Goal: Task Accomplishment & Management: Complete application form

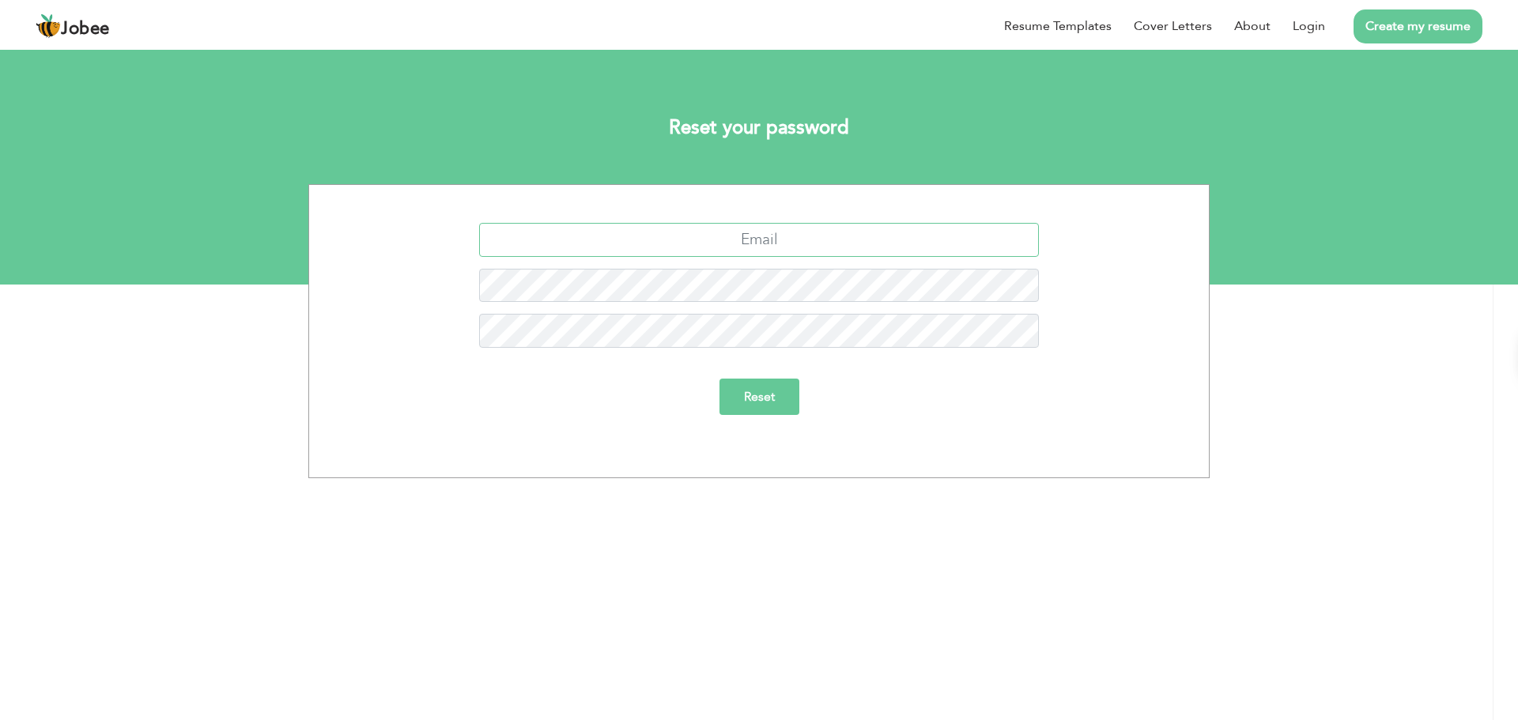
click at [787, 246] on input "text" at bounding box center [759, 240] width 560 height 34
type input "[EMAIL_ADDRESS][DOMAIN_NAME]"
click at [758, 390] on input "Reset" at bounding box center [759, 397] width 80 height 36
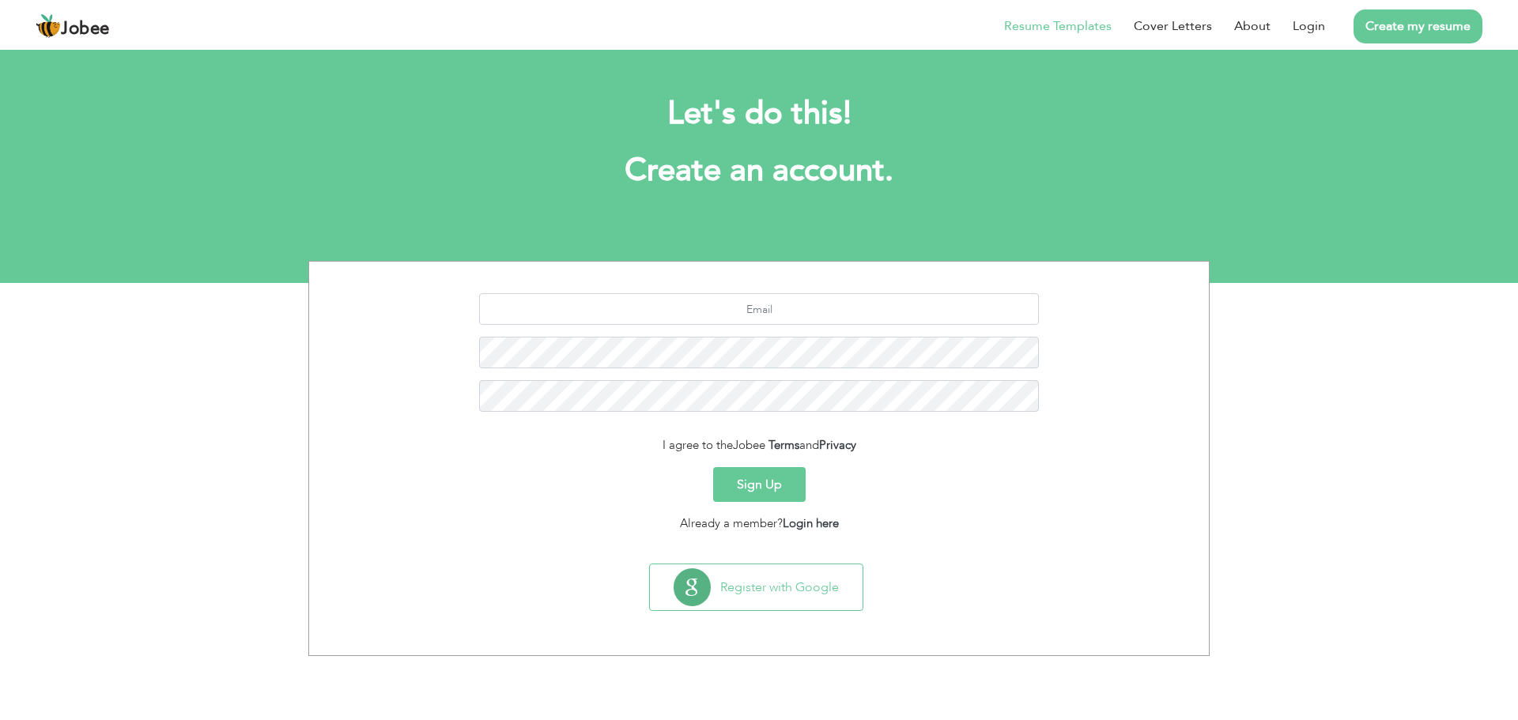
drag, startPoint x: 1081, startPoint y: 29, endPoint x: 1046, endPoint y: 32, distance: 35.6
click at [1046, 32] on link "Resume Templates" at bounding box center [1057, 26] width 107 height 19
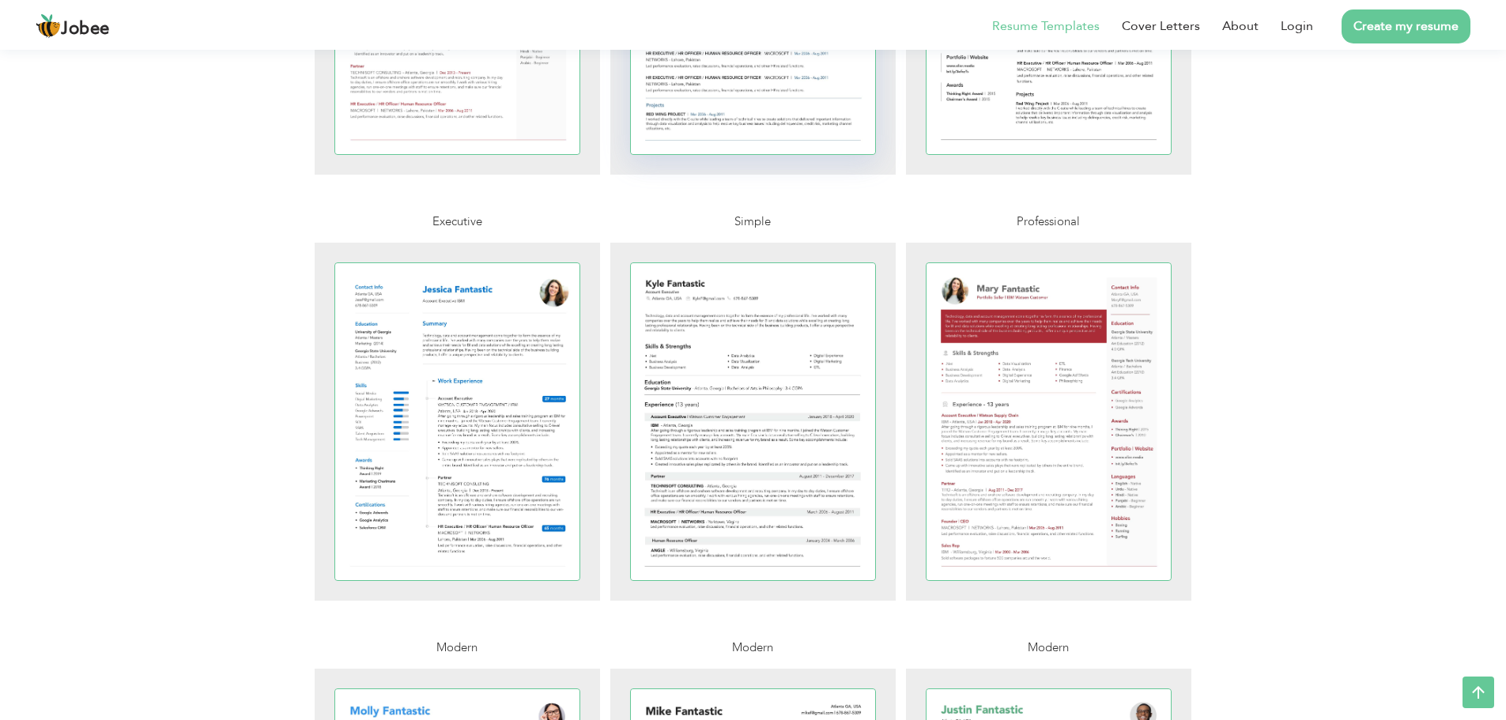
scroll to position [203, 0]
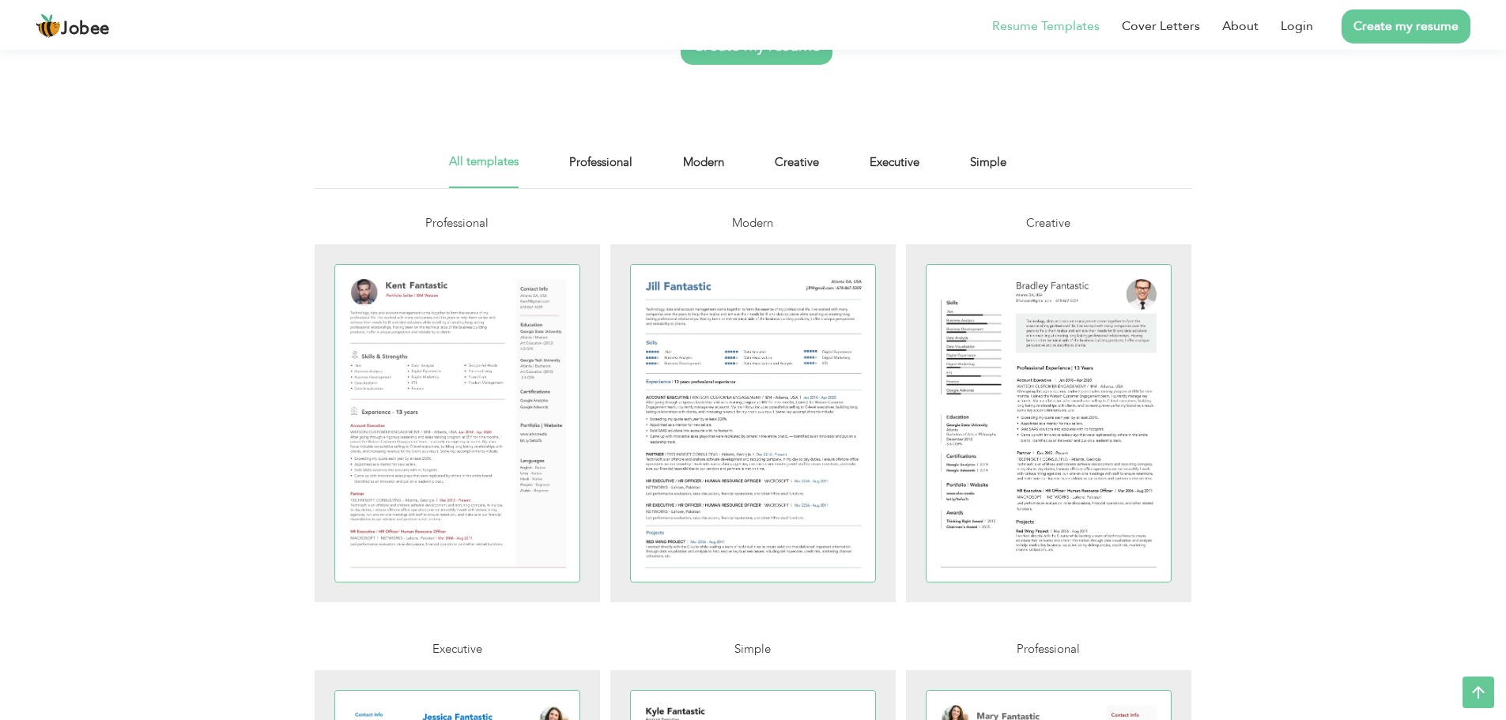
click at [741, 65] on link "Create my resume" at bounding box center [757, 46] width 152 height 38
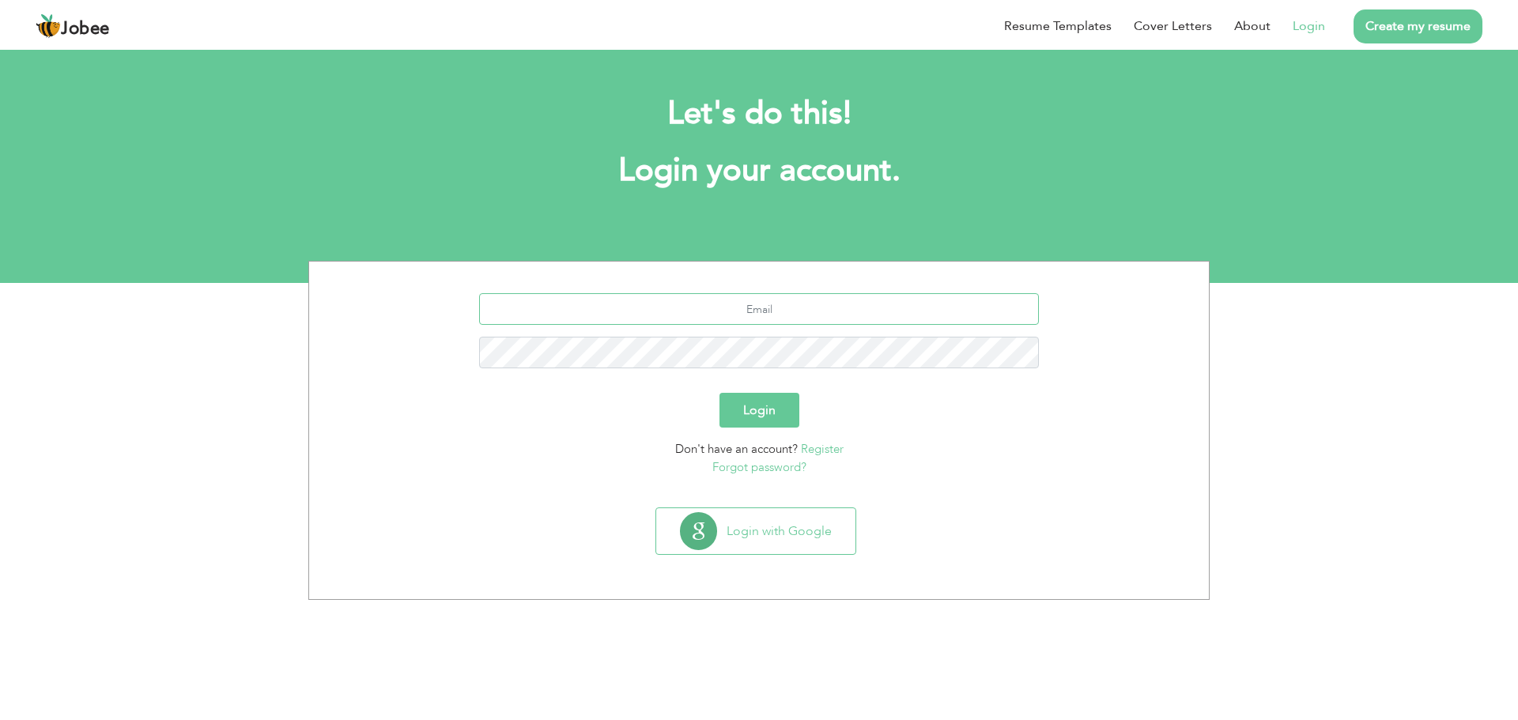
click at [806, 306] on input "text" at bounding box center [759, 309] width 560 height 32
type input "salmanranta@gmail.com"
click at [719, 393] on button "Login" at bounding box center [759, 410] width 80 height 35
click at [737, 412] on button "Login" at bounding box center [759, 410] width 80 height 35
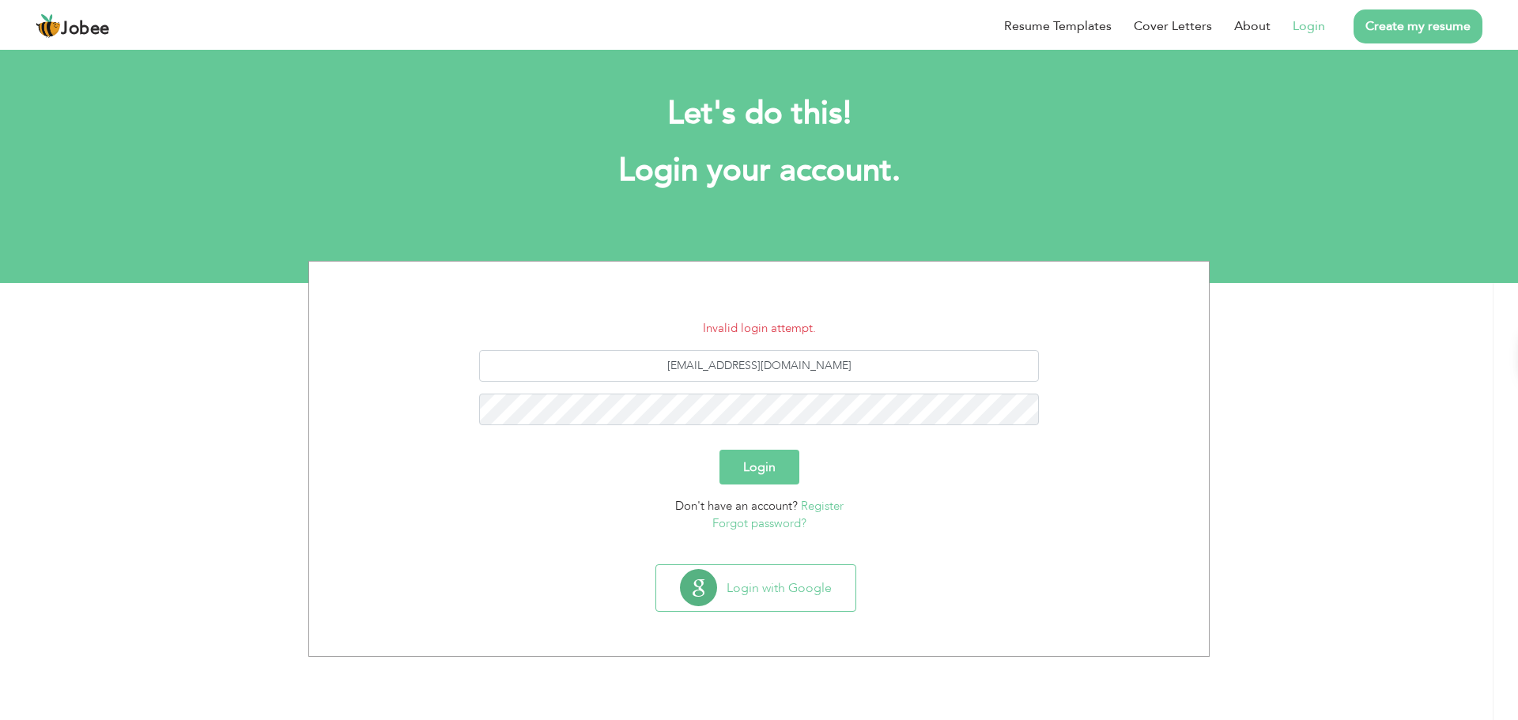
click at [749, 466] on button "Login" at bounding box center [759, 467] width 80 height 35
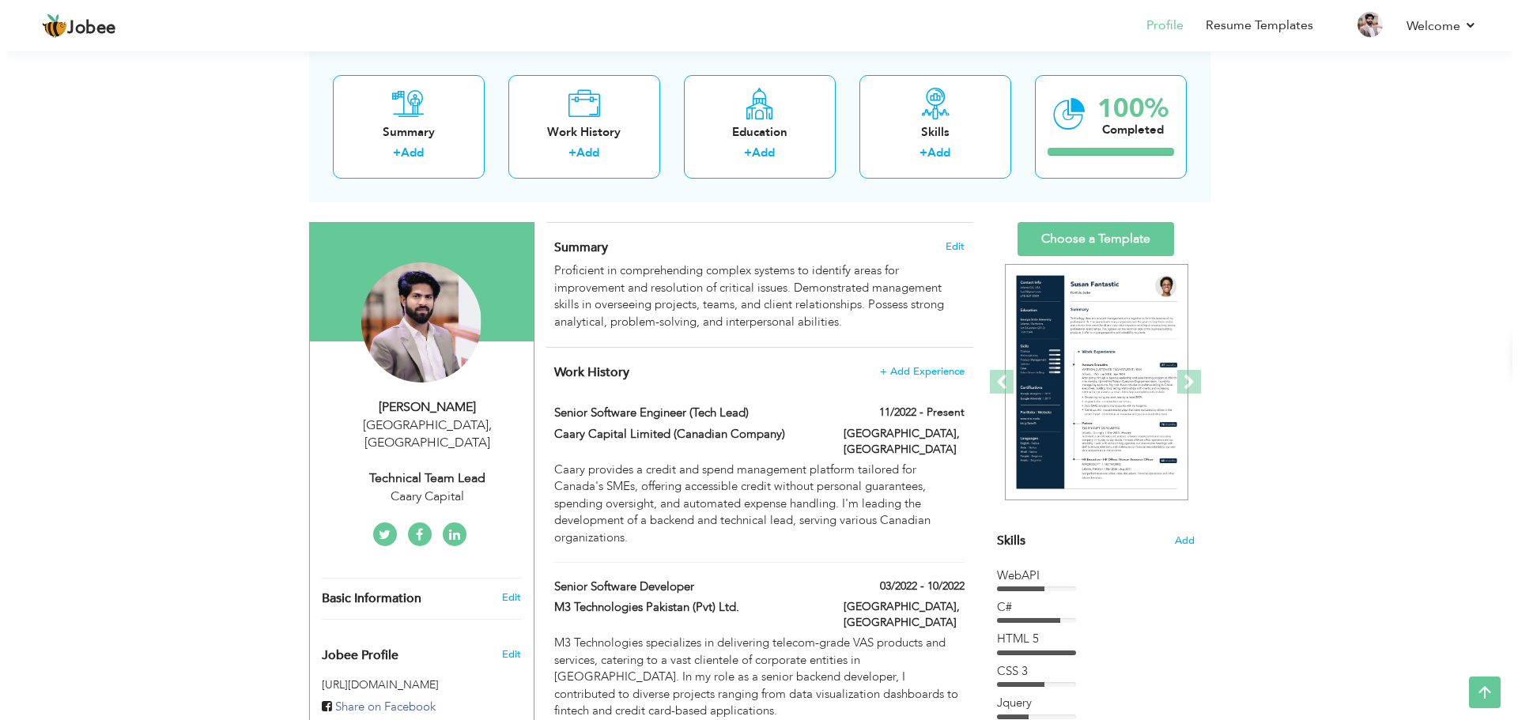
scroll to position [66, 0]
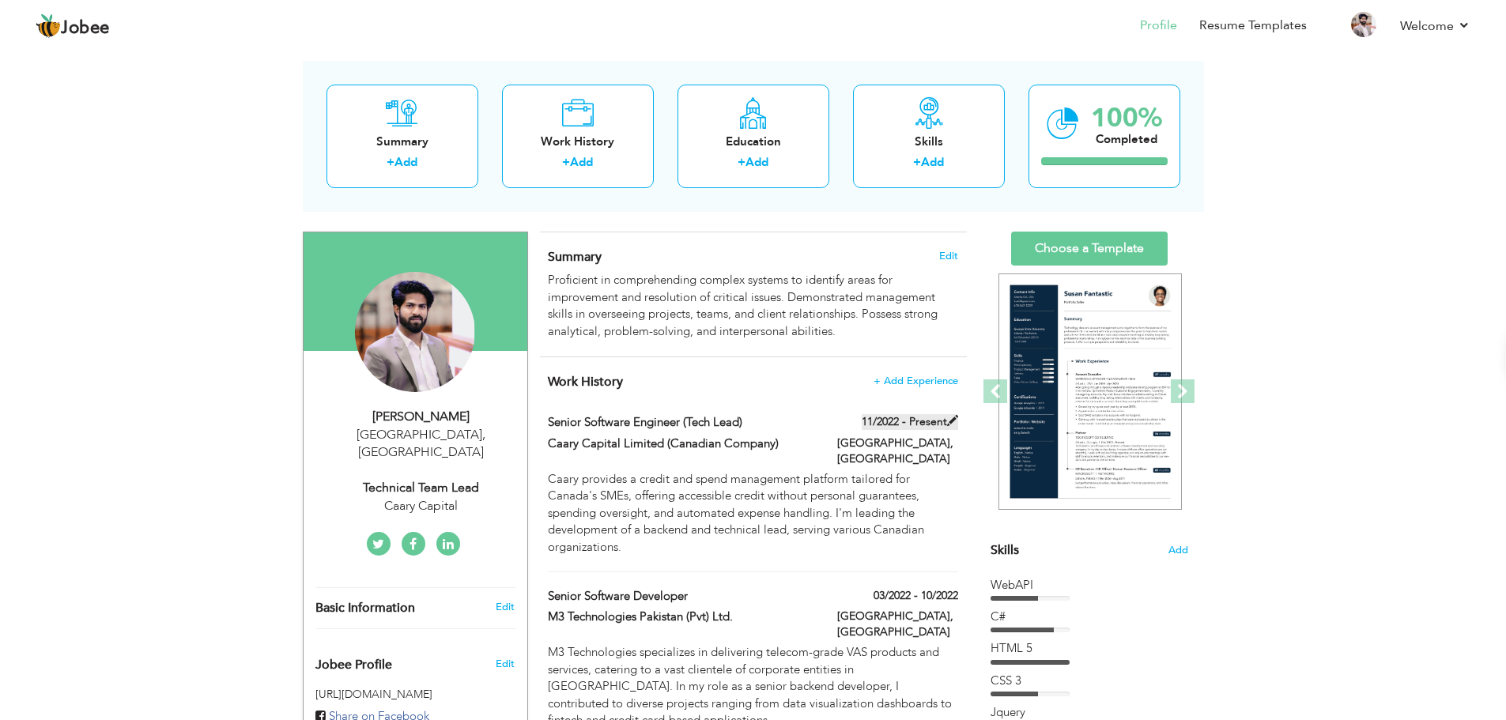
click at [952, 424] on span at bounding box center [952, 420] width 11 height 11
type input "Senior Software Engineer (Tech Lead)"
type input "Caary Capital Limited (Canadian Company)"
type input "11/2022"
type input "[GEOGRAPHIC_DATA]"
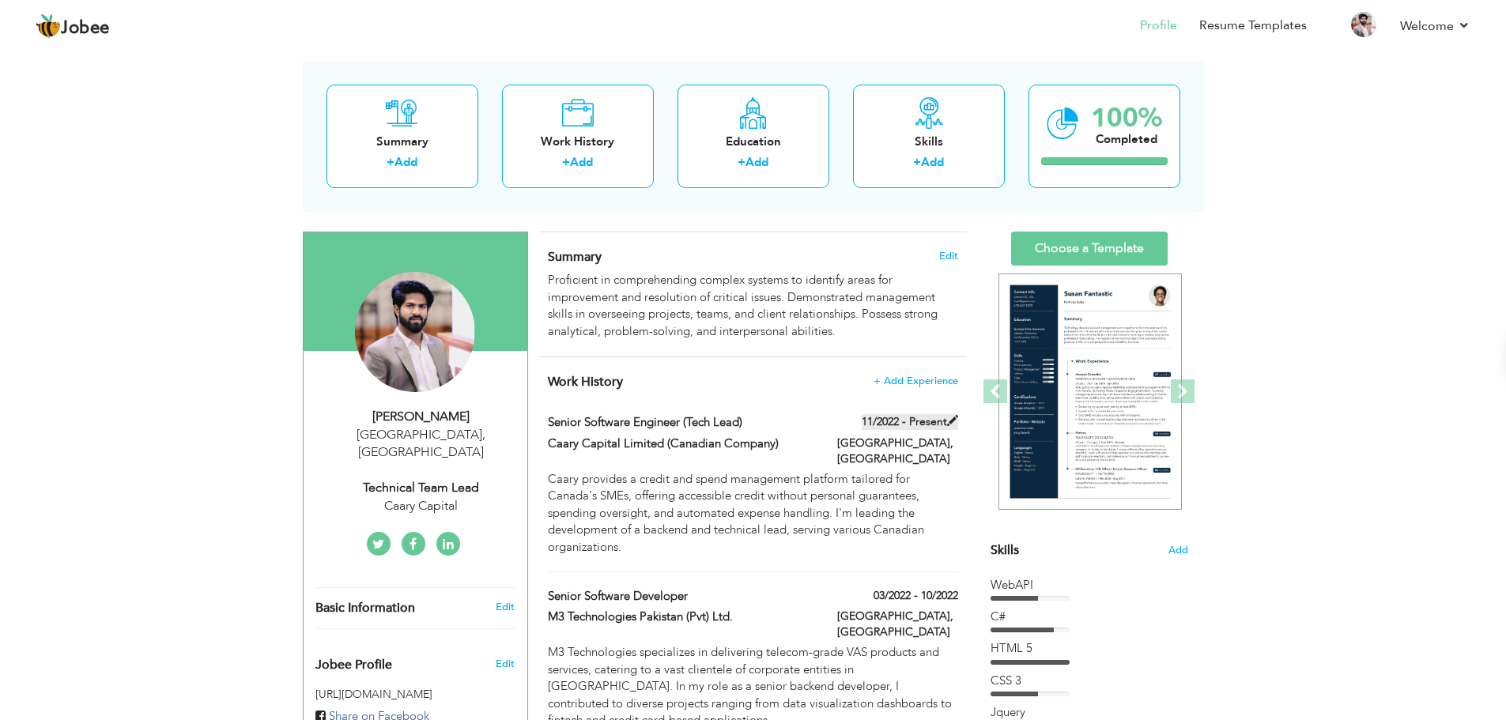
type input "[GEOGRAPHIC_DATA]"
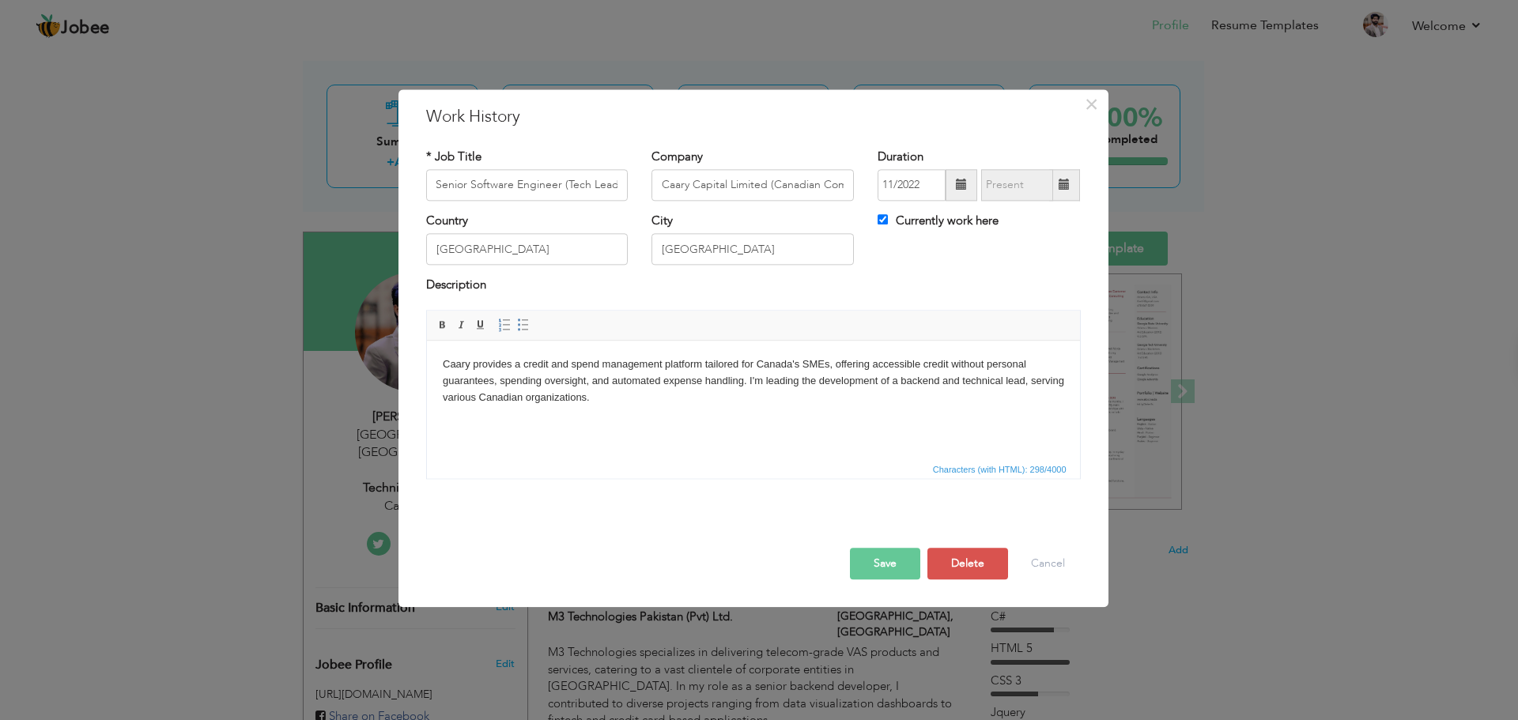
scroll to position [0, 0]
click at [876, 221] on div "Currently work here" at bounding box center [978, 229] width 226 height 32
click at [882, 221] on input "Currently work here" at bounding box center [882, 219] width 10 height 10
checkbox input "false"
click at [1065, 190] on span at bounding box center [1063, 184] width 11 height 11
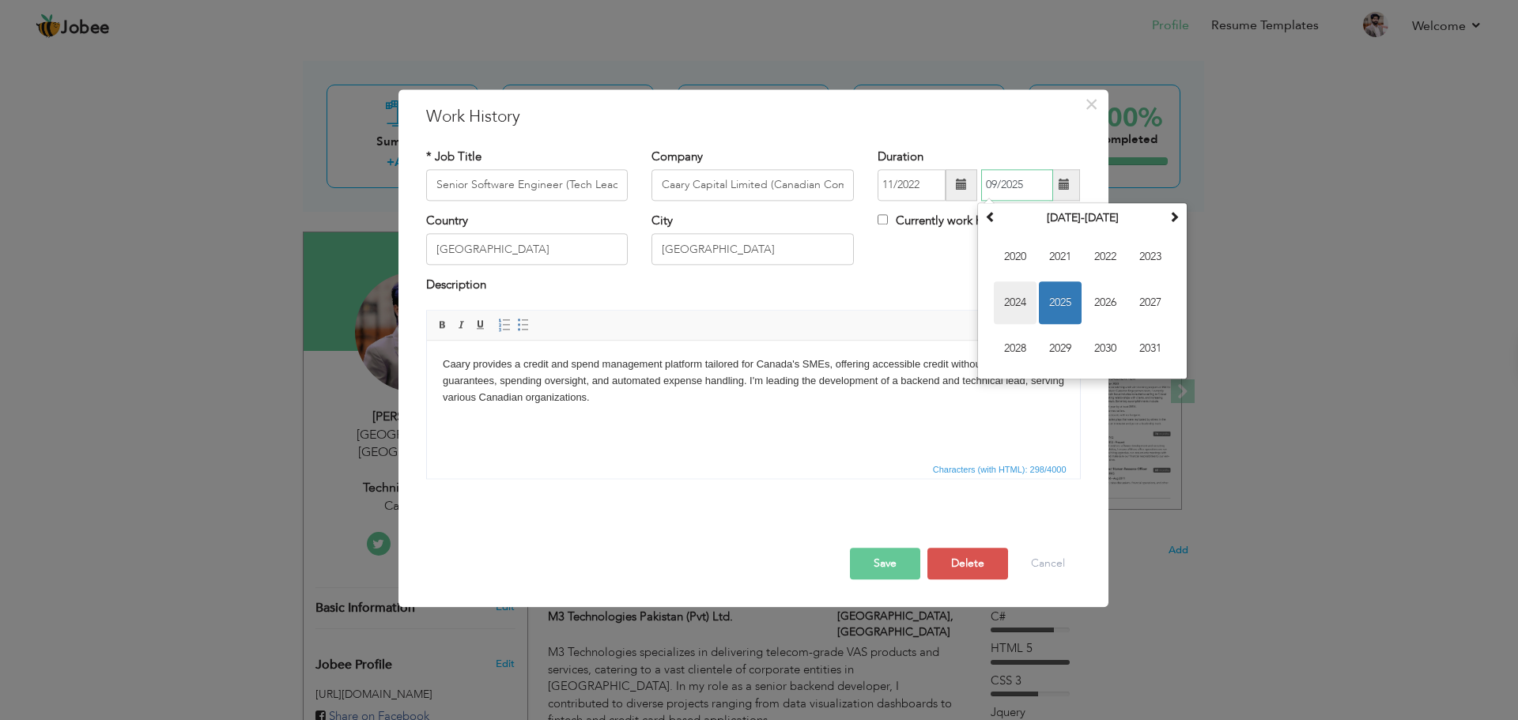
click at [1007, 301] on span "2024" at bounding box center [1015, 302] width 43 height 43
click at [1096, 312] on span "Jul" at bounding box center [1105, 302] width 43 height 43
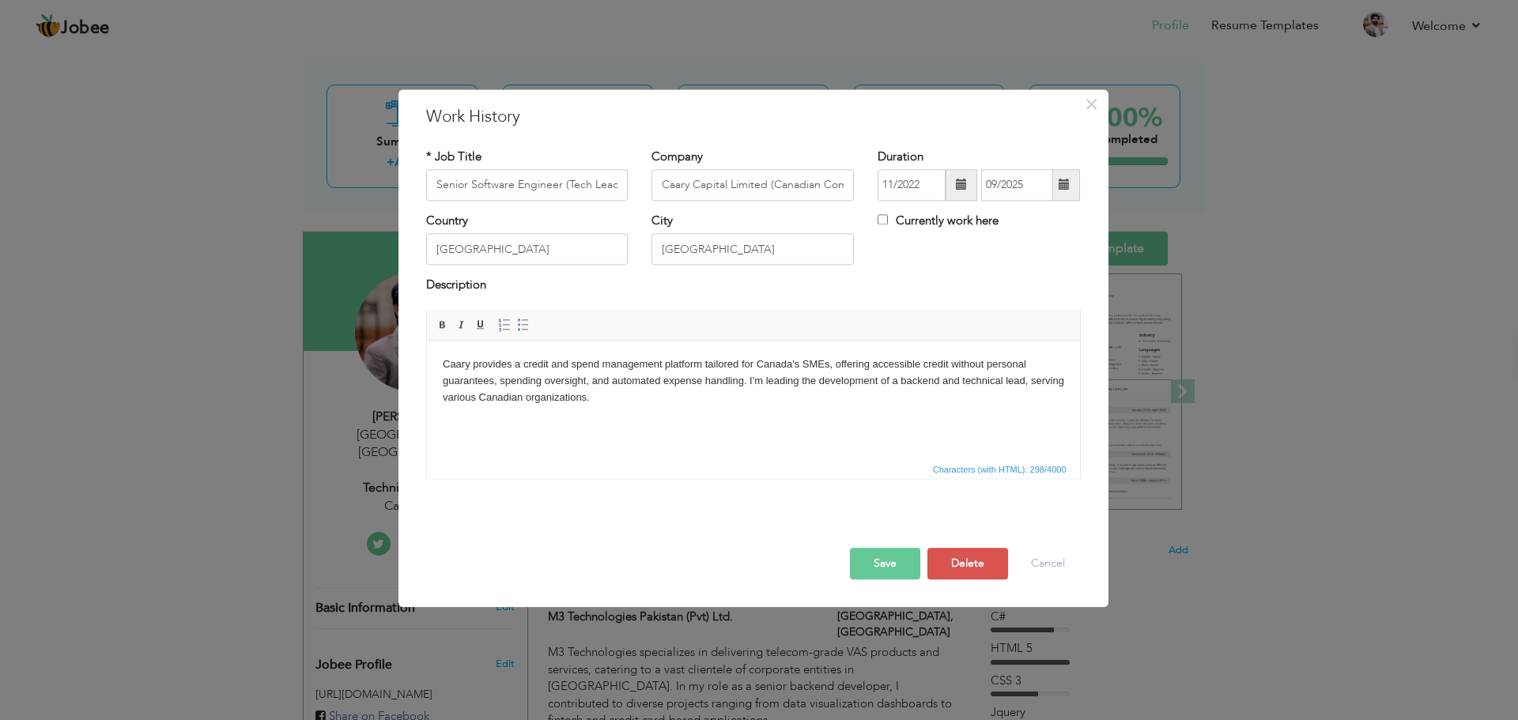
type input "07/2024"
click at [886, 557] on button "Save" at bounding box center [885, 564] width 70 height 32
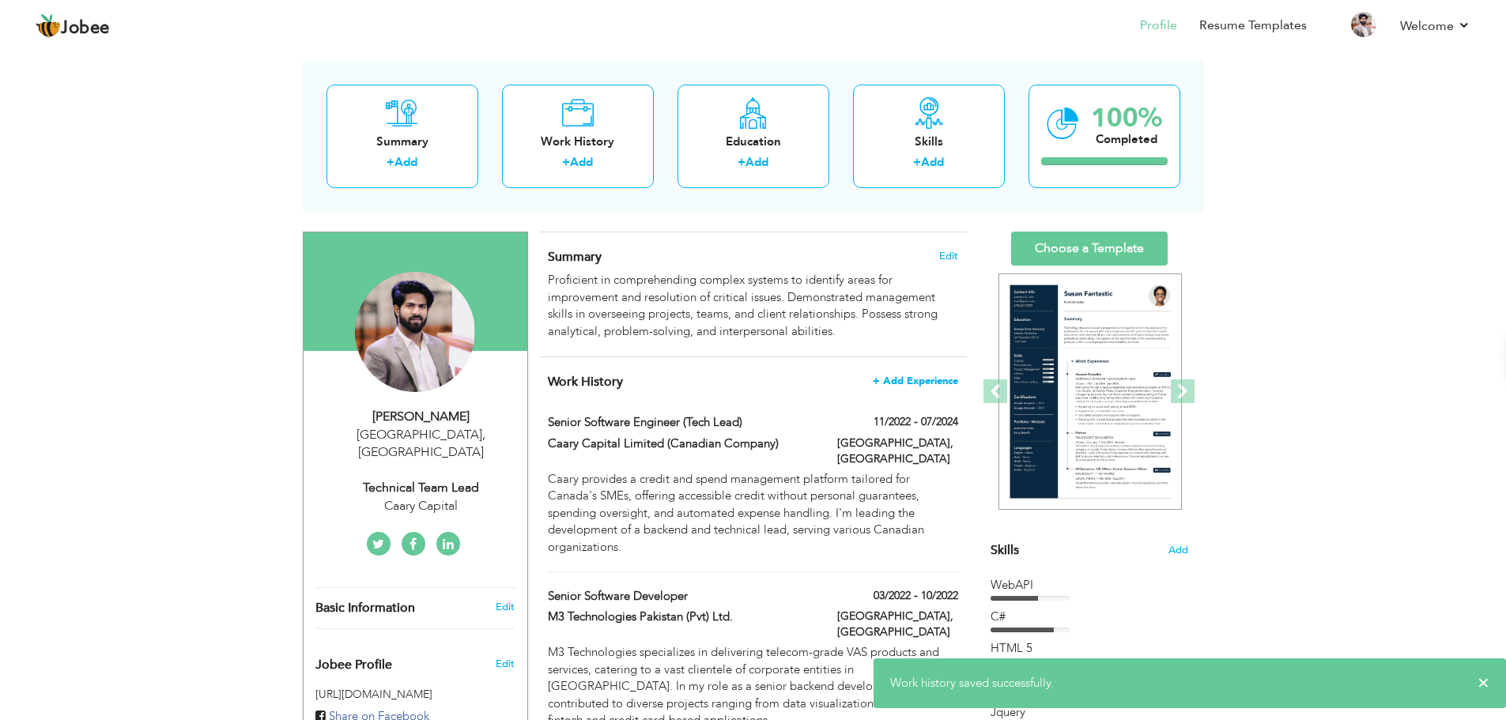
click at [921, 382] on span "+ Add Experience" at bounding box center [915, 380] width 85 height 11
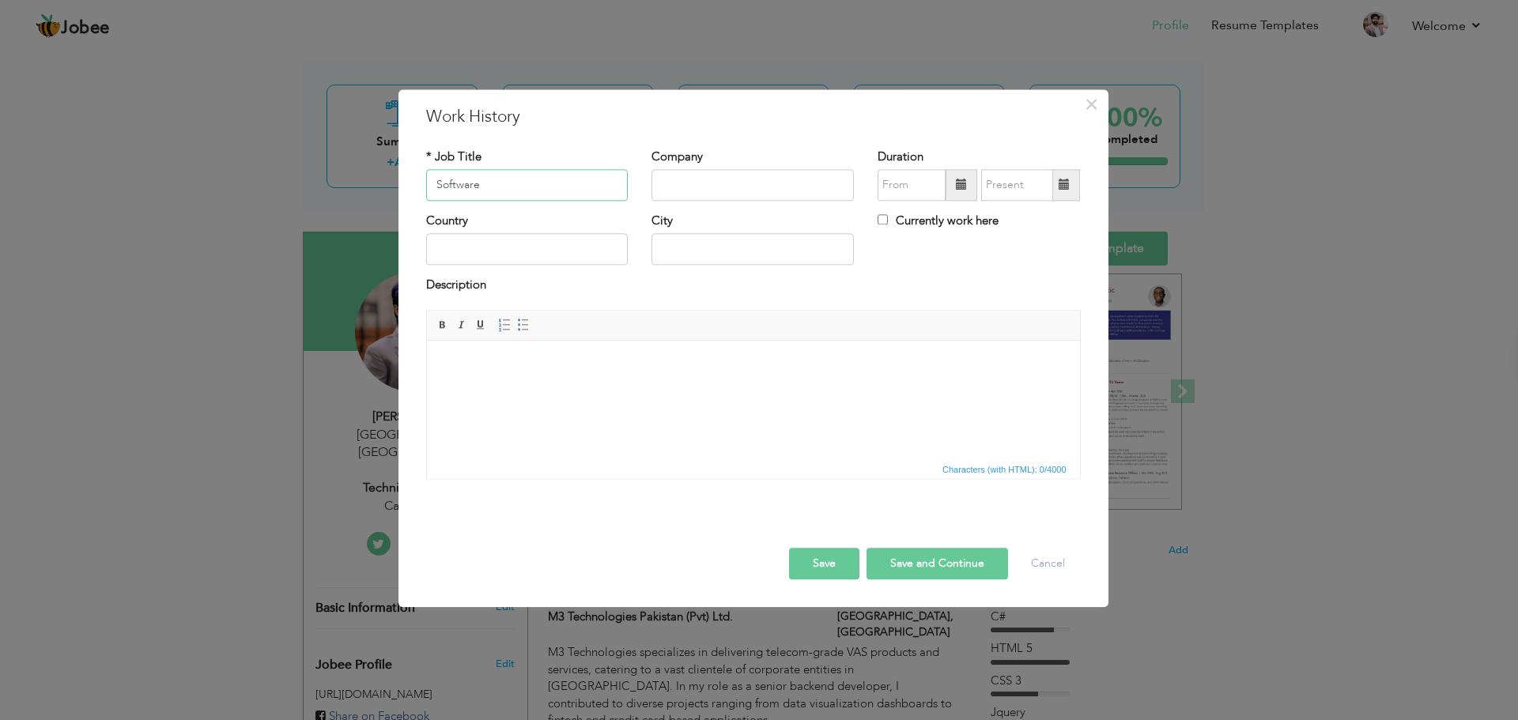
click at [508, 188] on input "Software" at bounding box center [527, 185] width 202 height 32
click at [517, 188] on input "Software" at bounding box center [527, 185] width 202 height 32
type input "Software Engineer"
type input "Mininstr"
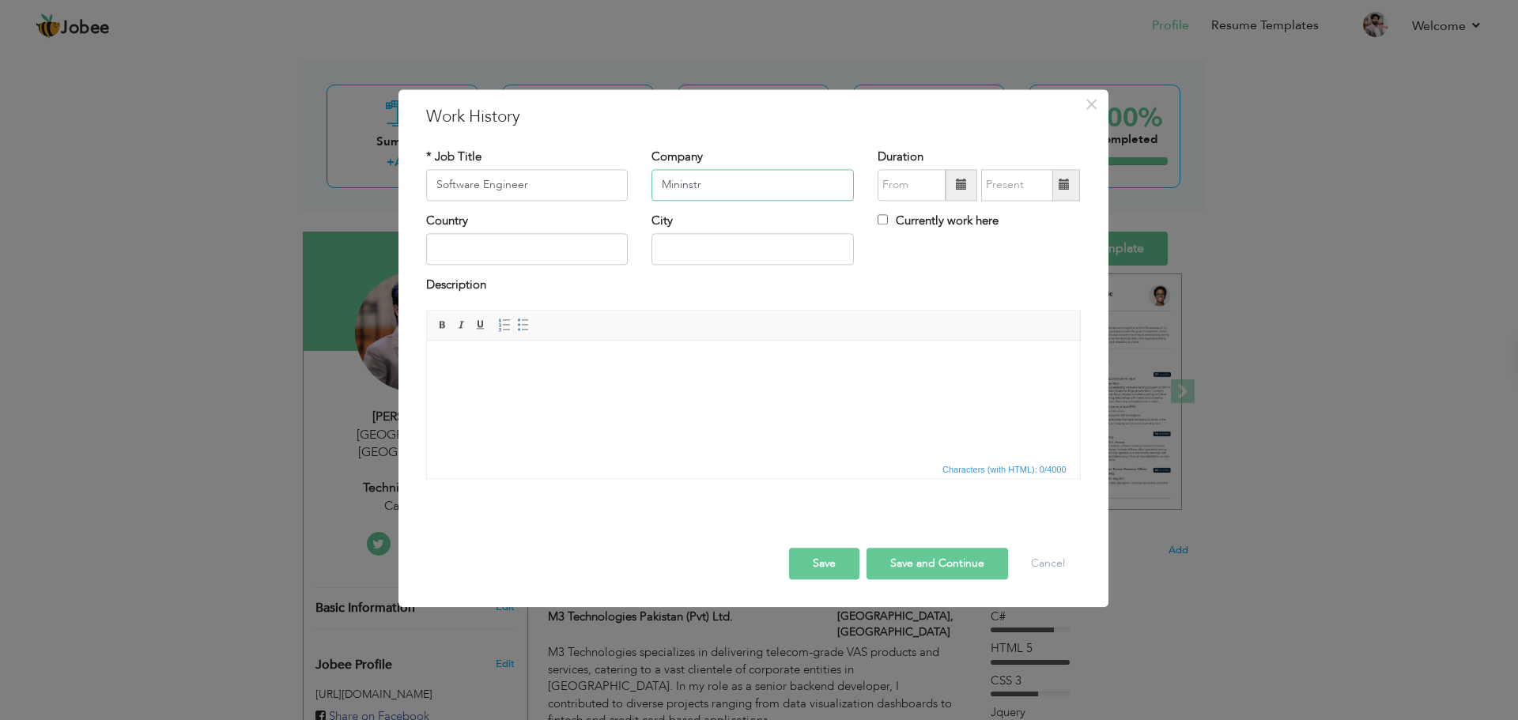
scroll to position [66, 0]
click at [750, 181] on input "Mininstr" at bounding box center [752, 185] width 202 height 32
paste input "ministry of human resources and emiratisation"
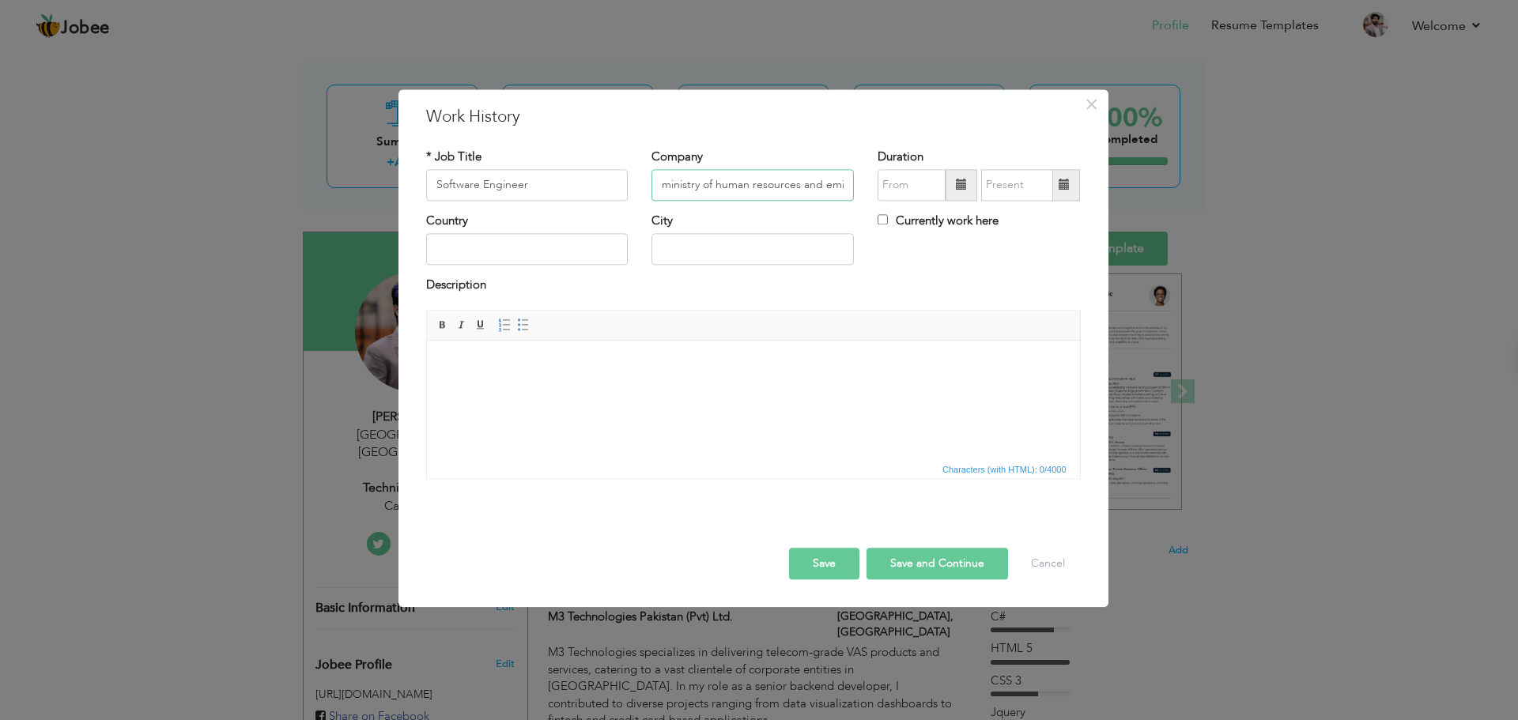
scroll to position [0, 43]
click at [673, 190] on input "ministry of human resources and emiratisation" at bounding box center [752, 185] width 202 height 32
click at [723, 187] on input "Ministry of human resources and emiratisation" at bounding box center [752, 185] width 202 height 32
click at [759, 187] on input "Ministry of Human resources and emiratisation" at bounding box center [752, 185] width 202 height 32
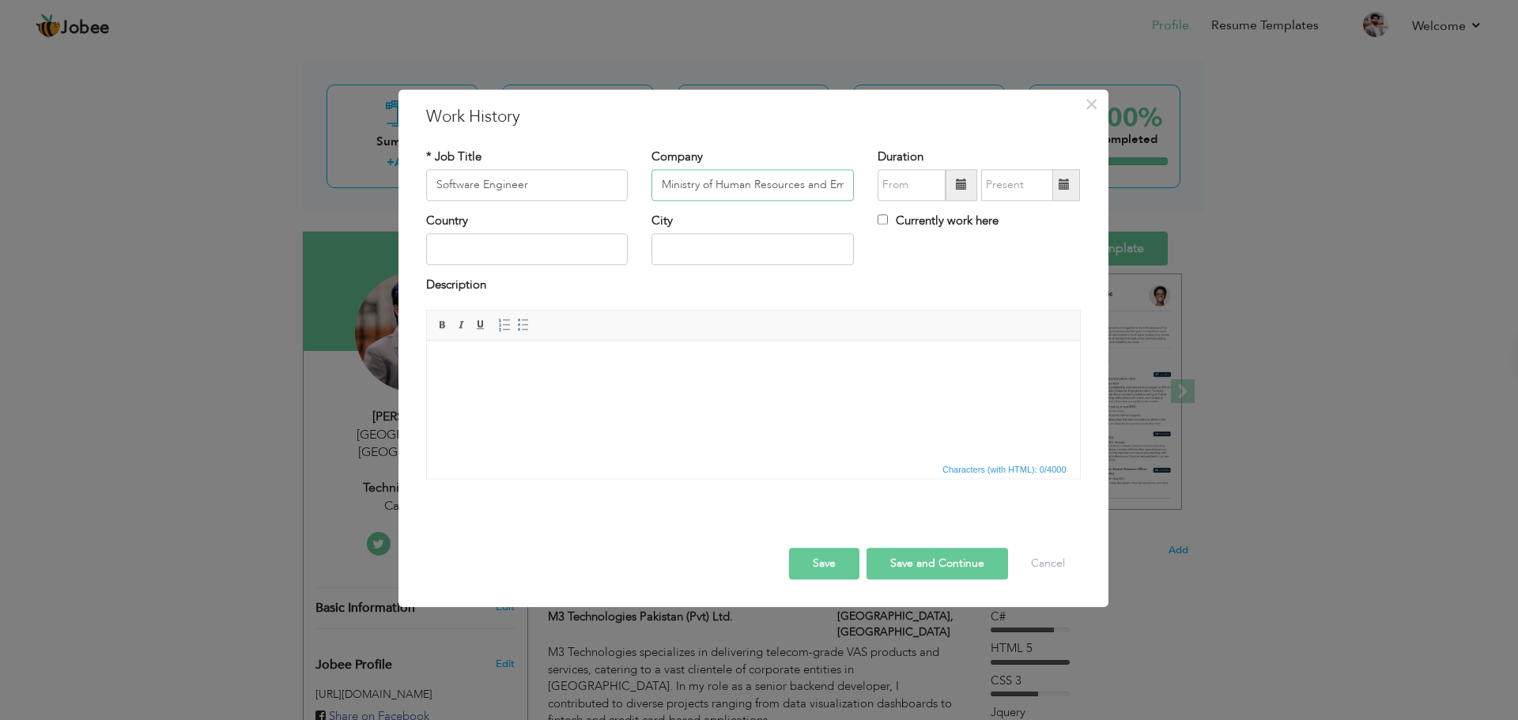
type input "Ministry of Human Resources and Emiratisation"
click at [954, 183] on span at bounding box center [961, 185] width 32 height 32
type input "09/2025"
click at [961, 188] on span at bounding box center [961, 184] width 11 height 11
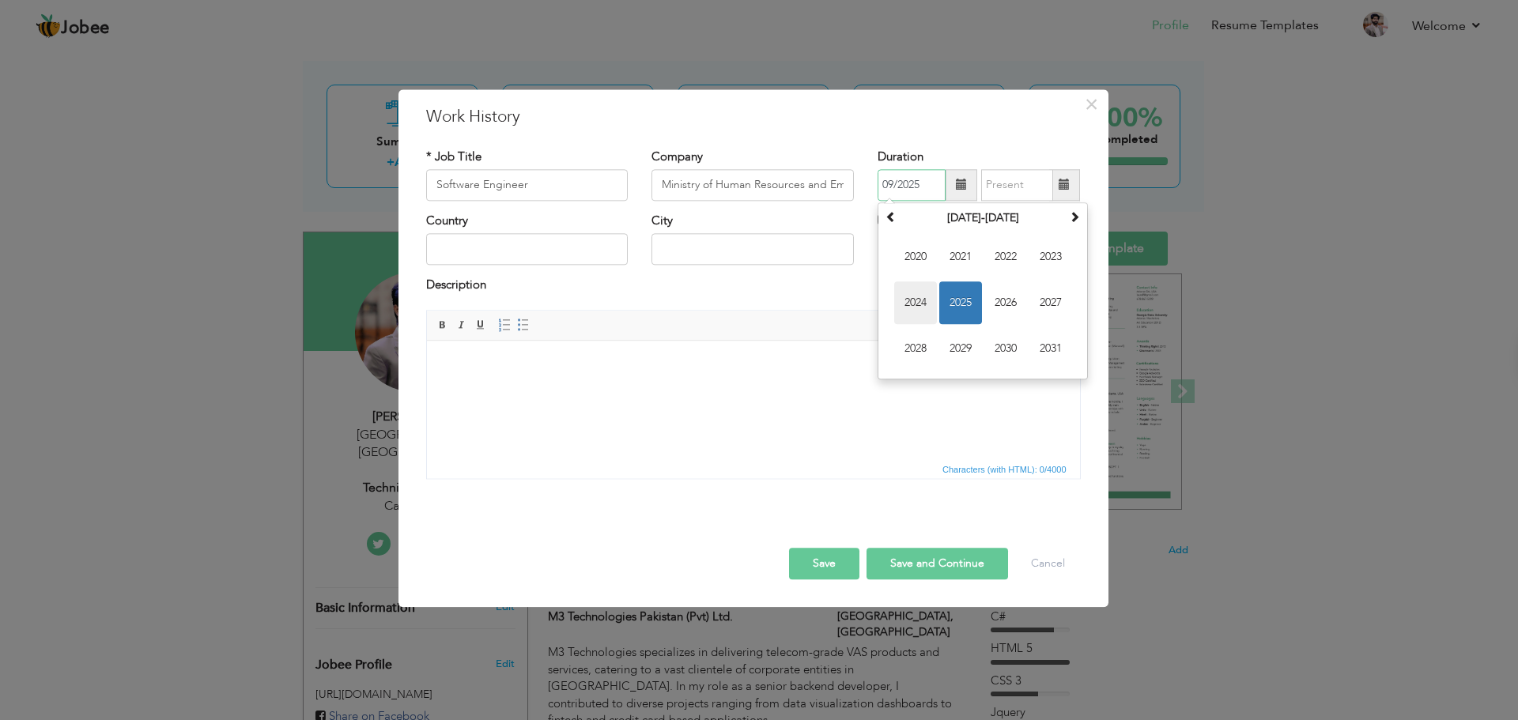
click at [914, 320] on span "2024" at bounding box center [915, 302] width 43 height 43
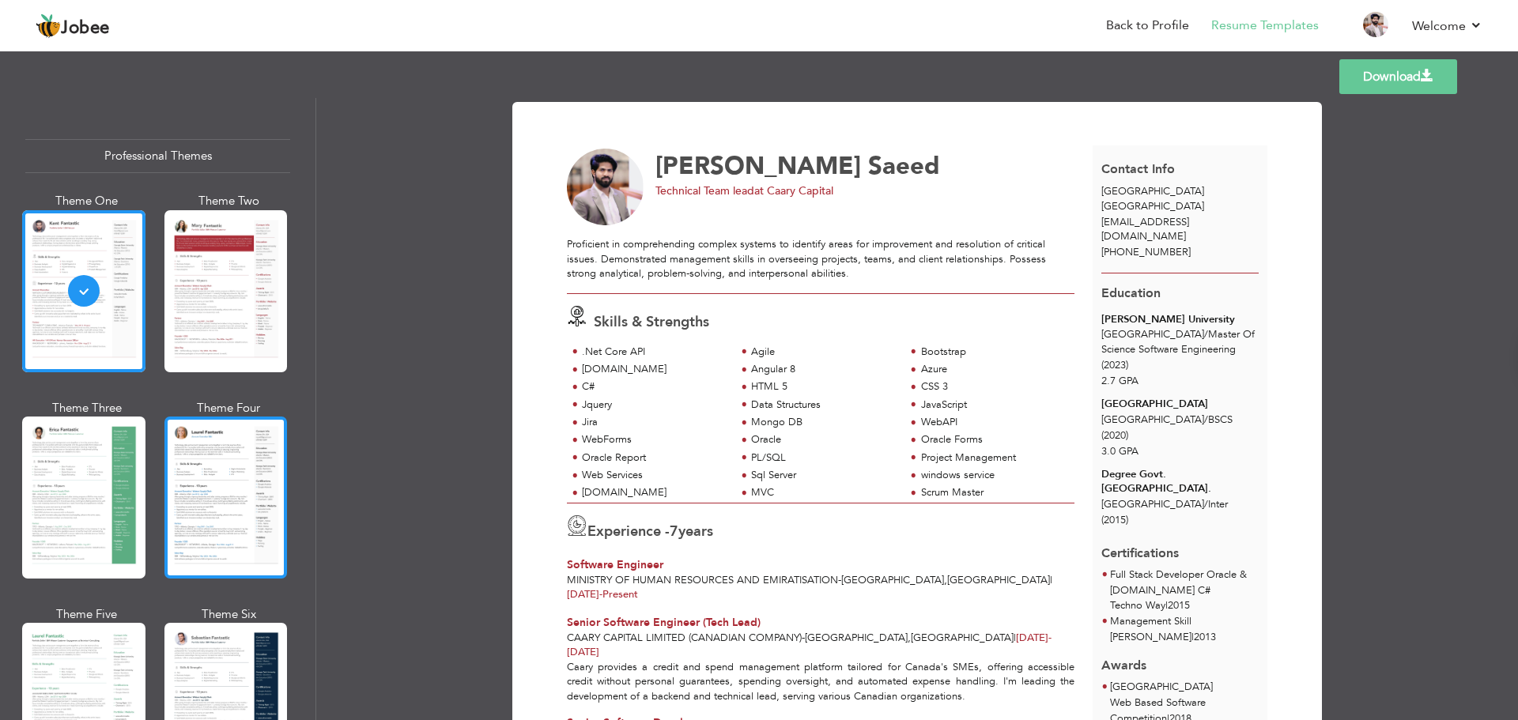
click at [228, 467] on div at bounding box center [225, 498] width 123 height 162
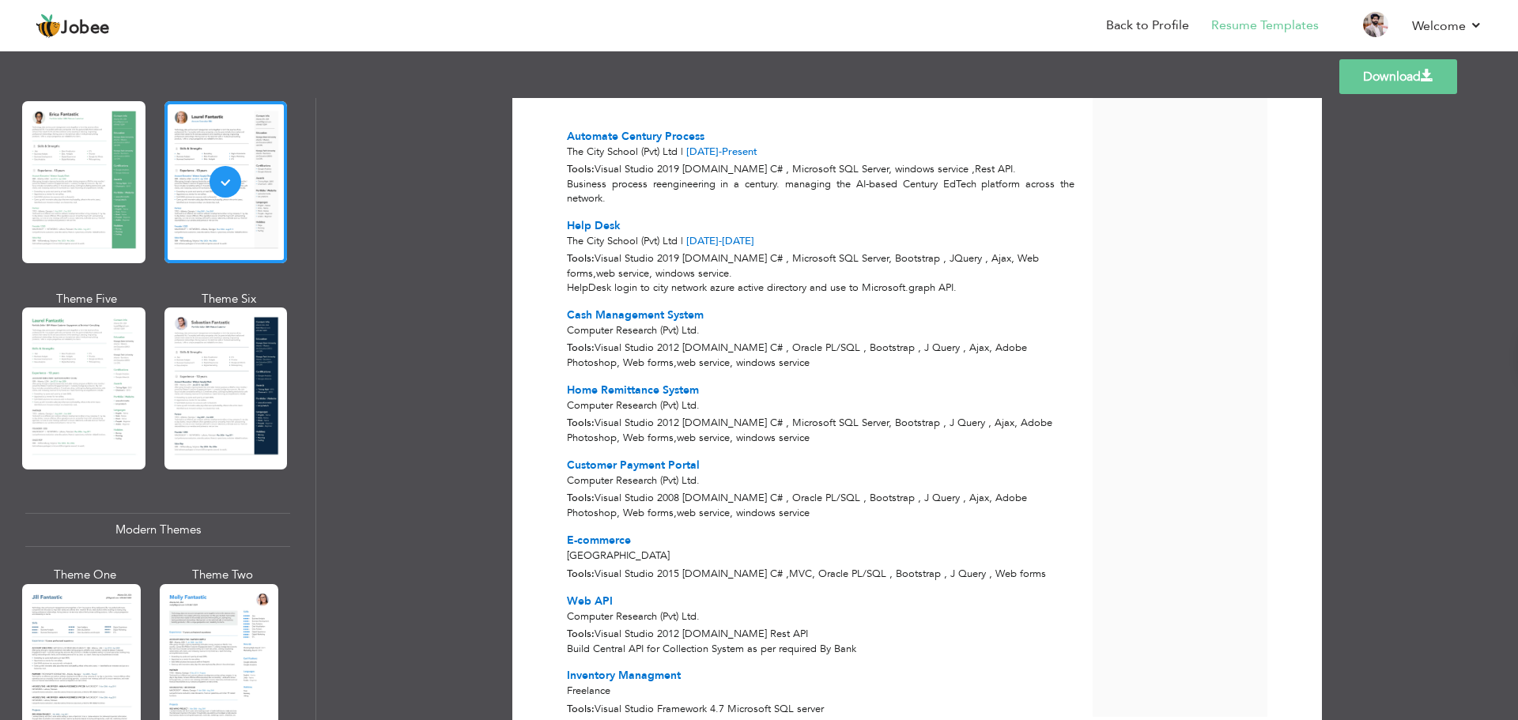
scroll to position [316, 0]
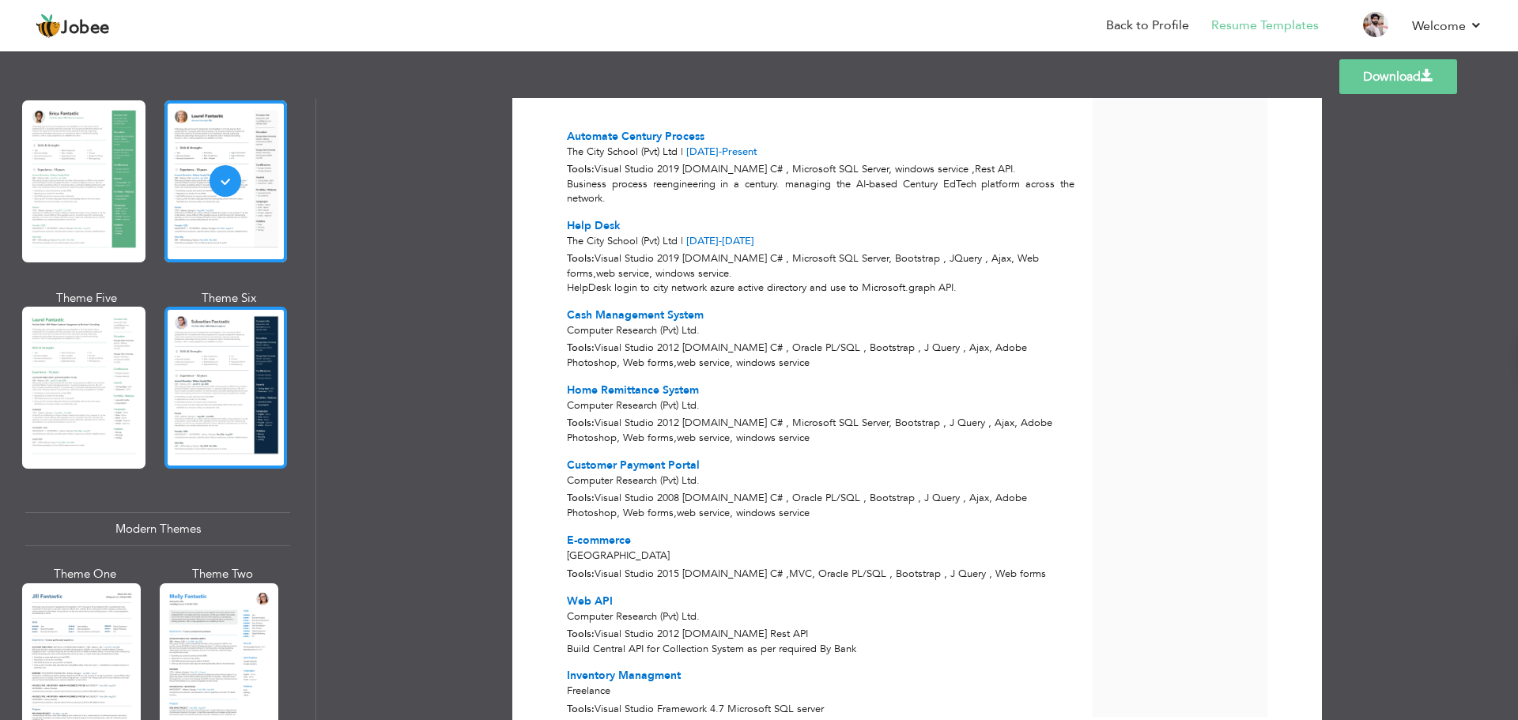
click at [254, 420] on div at bounding box center [225, 388] width 123 height 162
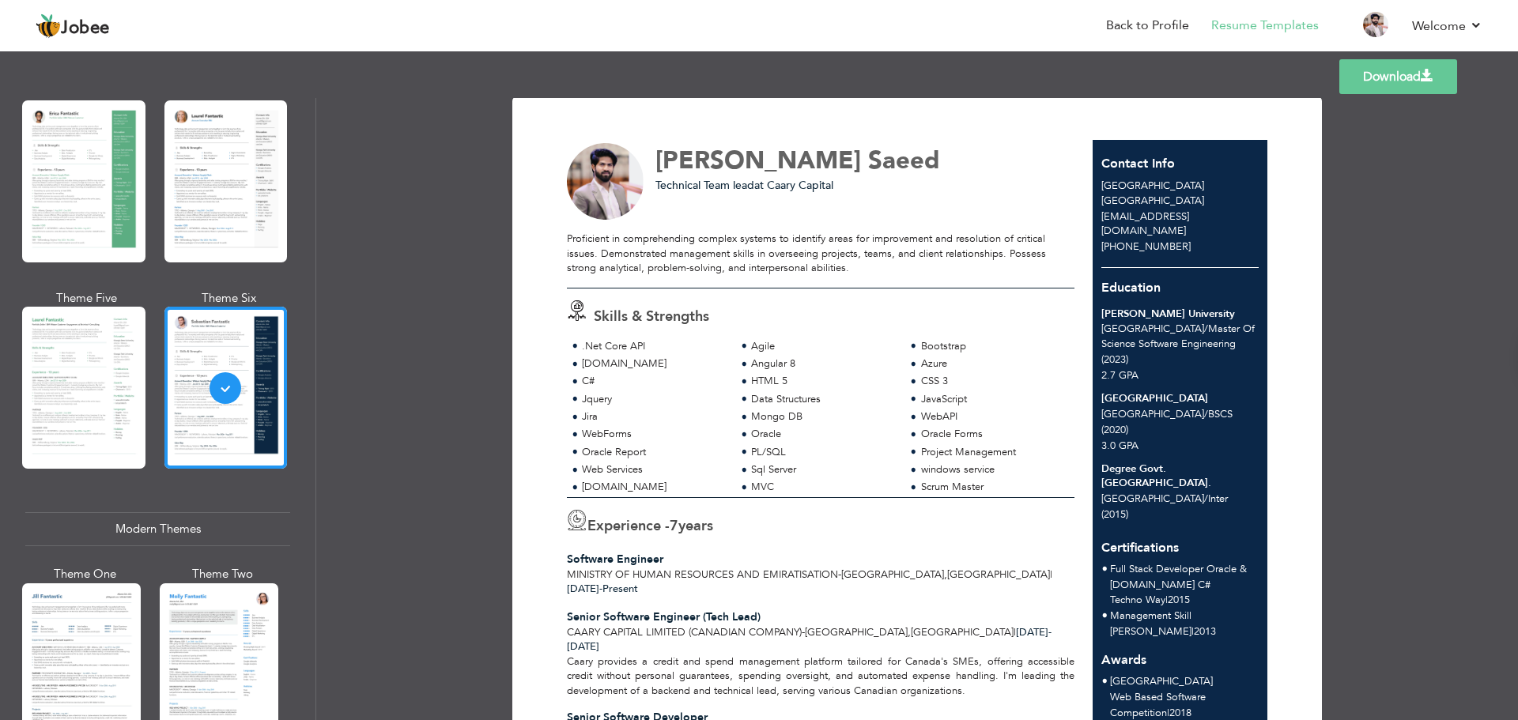
scroll to position [0, 0]
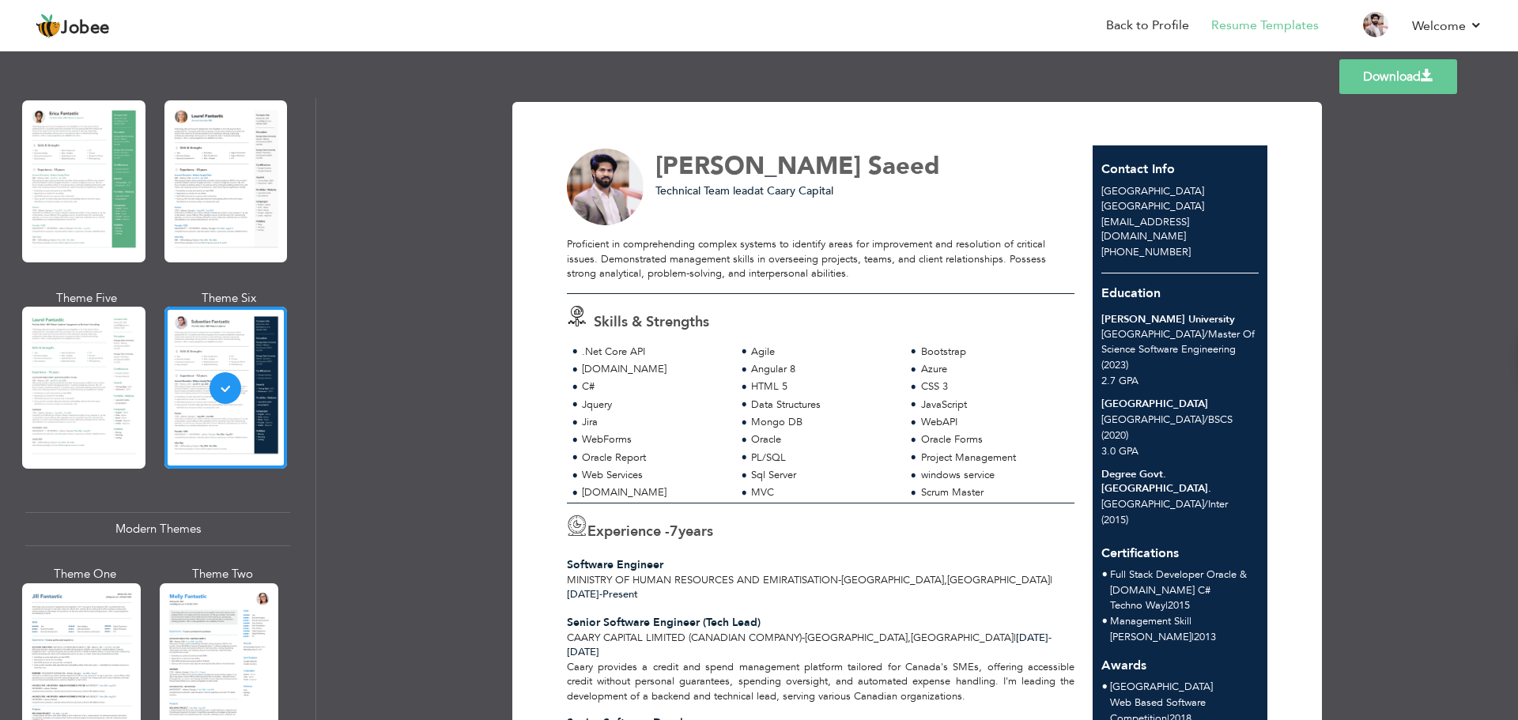
click at [1163, 245] on span "[PHONE_NUMBER]" at bounding box center [1145, 252] width 89 height 14
click at [1163, 30] on link "Back to Profile" at bounding box center [1147, 26] width 83 height 18
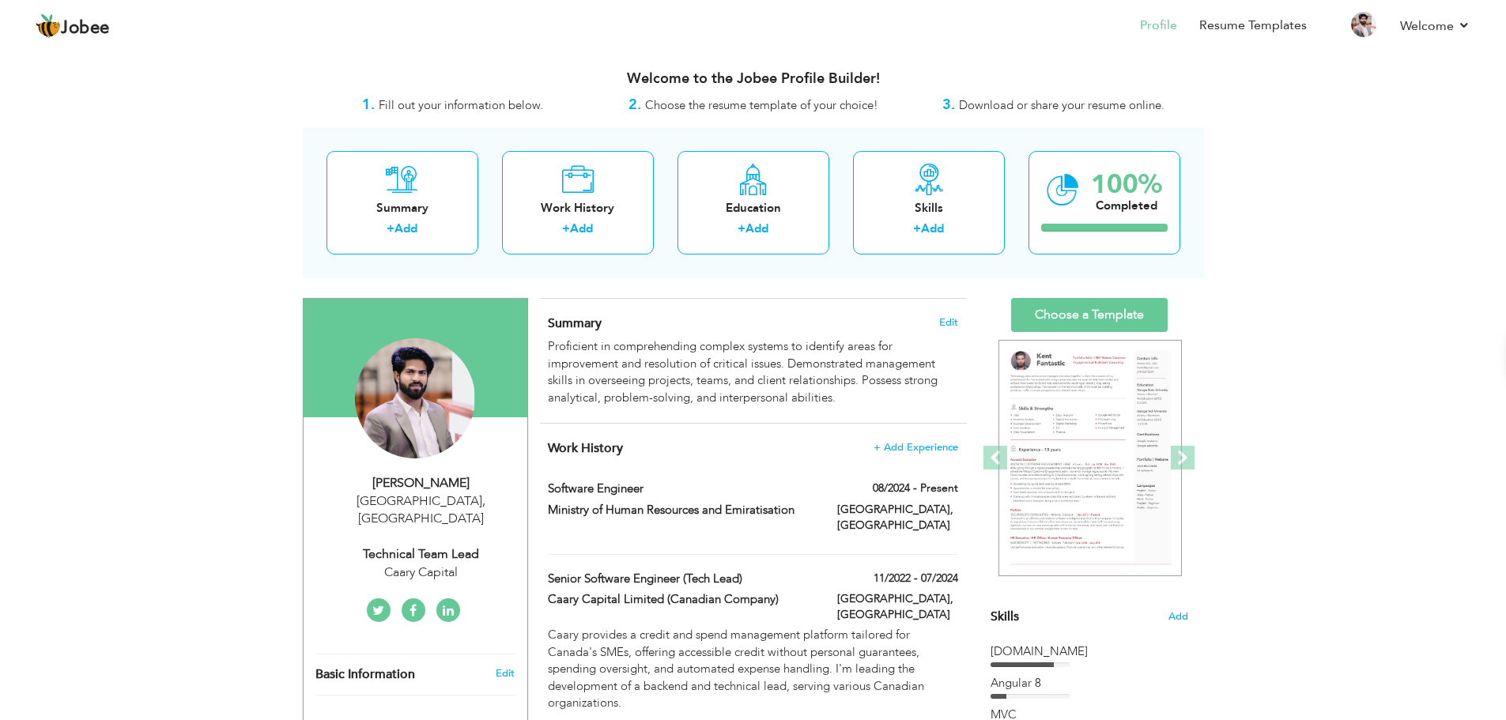
click at [431, 507] on div "[GEOGRAPHIC_DATA] , [GEOGRAPHIC_DATA]" at bounding box center [421, 510] width 212 height 36
type input "[PERSON_NAME]"
type input "Saeed"
type input "[PHONE_NUMBER]"
select select "number:166"
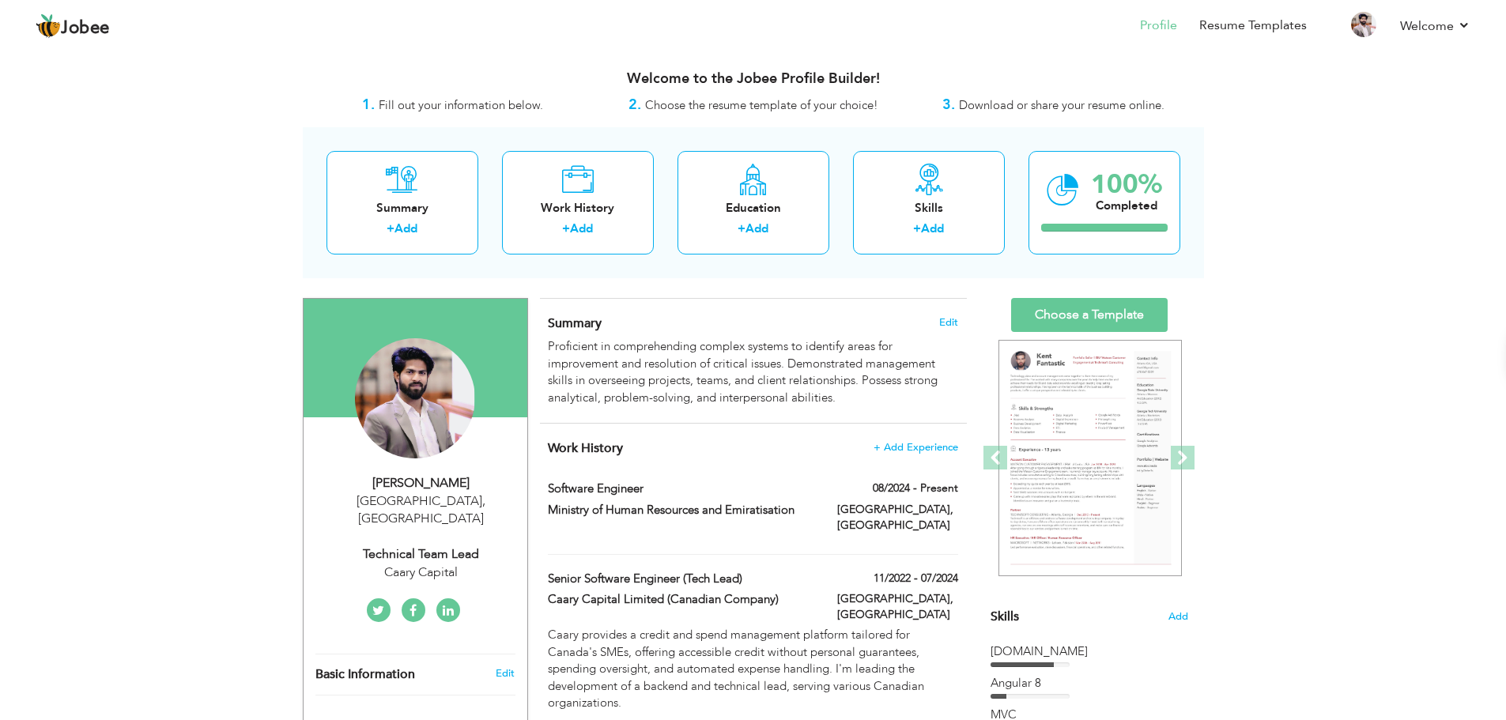
type input "[GEOGRAPHIC_DATA]"
select select "number:9"
type input "Caary Capital"
type input "Technical Team lead"
type input "https://www.linkedin.com/in/salman-ranta-299800109/"
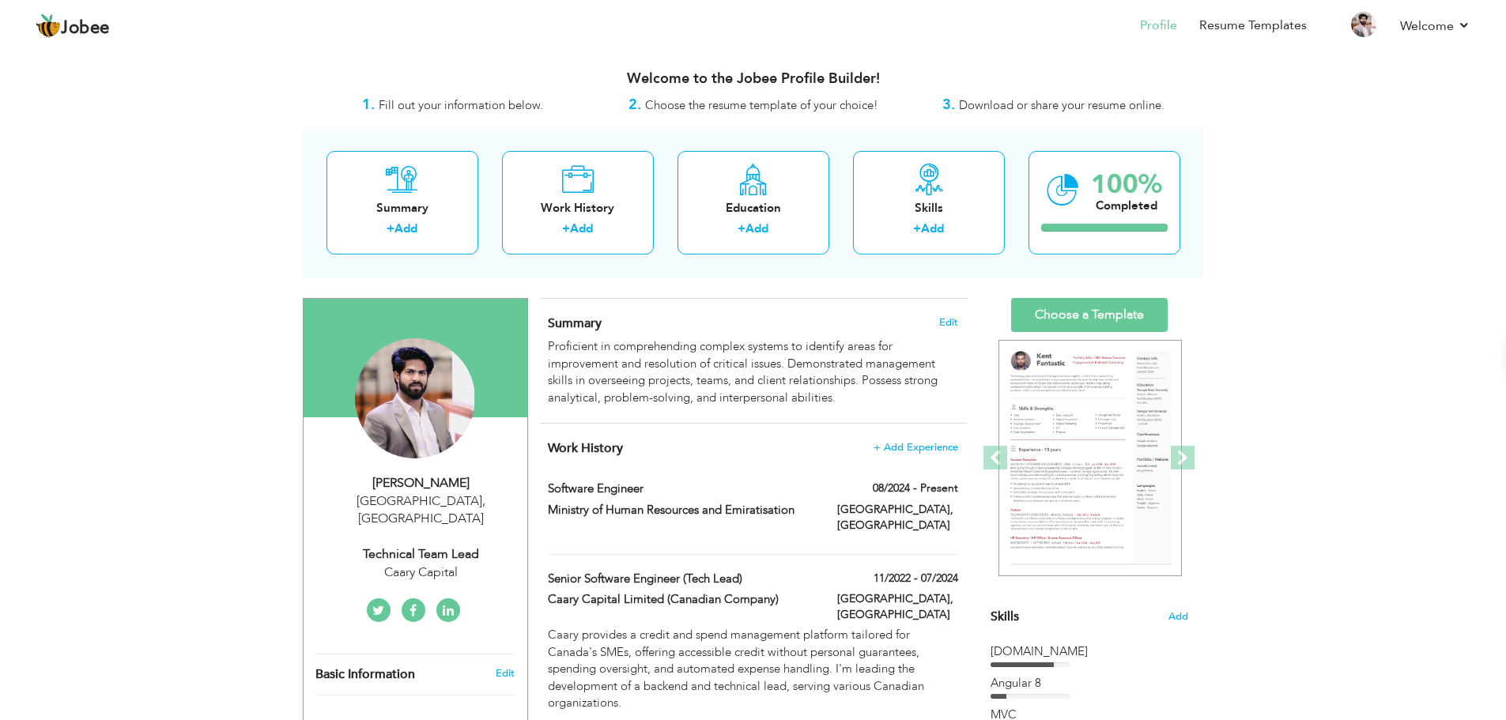
type input "https://www.facebook.com/Salman.Ranta"
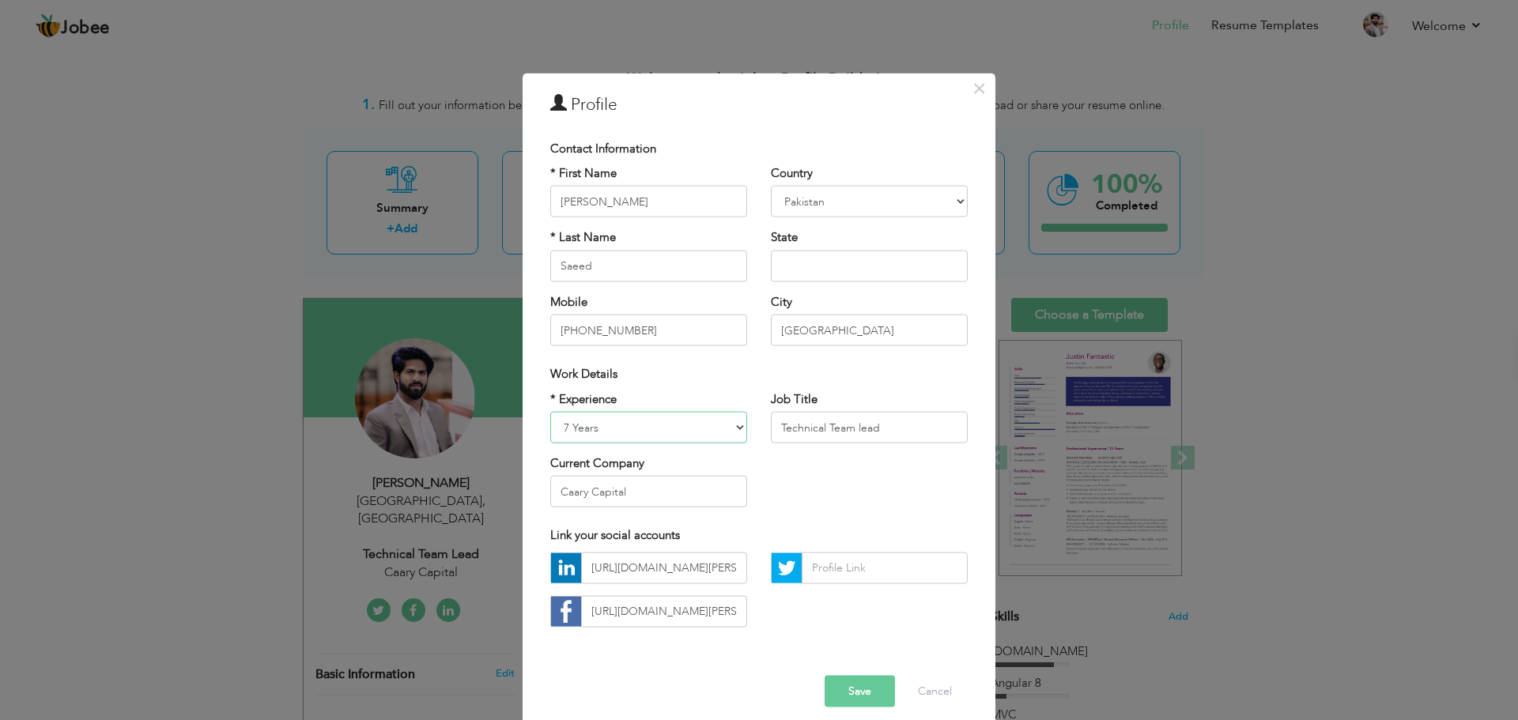
click at [696, 426] on select "Entry Level Less than 1 Year 1 Year 2 Years 3 Years 4 Years 5 Years 6 Years 7 Y…" at bounding box center [648, 428] width 197 height 32
select select "number:12"
click at [550, 412] on select "Entry Level Less than 1 Year 1 Year 2 Years 3 Years 4 Years 5 Years 6 Years 7 Y…" at bounding box center [648, 428] width 197 height 32
click at [654, 497] on input "Caary Capital" at bounding box center [648, 492] width 197 height 32
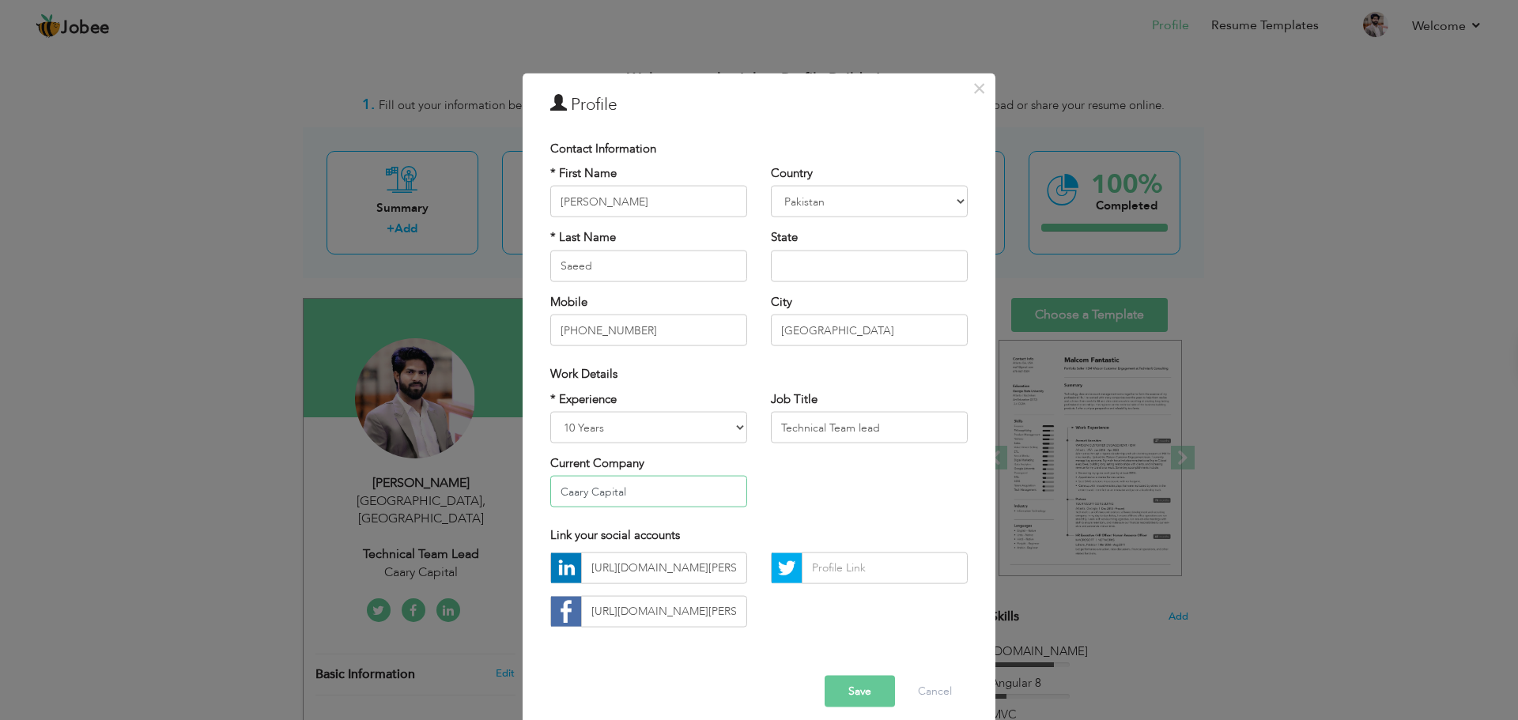
click at [654, 497] on input "Caary Capital" at bounding box center [648, 492] width 197 height 32
type input "[PERSON_NAME]"
click at [808, 430] on input "Technical Team lead" at bounding box center [869, 428] width 197 height 32
drag, startPoint x: 883, startPoint y: 428, endPoint x: 682, endPoint y: 427, distance: 200.8
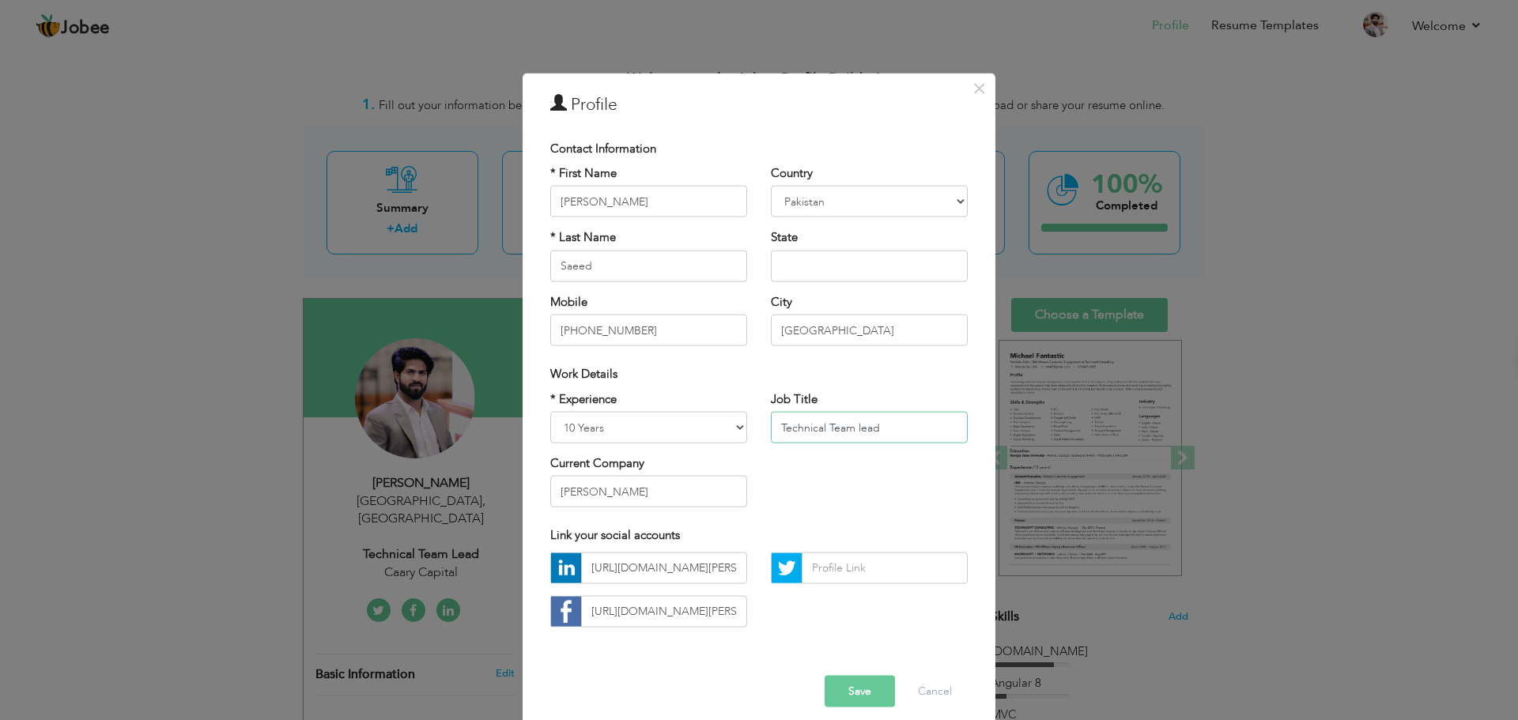
click at [682, 427] on div "* Experience Entry Level Less than 1 Year 1 Year 2 Years 3 Years 4 Years 5 Year…" at bounding box center [758, 454] width 441 height 129
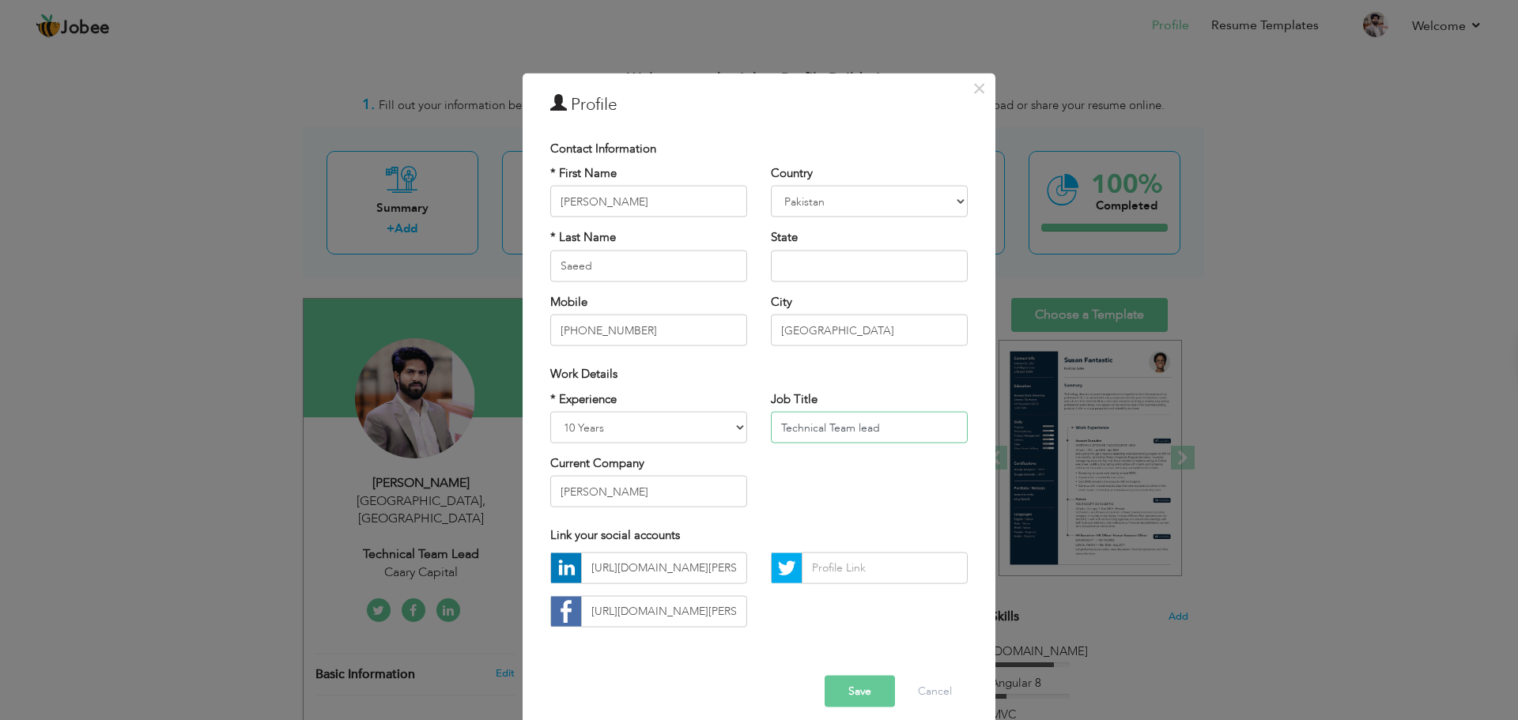
paste input "software engineer"
click at [779, 428] on input "software engineer" at bounding box center [869, 428] width 197 height 32
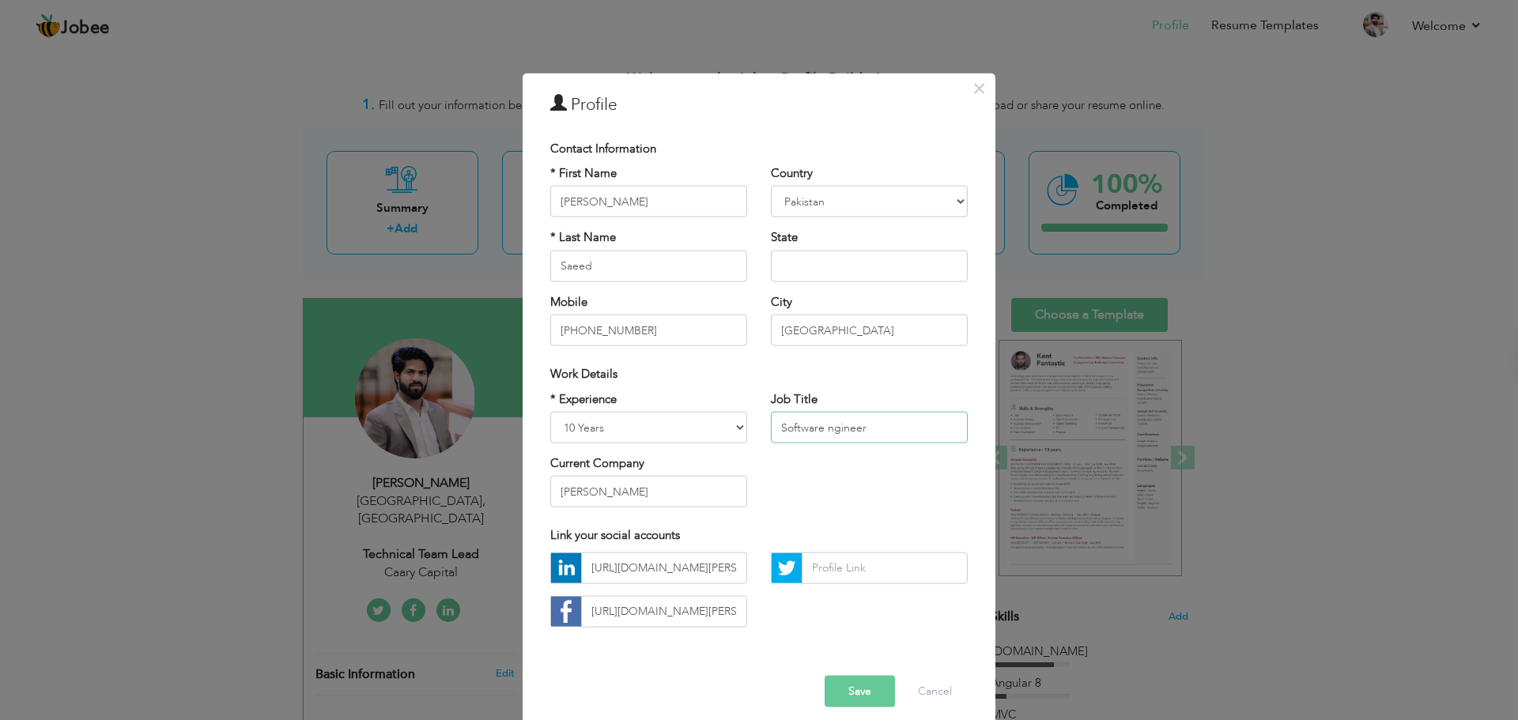
type input "Software Engineer"
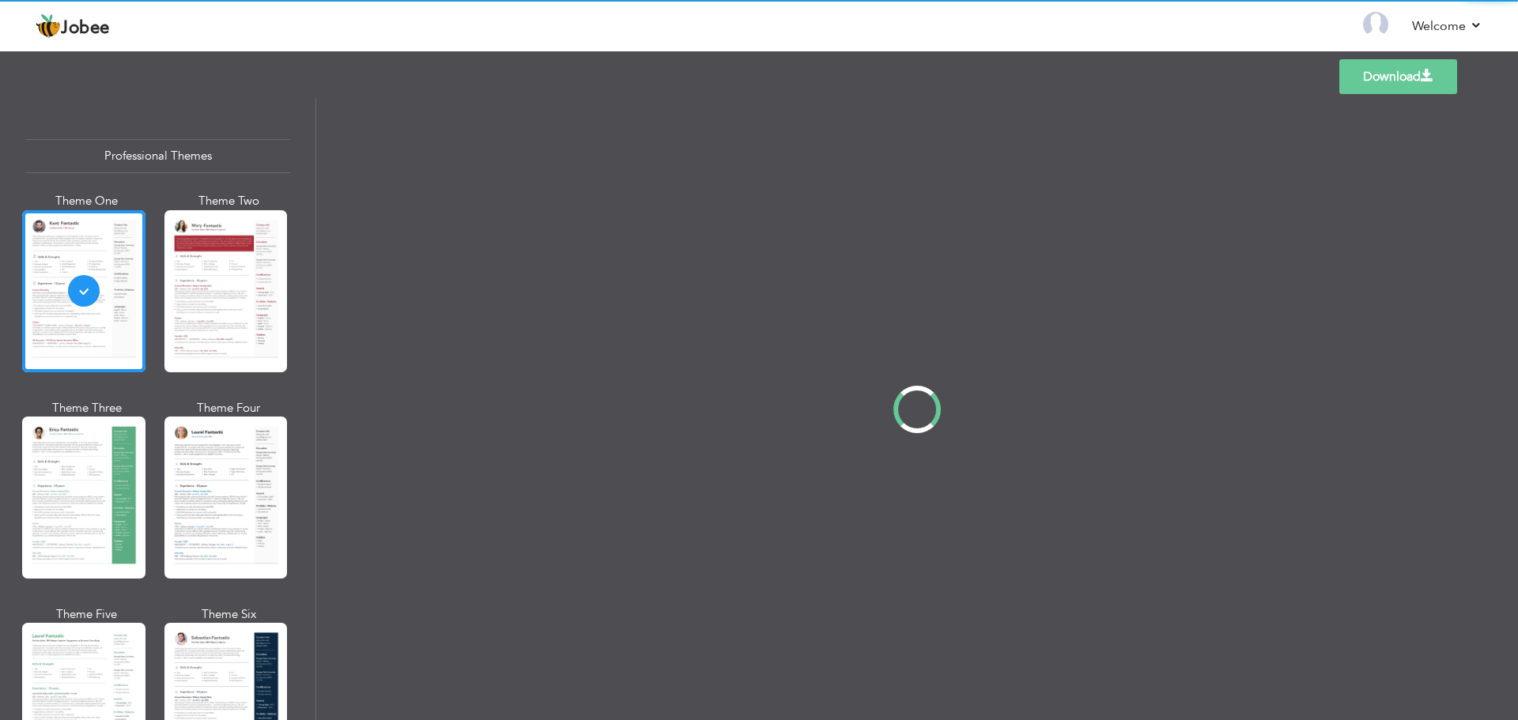
click at [306, 249] on div "Professional Themes Theme One Theme Two Theme Three Theme Four" at bounding box center [759, 409] width 1518 height 622
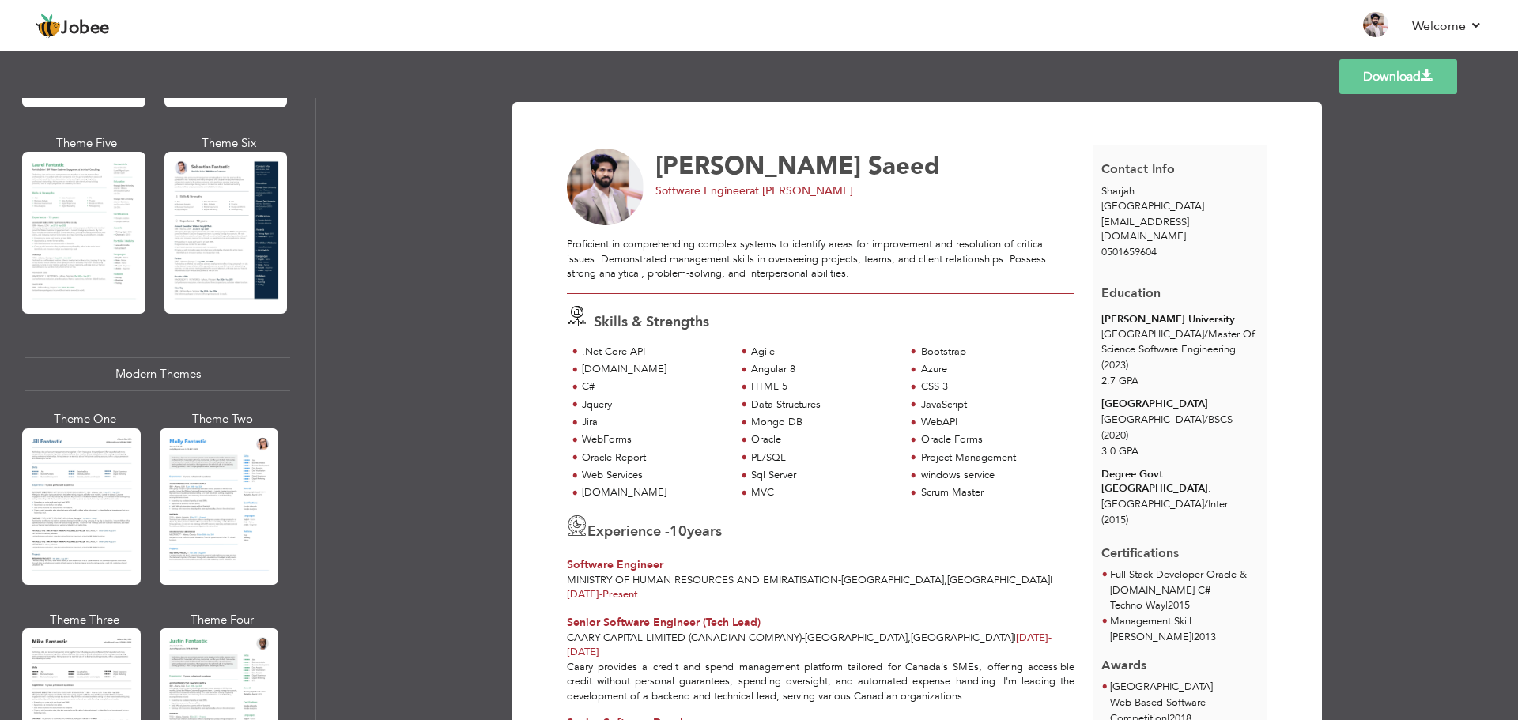
scroll to position [458, 0]
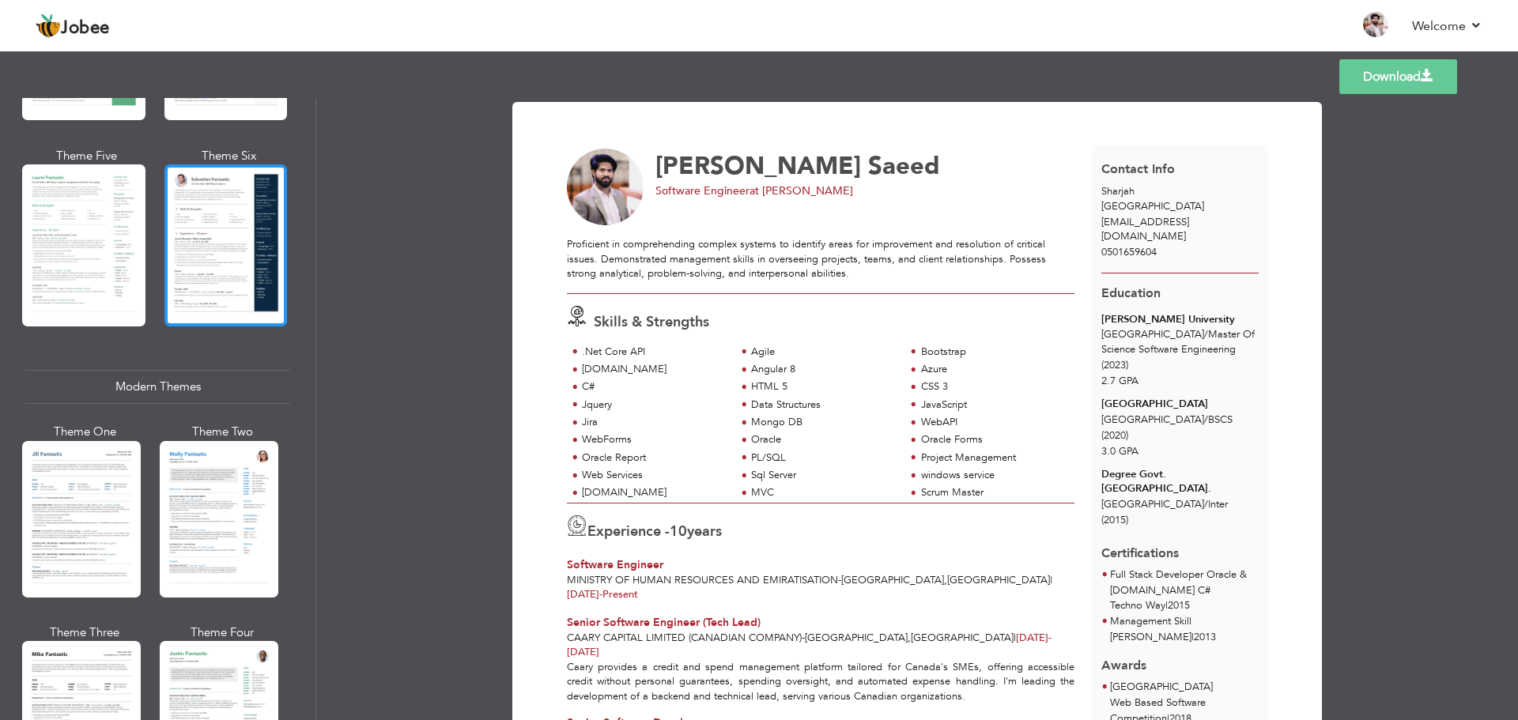
click at [263, 273] on div at bounding box center [225, 245] width 123 height 162
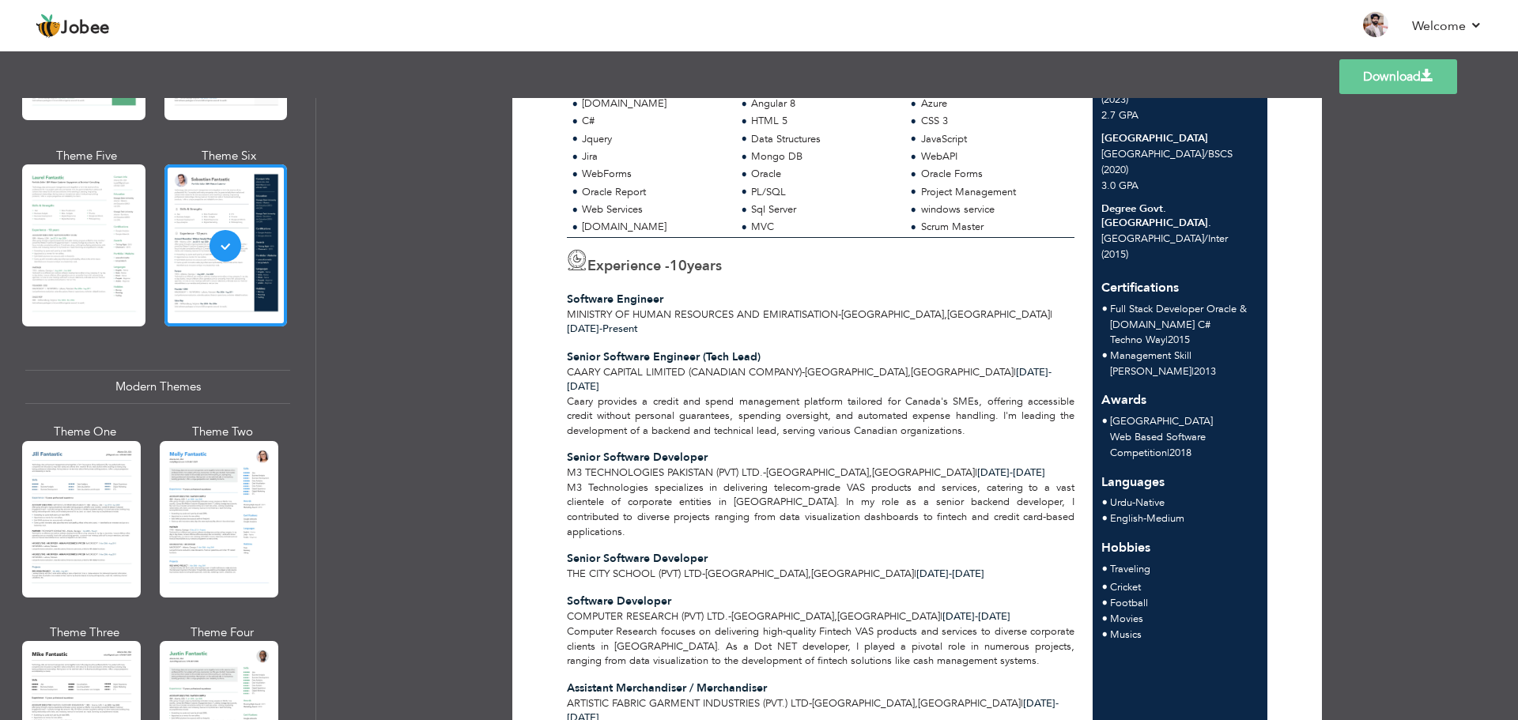
scroll to position [239, 0]
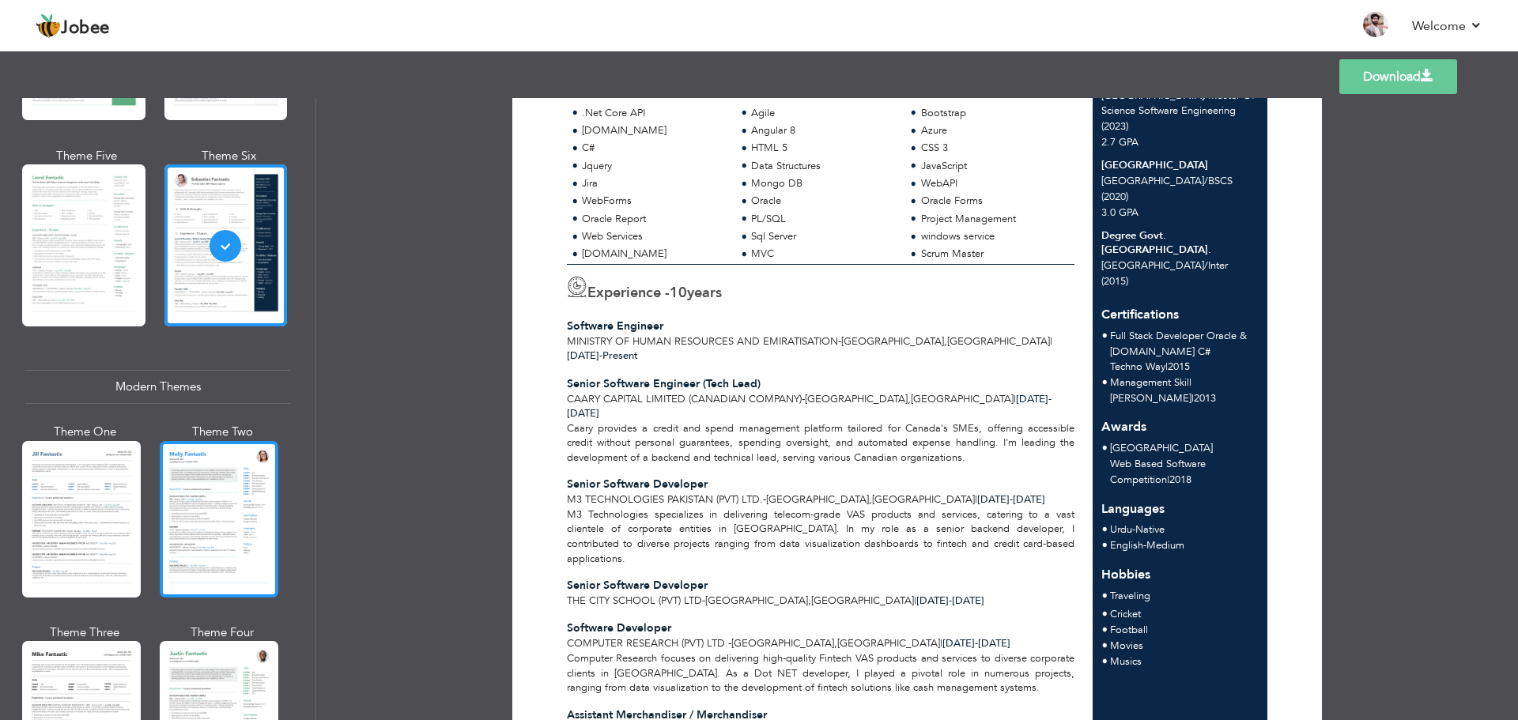
click at [212, 540] on div at bounding box center [219, 519] width 119 height 156
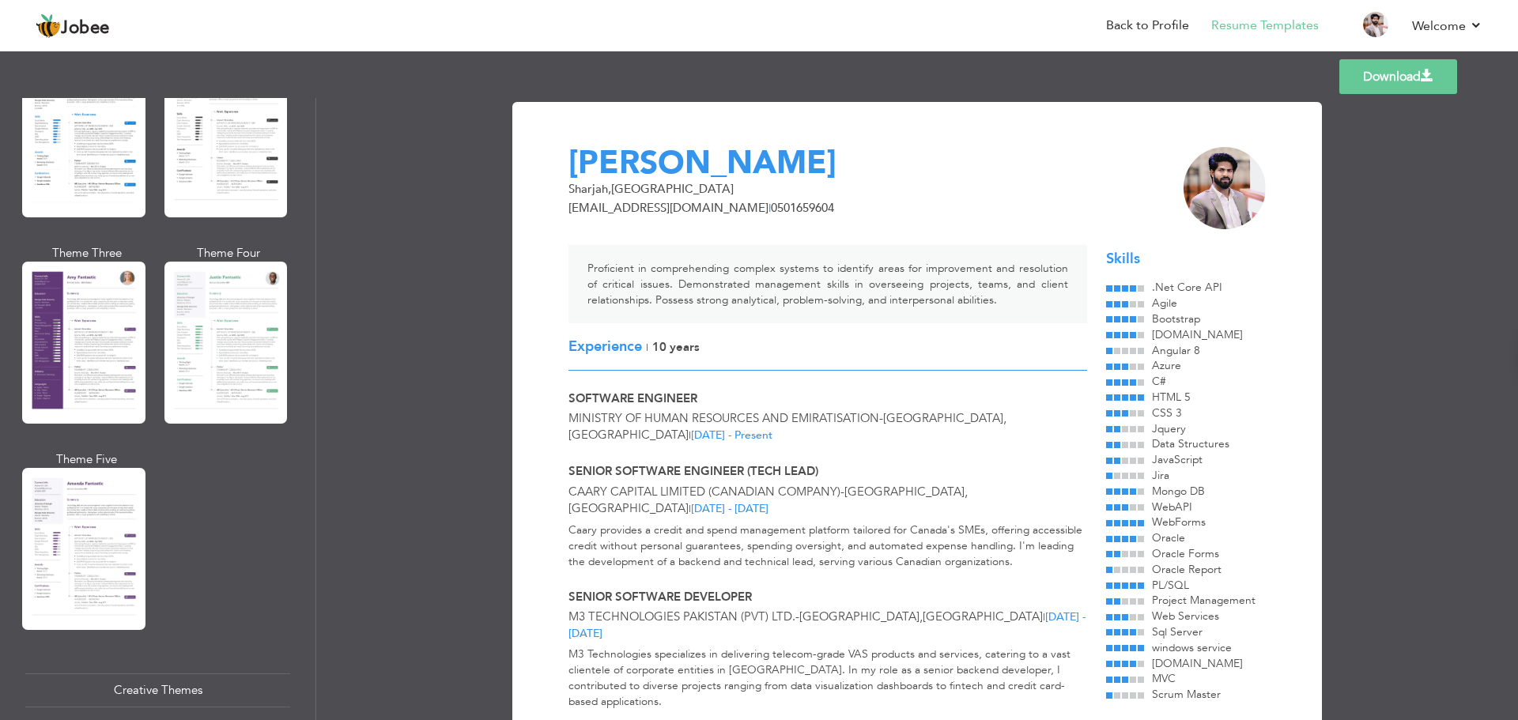
scroll to position [1407, 0]
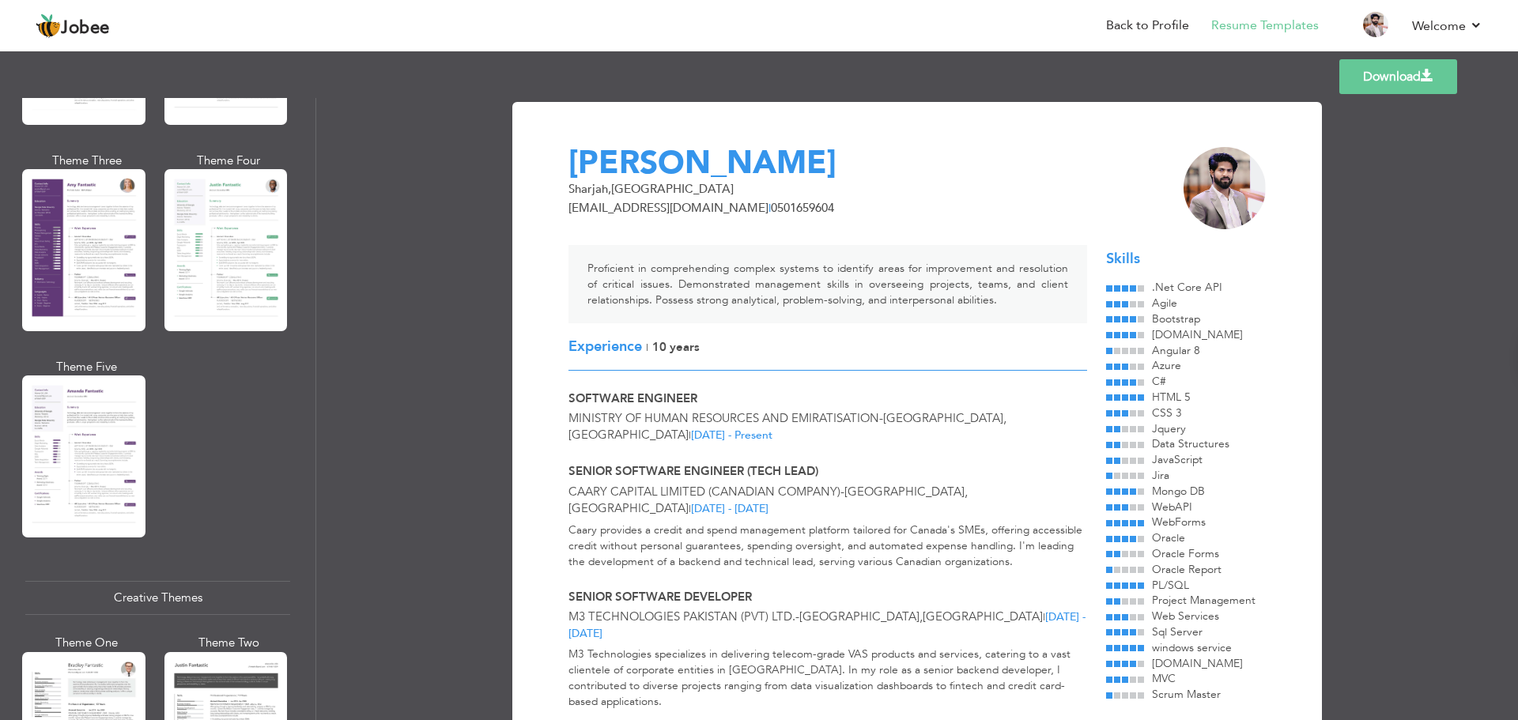
click at [111, 581] on div "Creative Themes" at bounding box center [157, 598] width 265 height 34
click at [119, 462] on div at bounding box center [83, 456] width 123 height 162
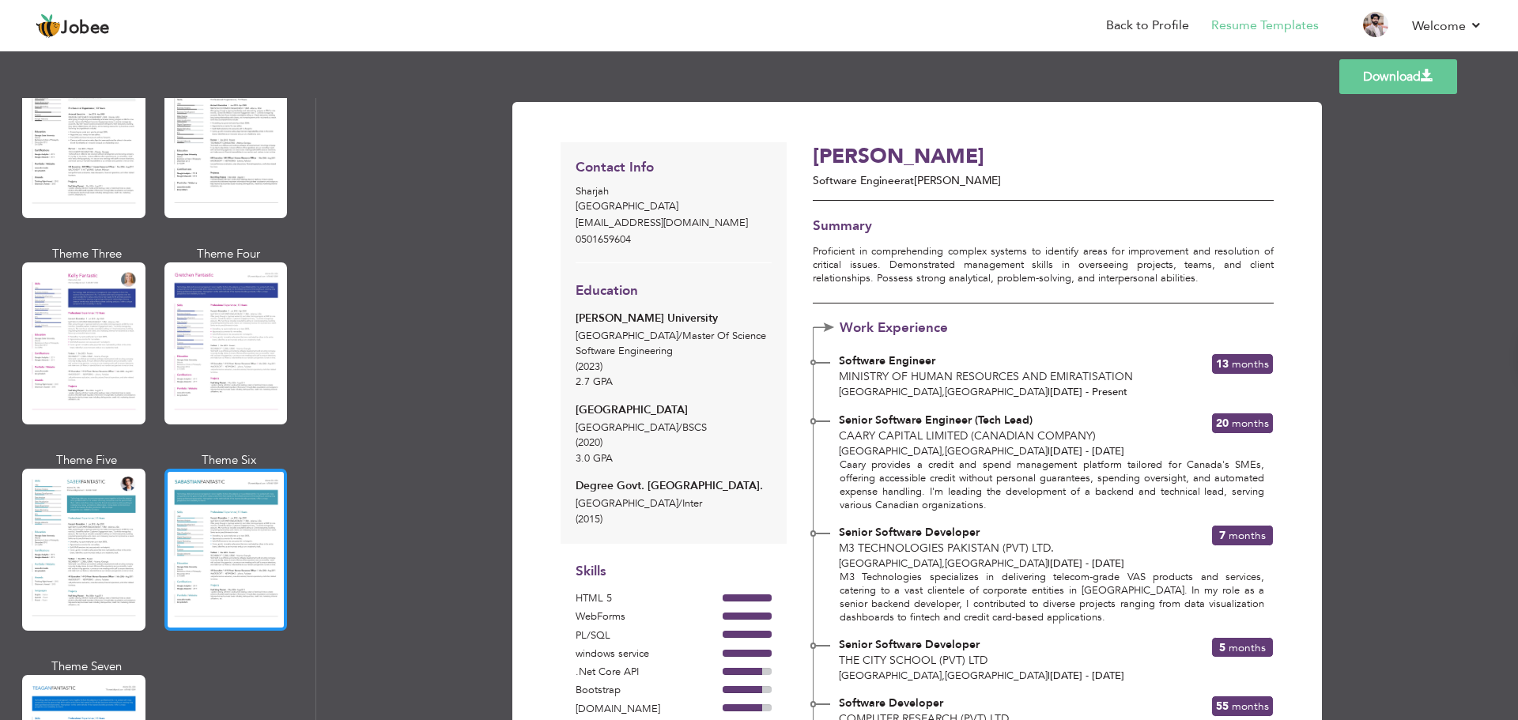
scroll to position [2118, 0]
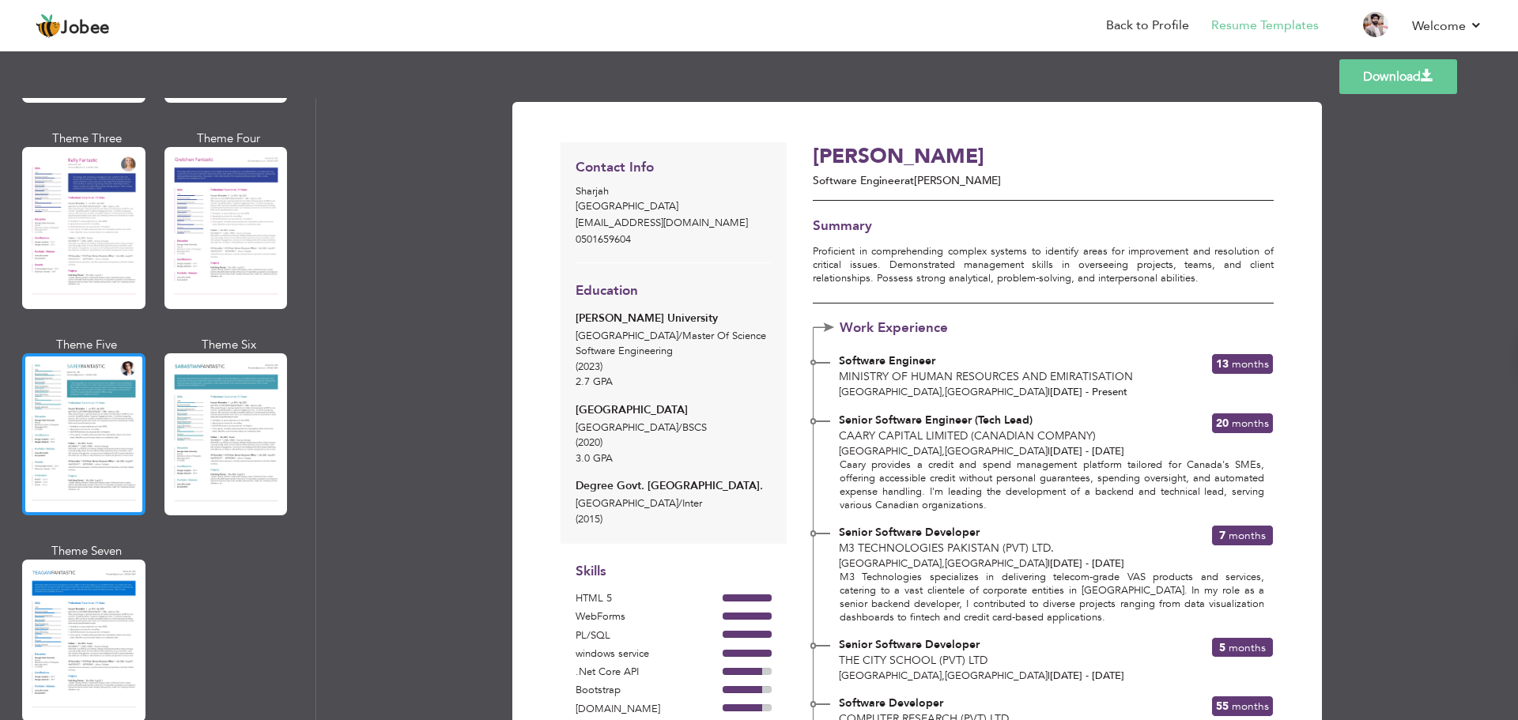
click at [105, 409] on div at bounding box center [83, 434] width 123 height 162
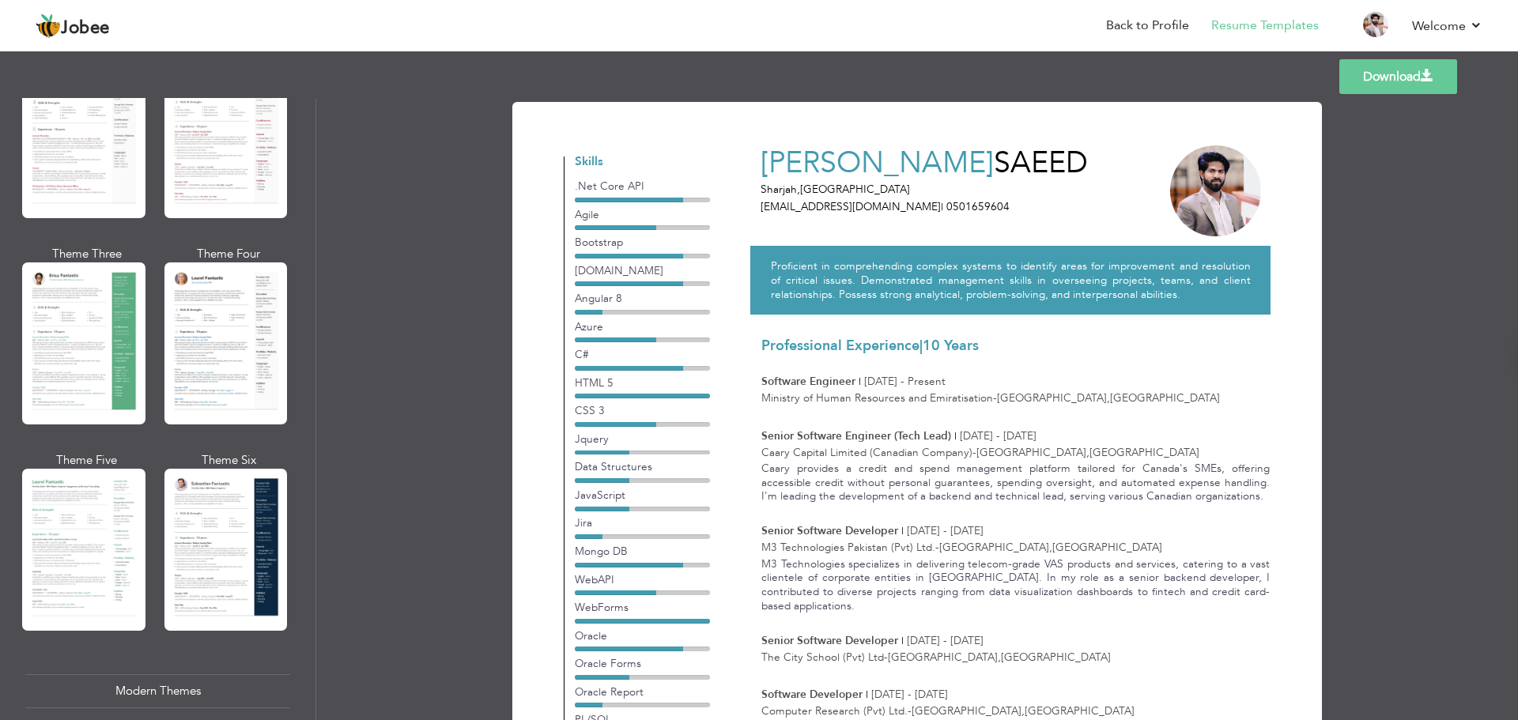
scroll to position [0, 0]
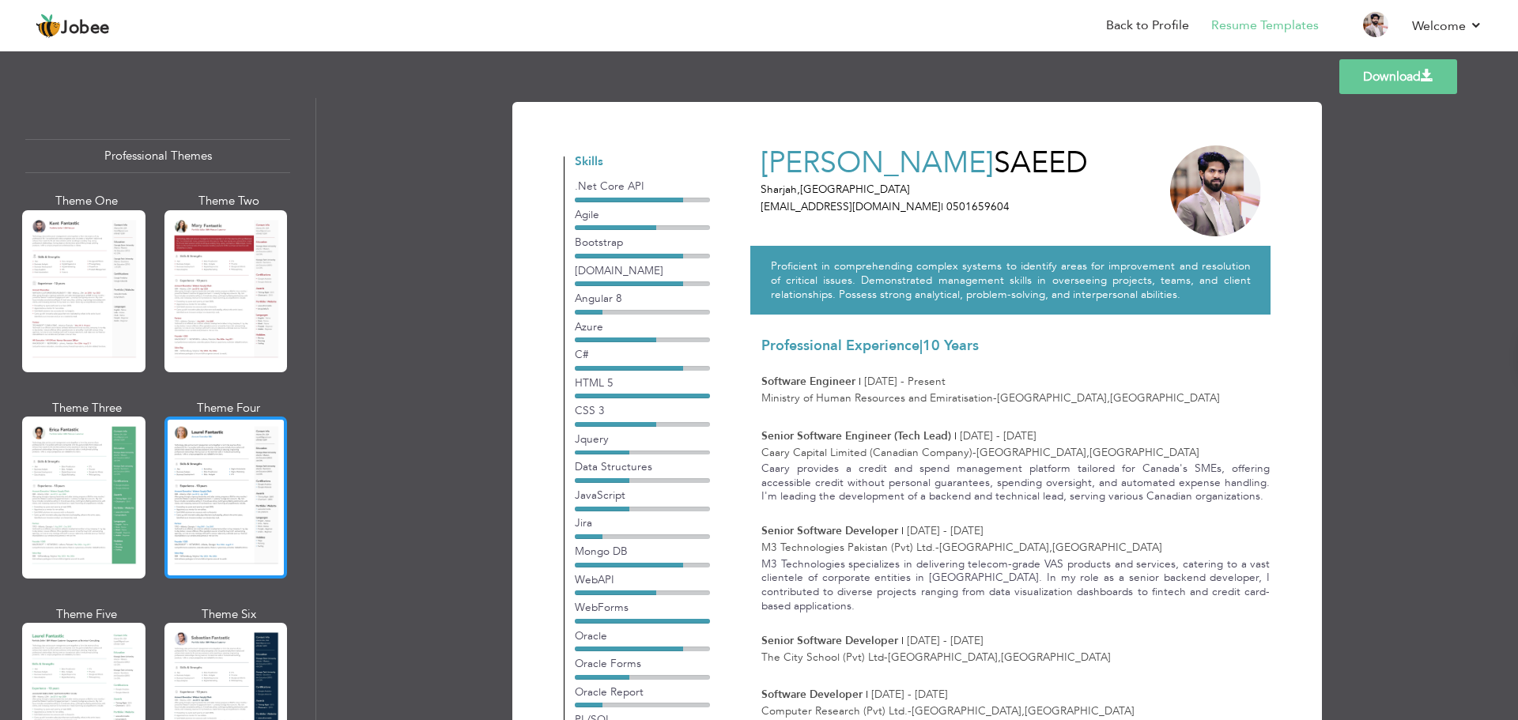
click at [219, 477] on div at bounding box center [225, 498] width 123 height 162
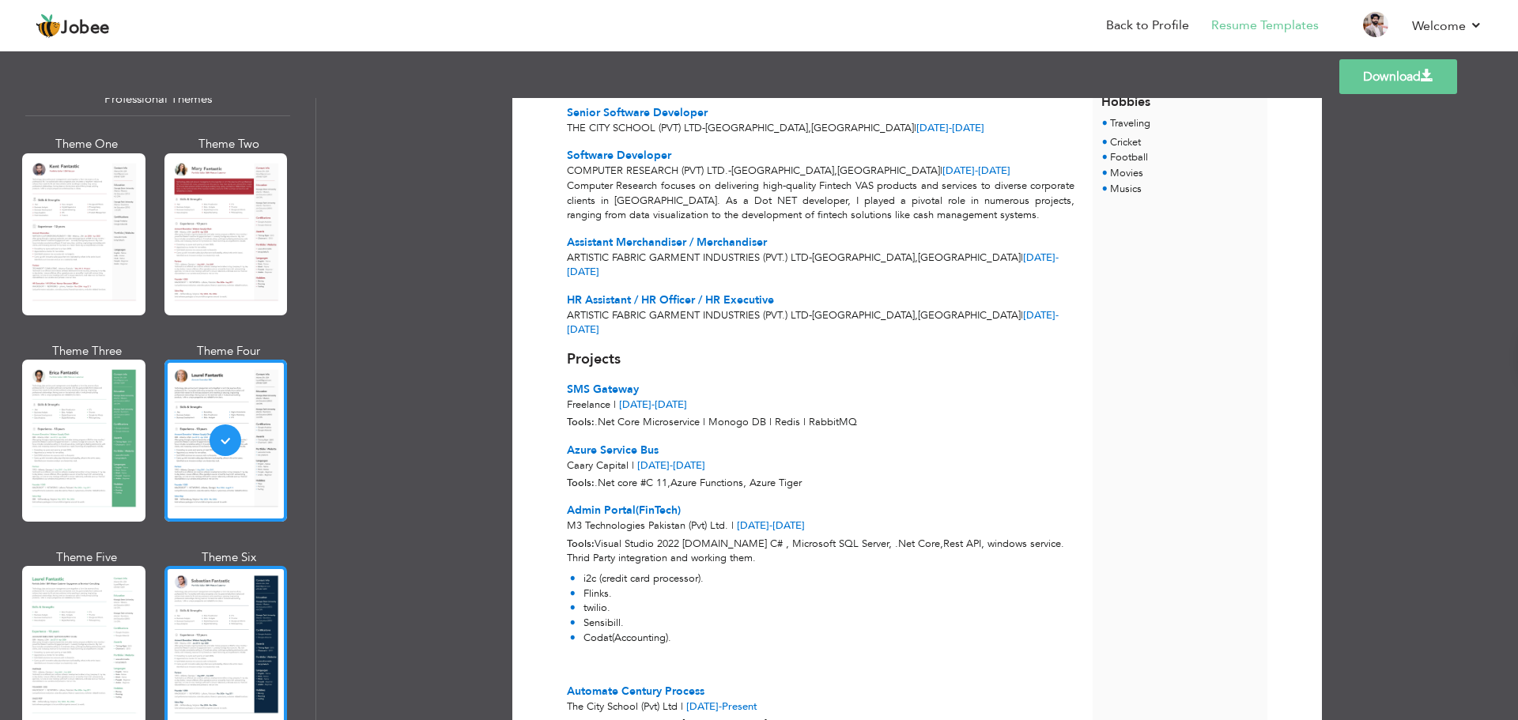
scroll to position [158, 0]
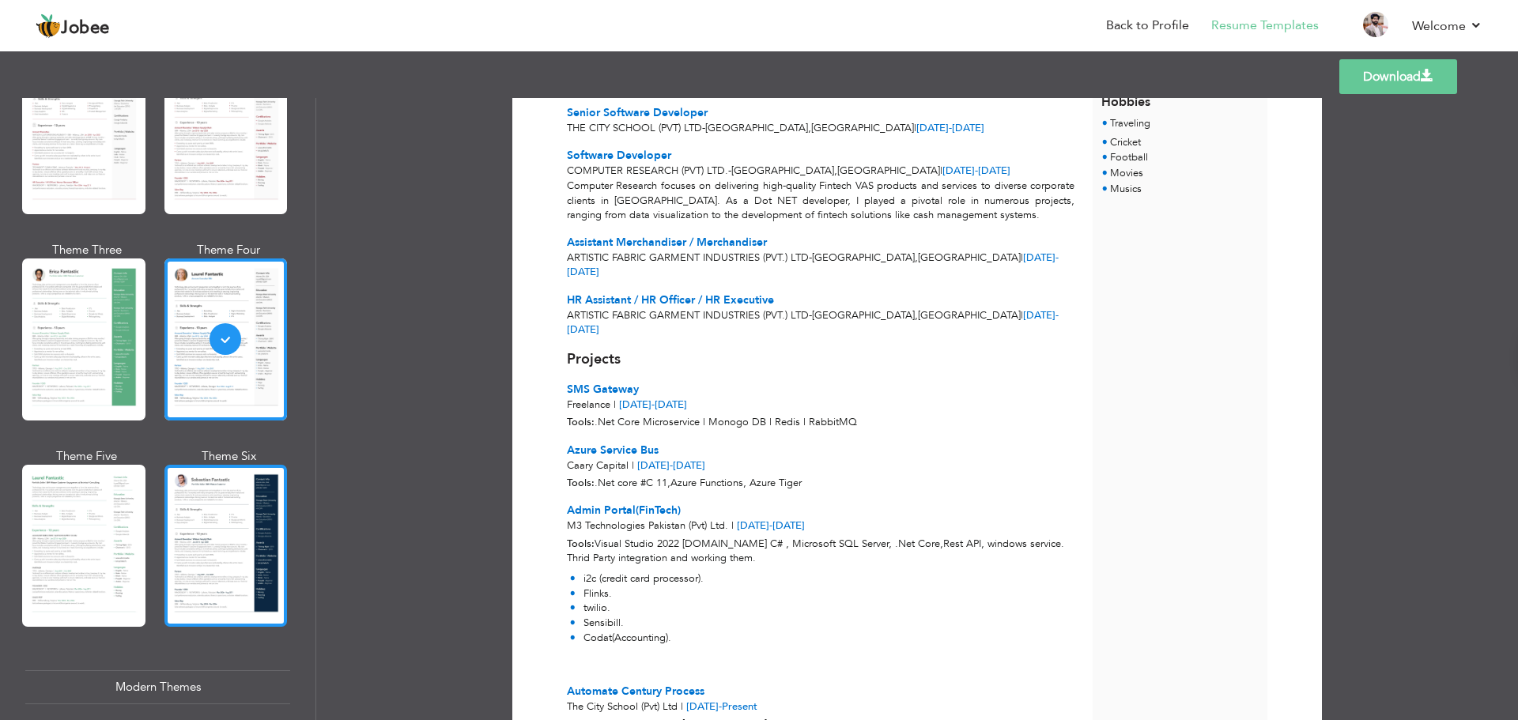
click at [255, 542] on div at bounding box center [225, 546] width 123 height 162
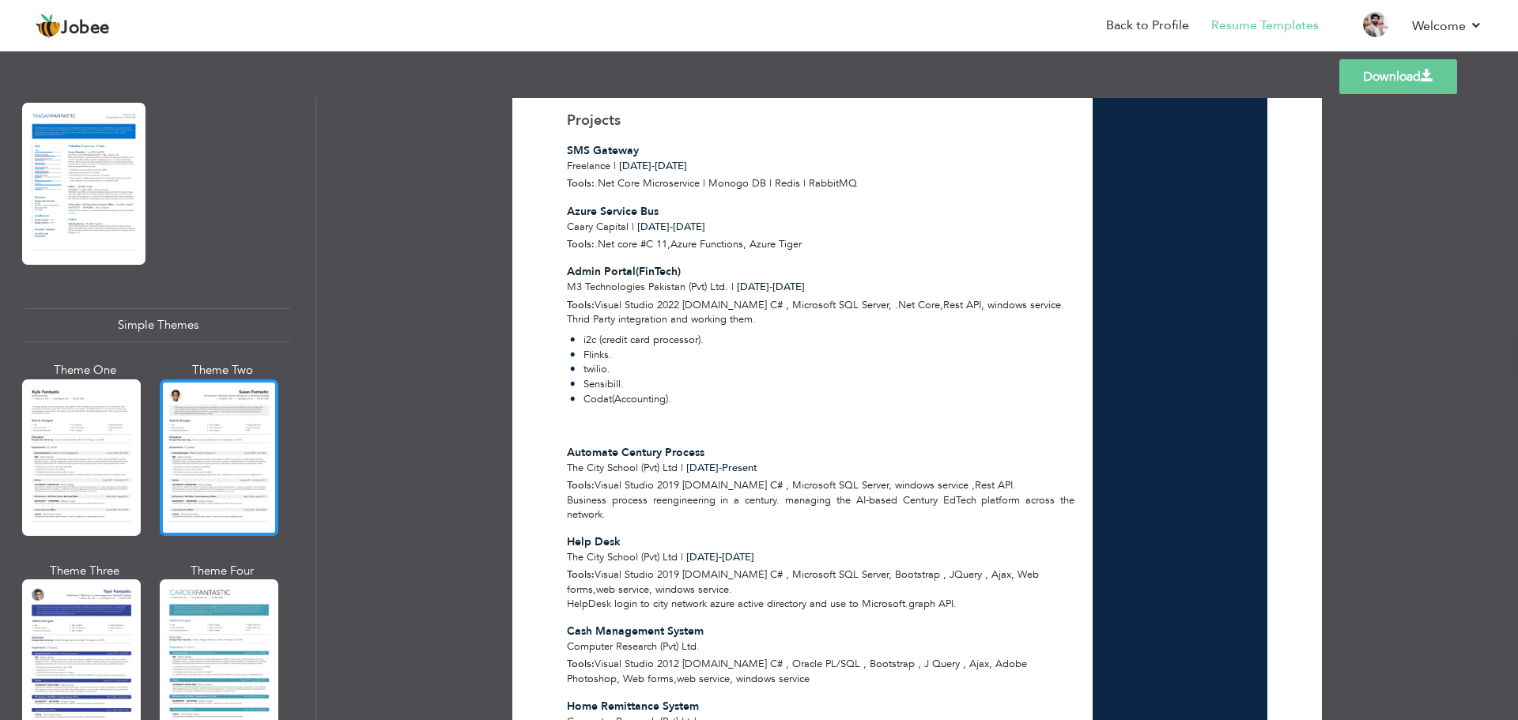
scroll to position [2600, 0]
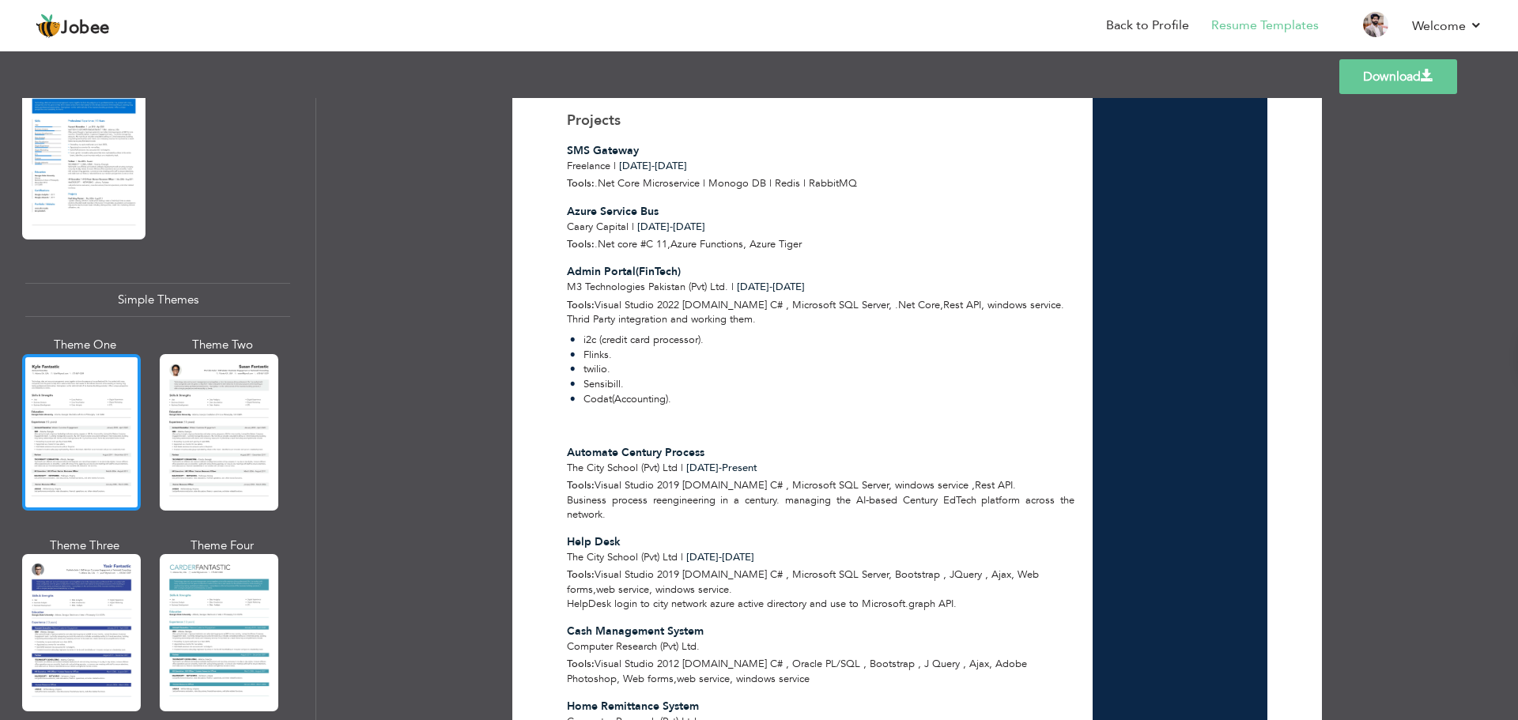
click at [89, 421] on div at bounding box center [81, 432] width 119 height 156
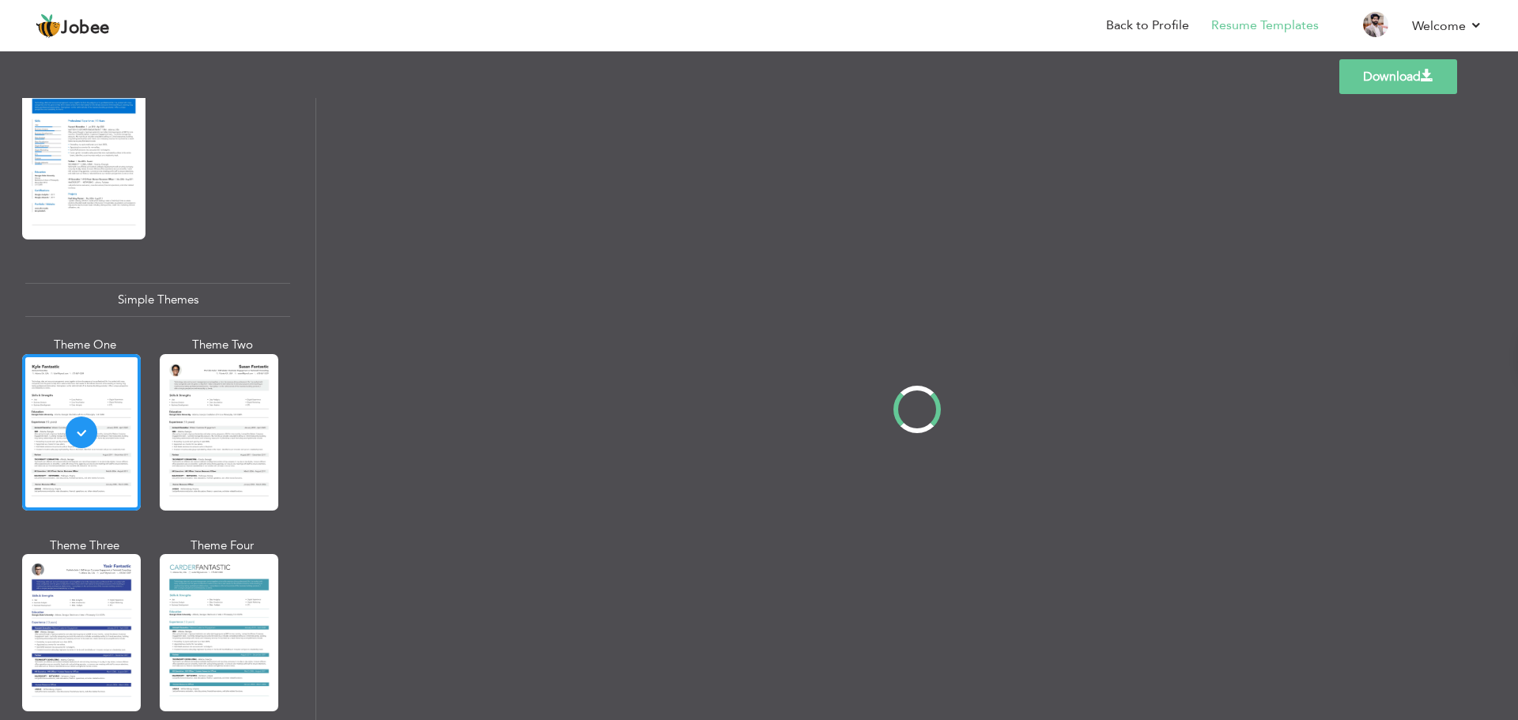
scroll to position [0, 0]
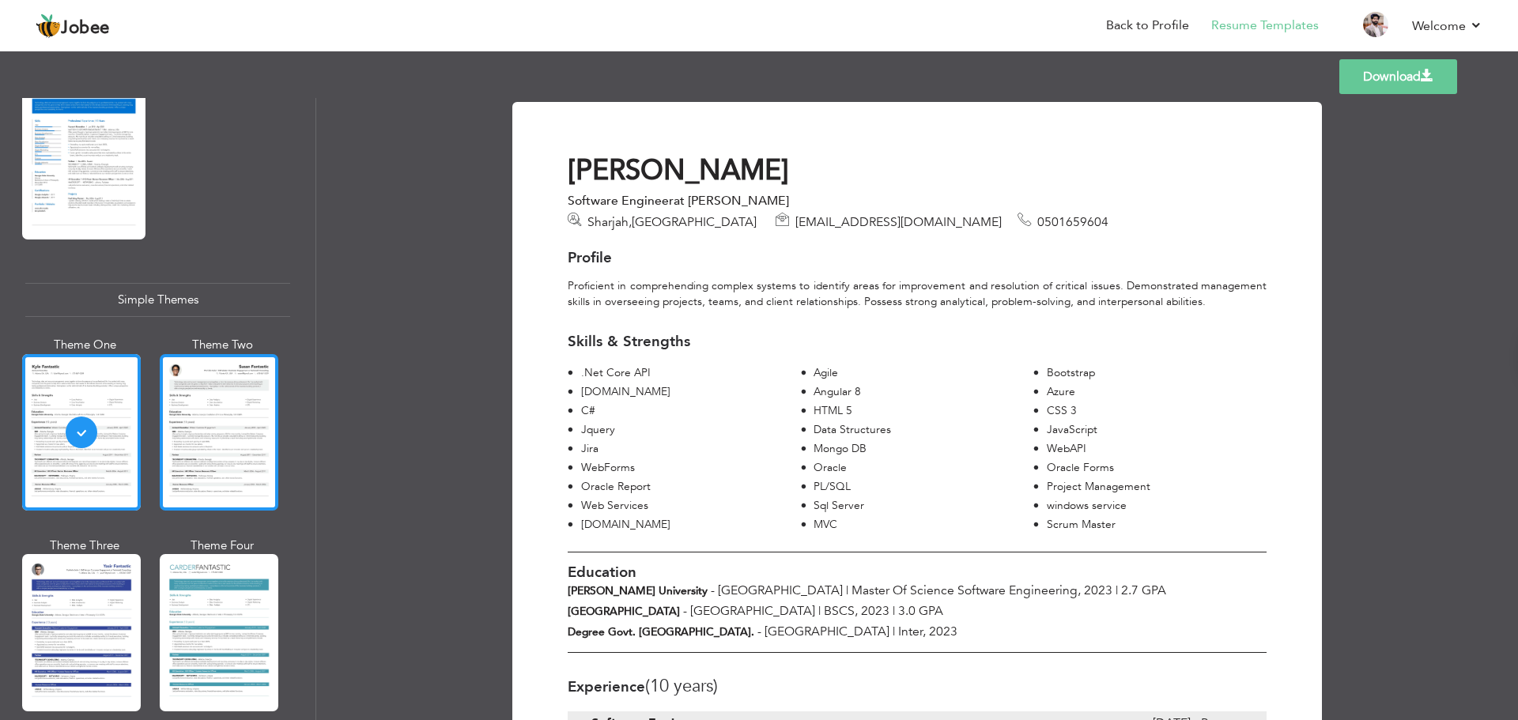
click at [200, 430] on div at bounding box center [219, 432] width 119 height 156
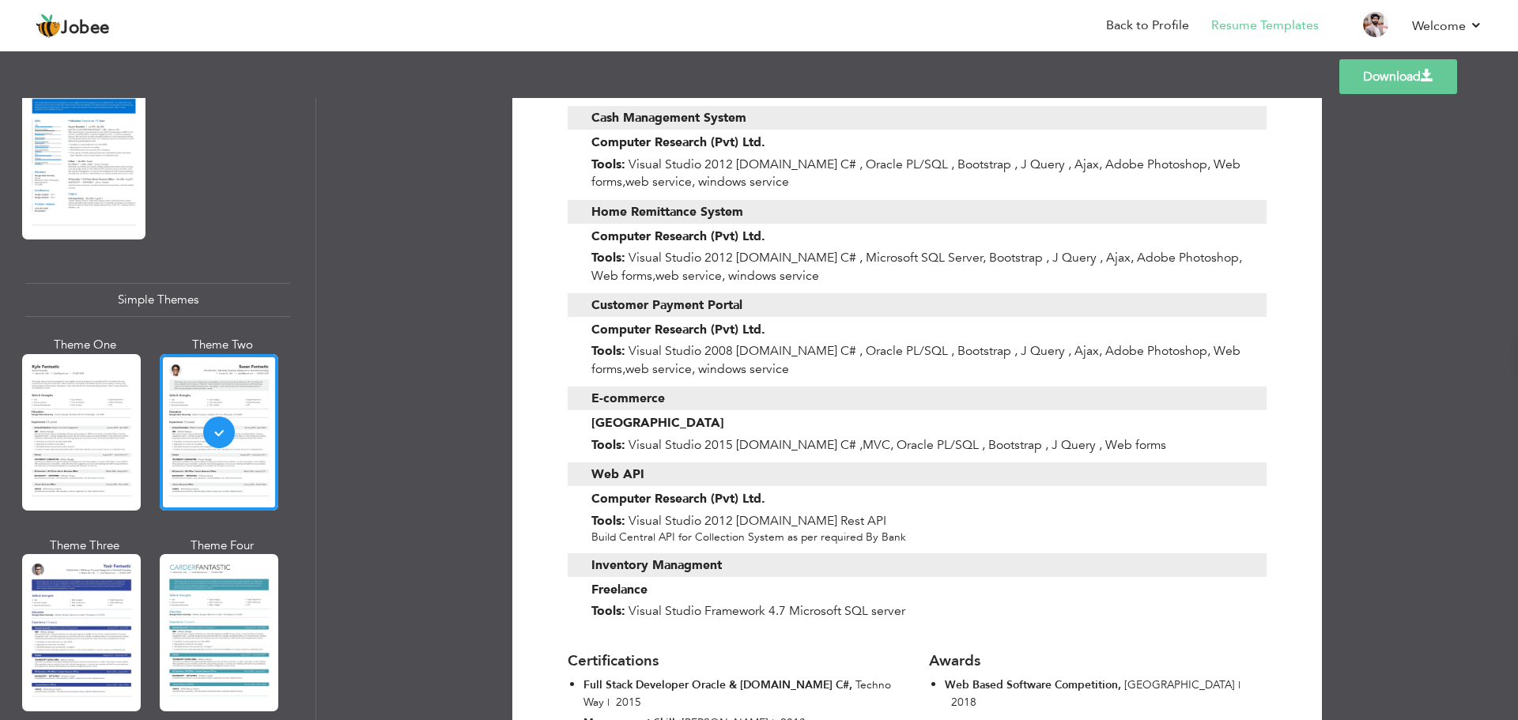
scroll to position [1866, 0]
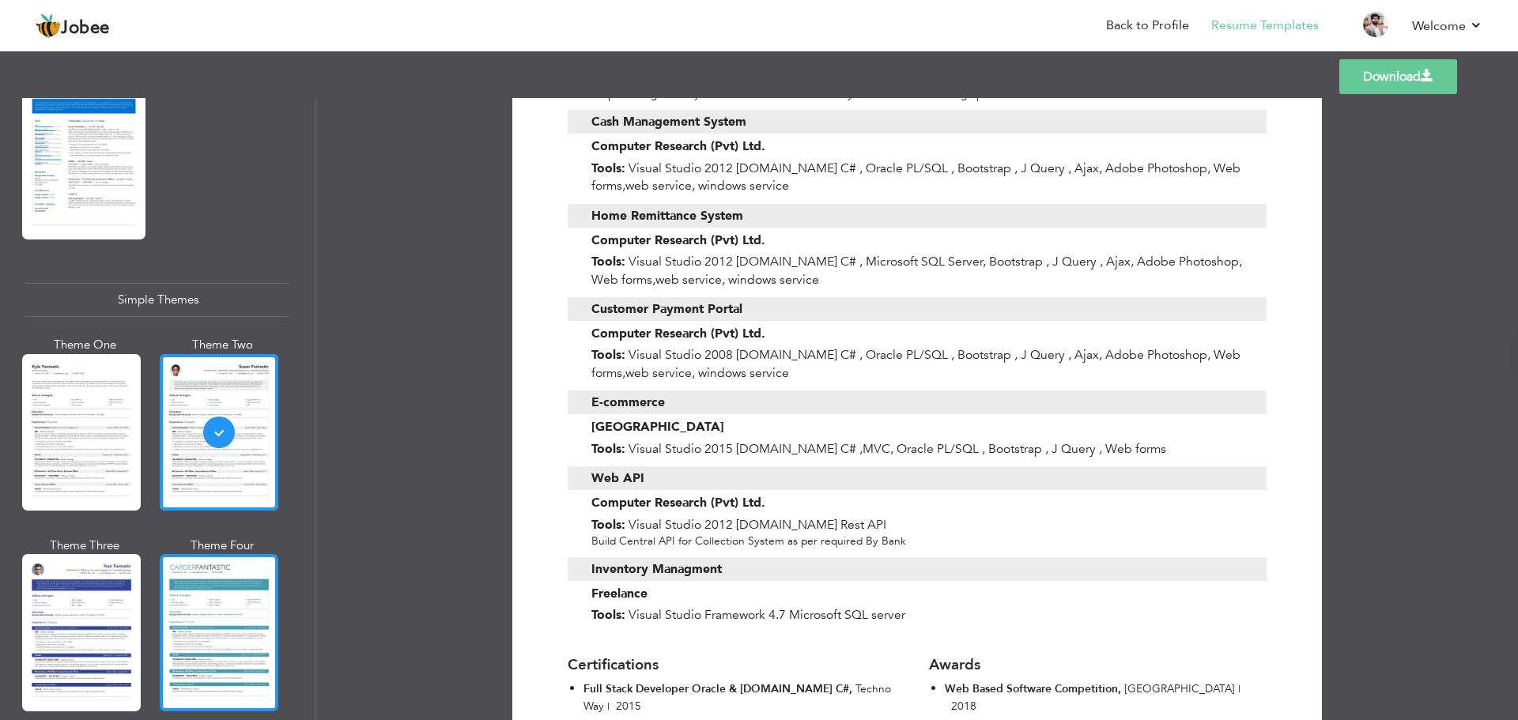
click at [215, 586] on div at bounding box center [219, 632] width 119 height 156
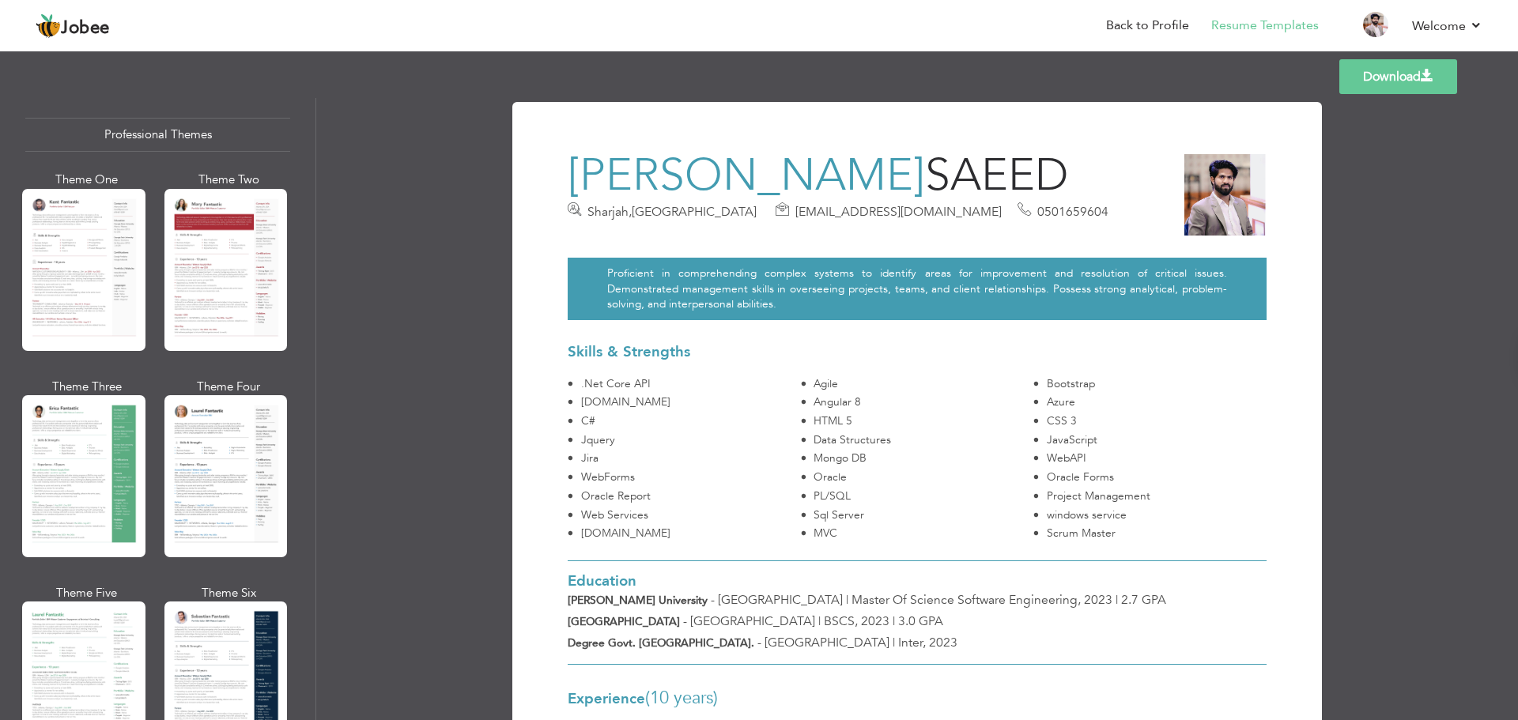
scroll to position [0, 0]
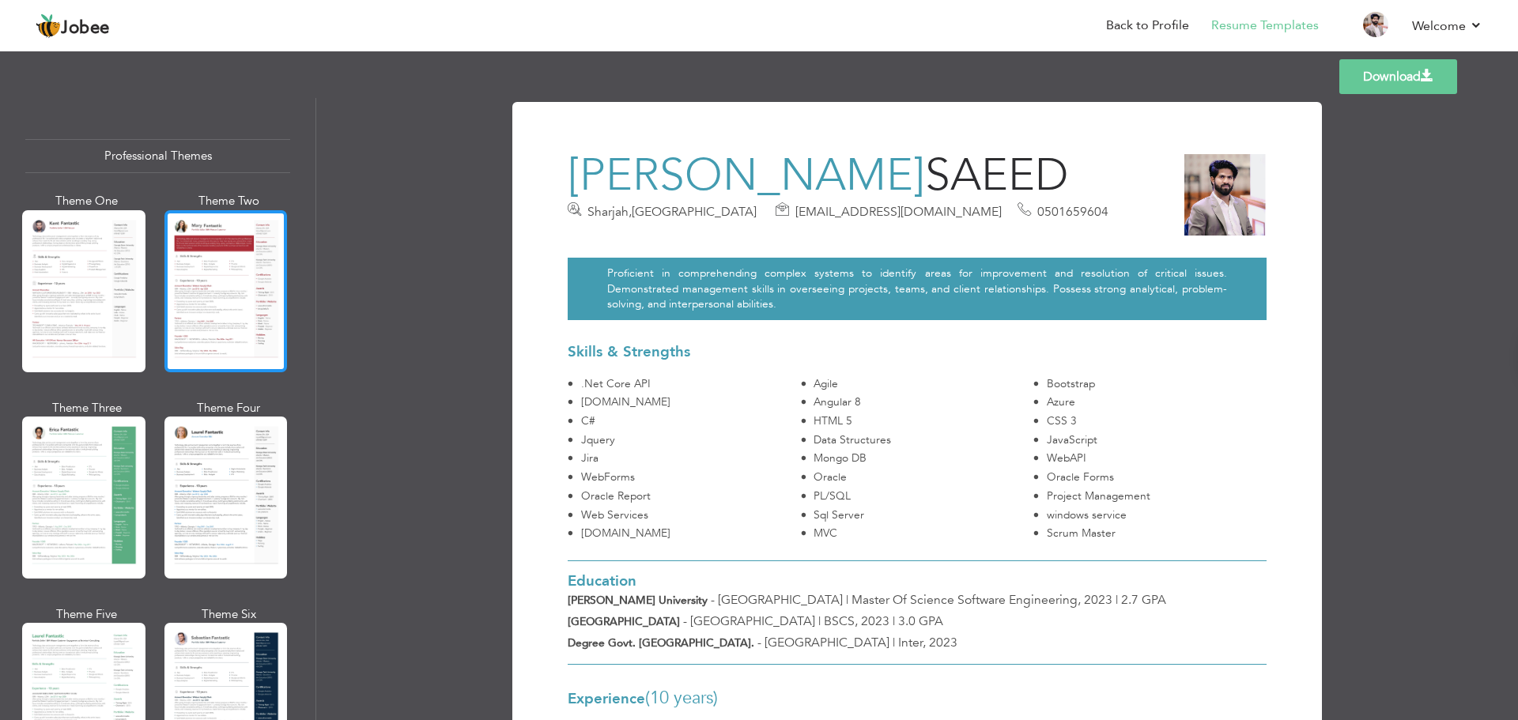
click at [215, 257] on div at bounding box center [225, 291] width 123 height 162
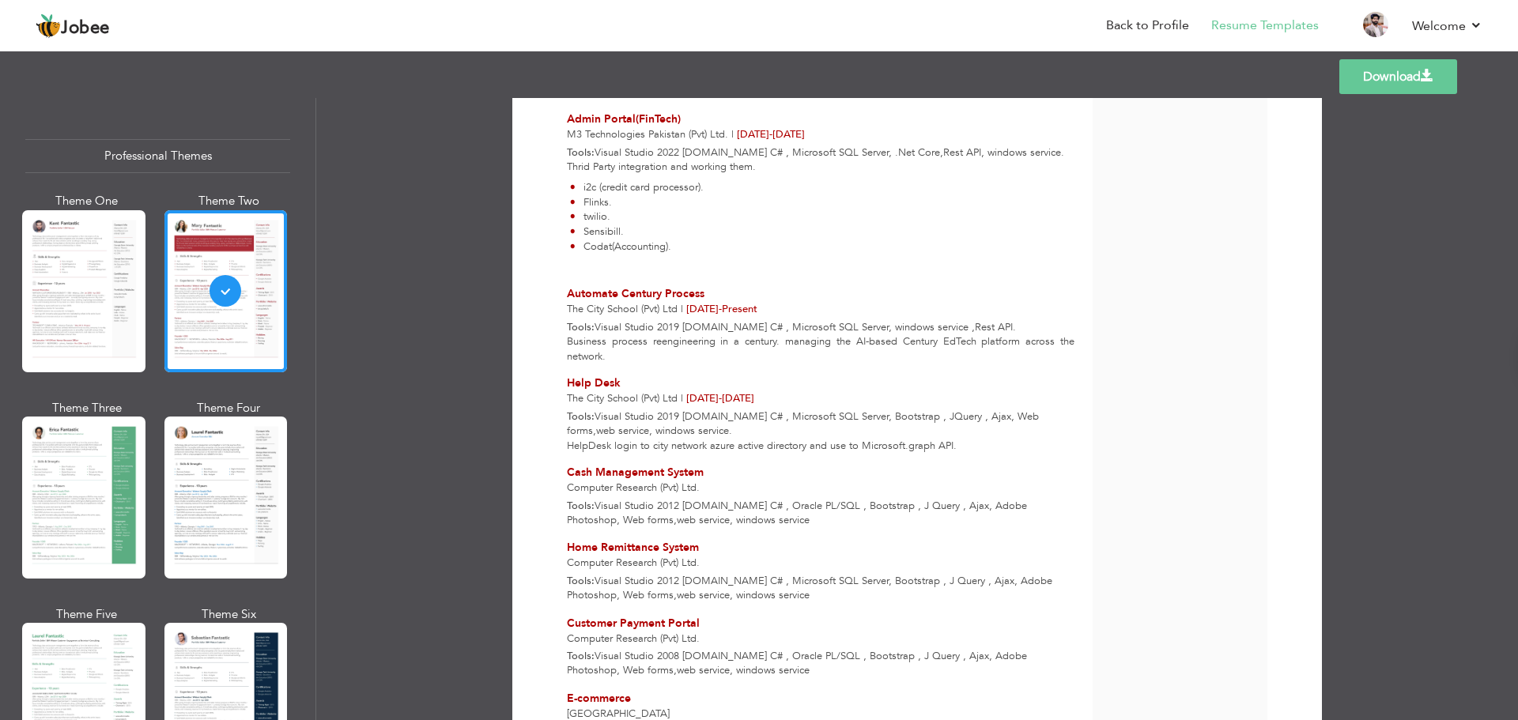
scroll to position [1272, 0]
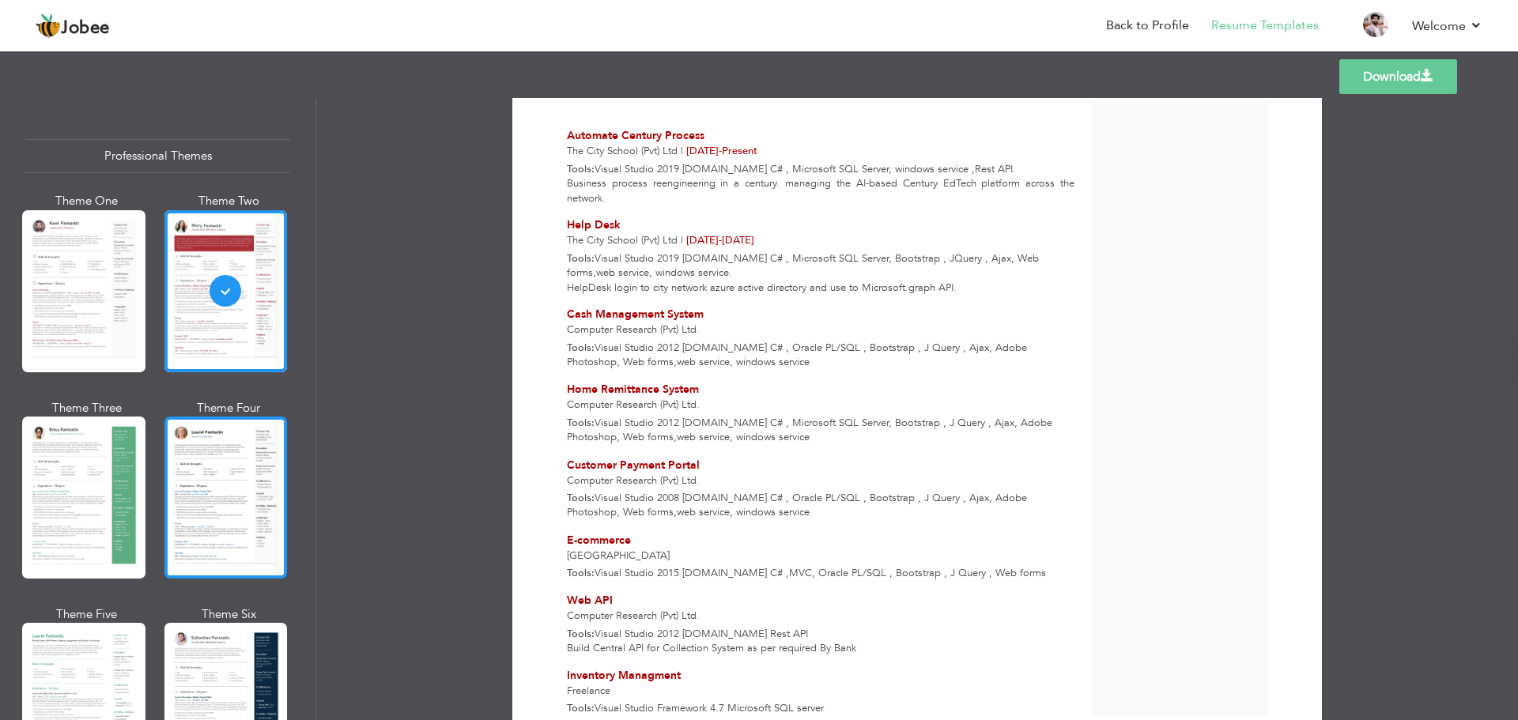
click at [223, 492] on div at bounding box center [225, 498] width 123 height 162
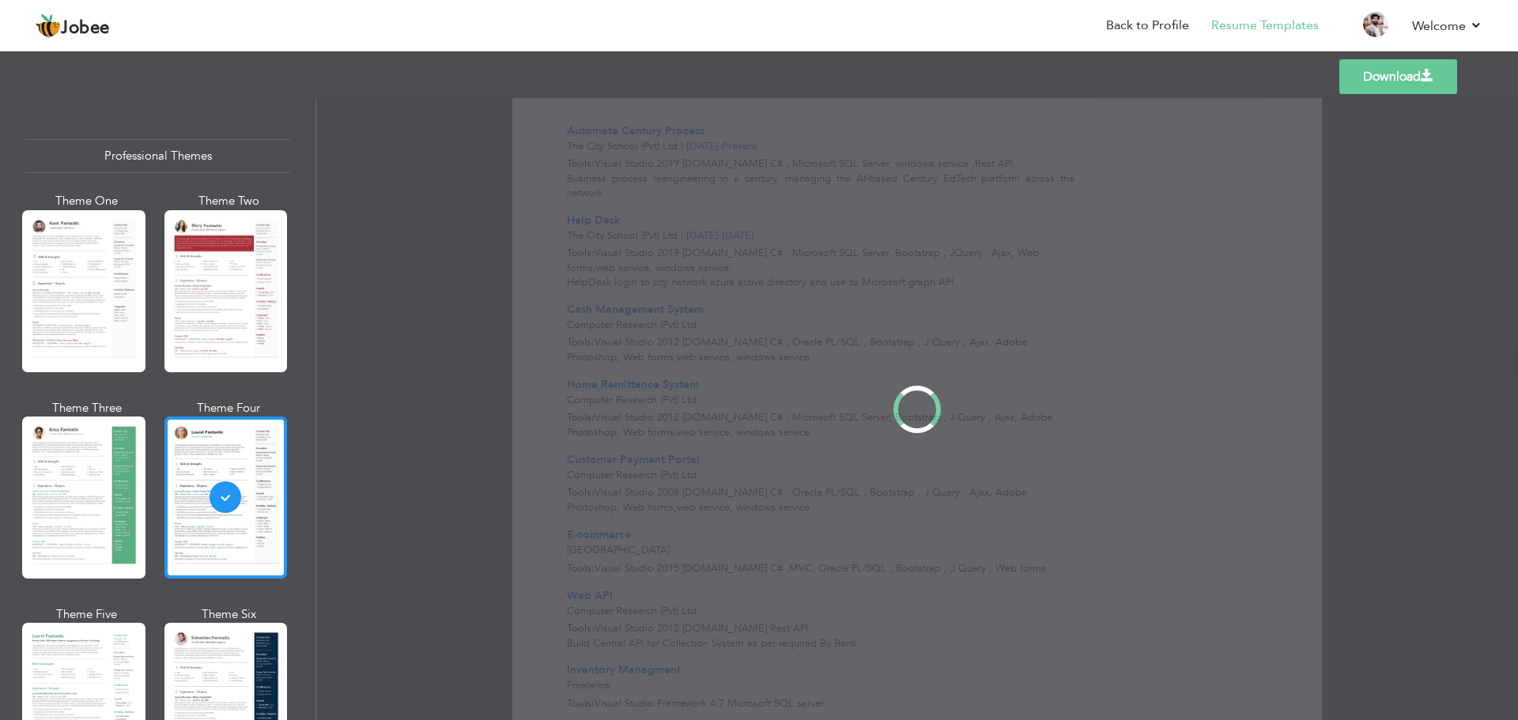
scroll to position [0, 0]
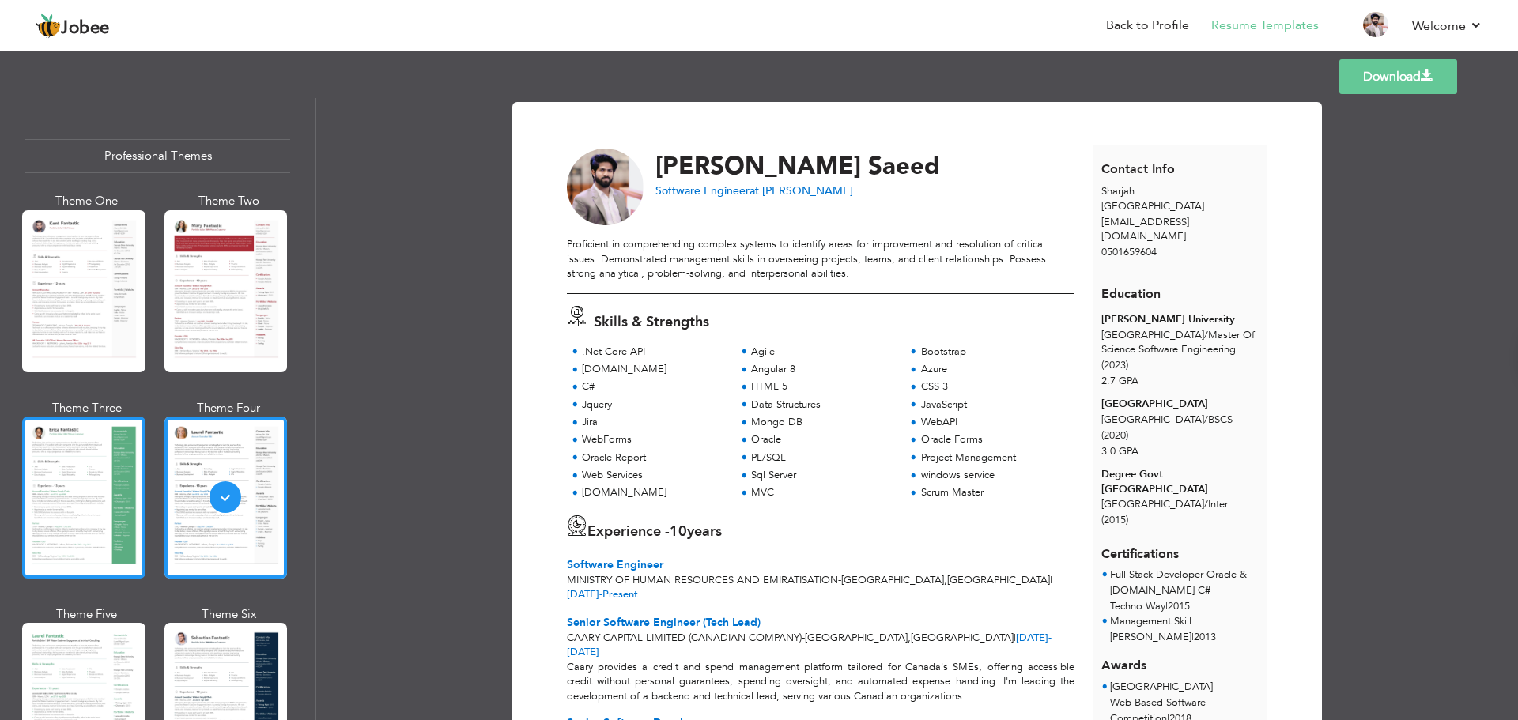
click at [76, 518] on div at bounding box center [83, 498] width 123 height 162
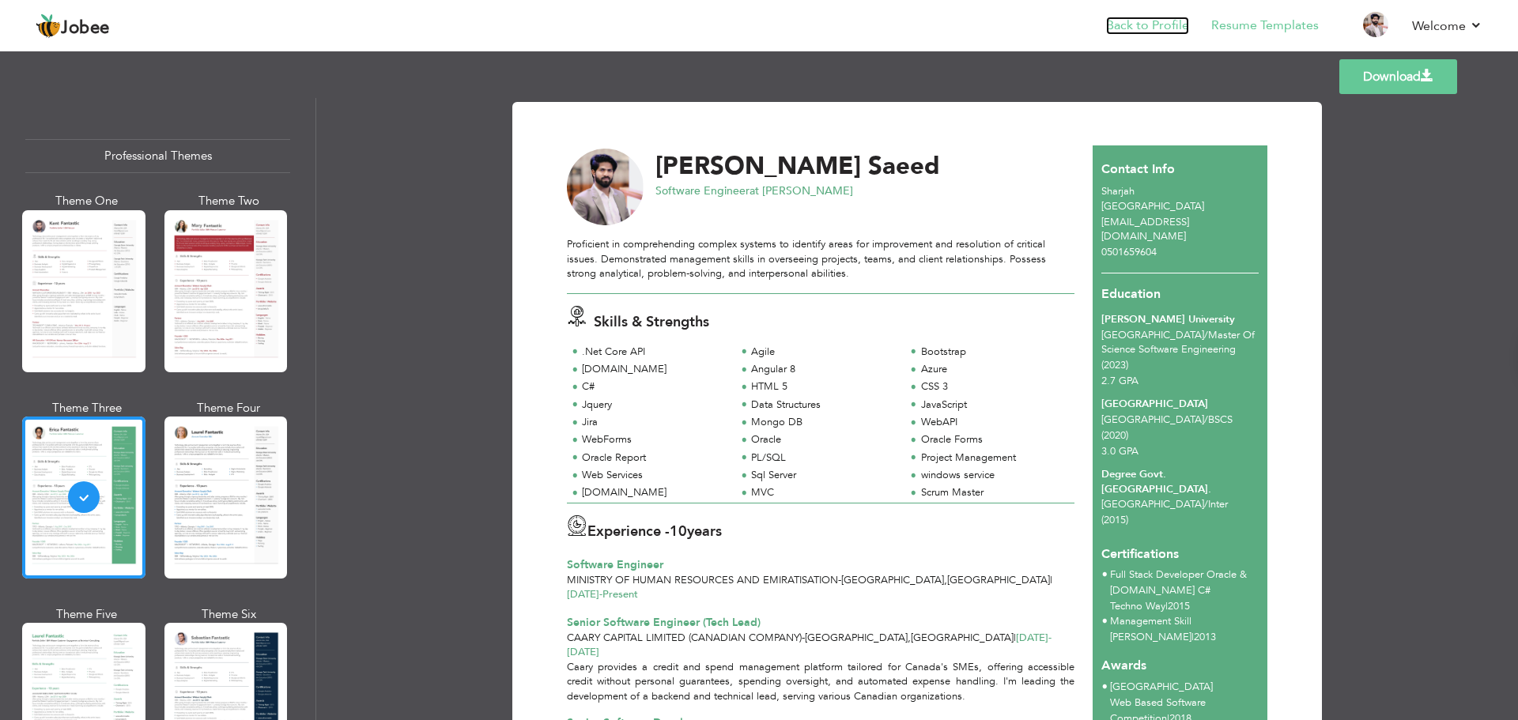
click at [1154, 34] on link "Back to Profile" at bounding box center [1147, 26] width 83 height 18
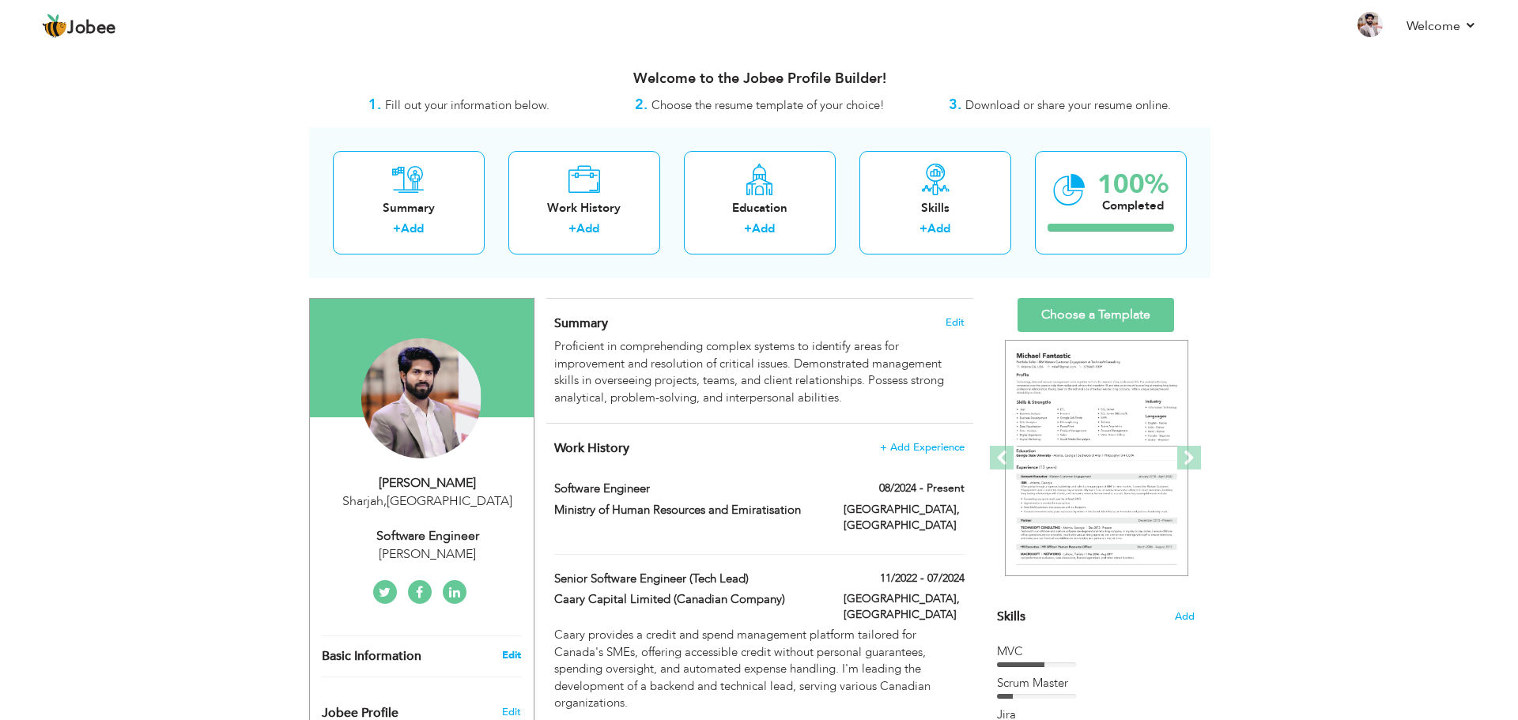
scroll to position [79, 0]
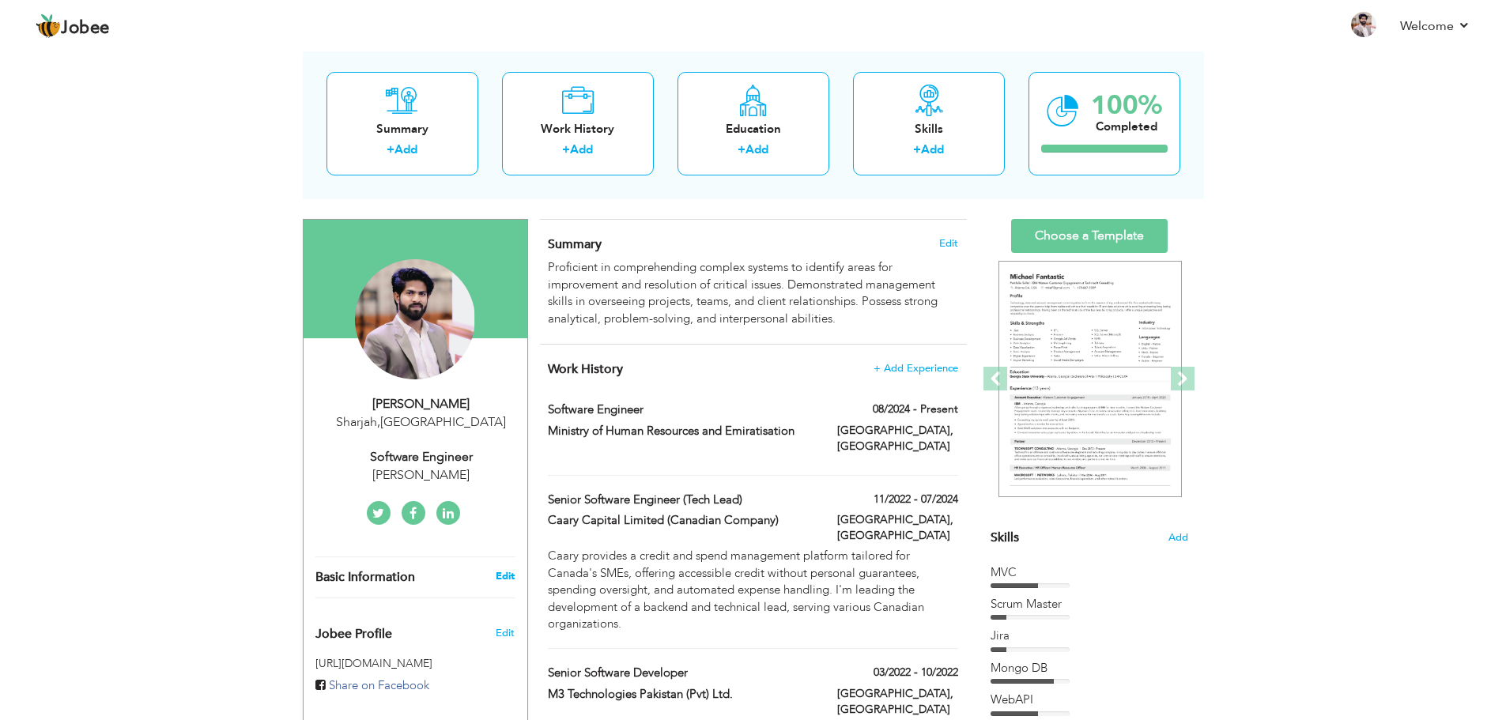
click at [500, 579] on link "Edit" at bounding box center [505, 576] width 19 height 14
type input "[PERSON_NAME]"
type input "Saeed"
type input "0501659604"
select select "number:228"
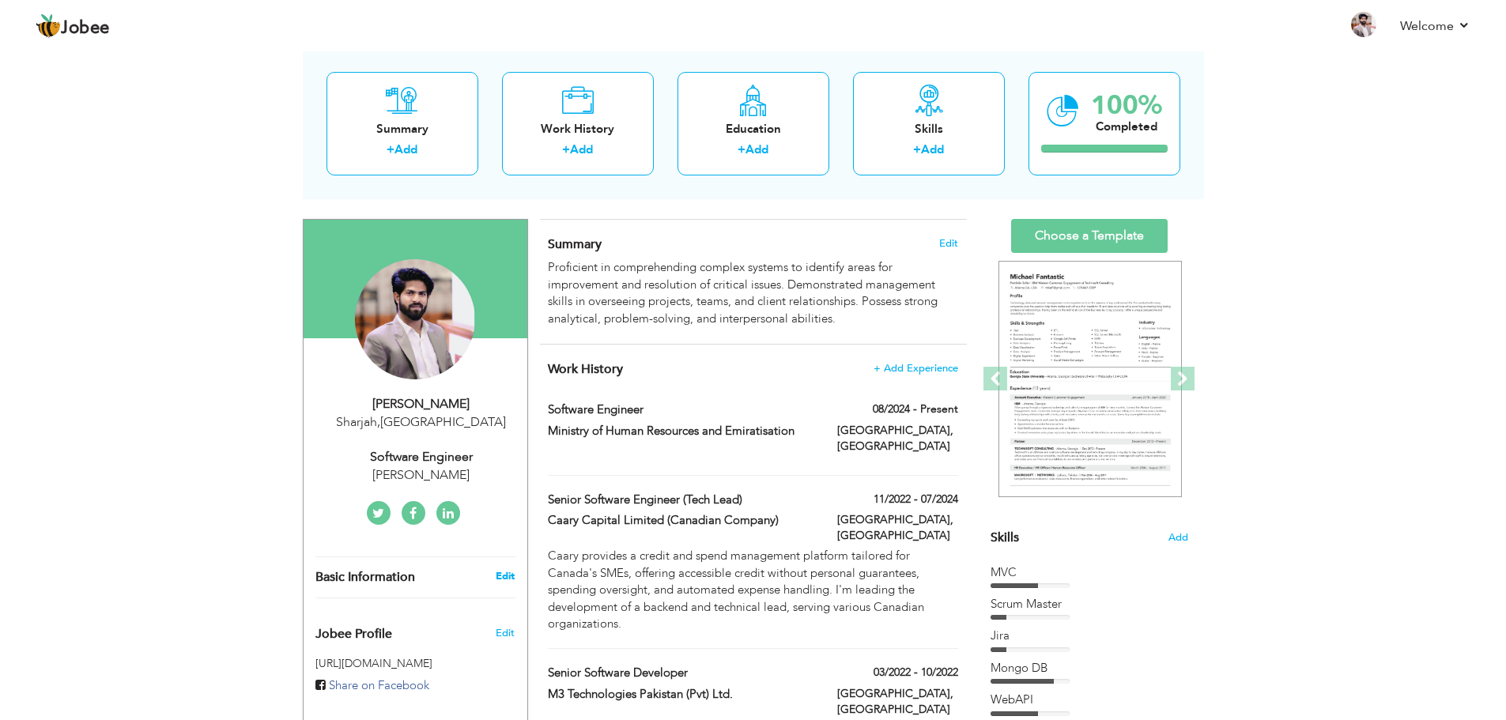
type input "Sharjah"
select select "number:12"
type input "Mohre"
type input "Software Engineer"
type input "https://www.linkedin.com/in/salman-ranta-299800109/"
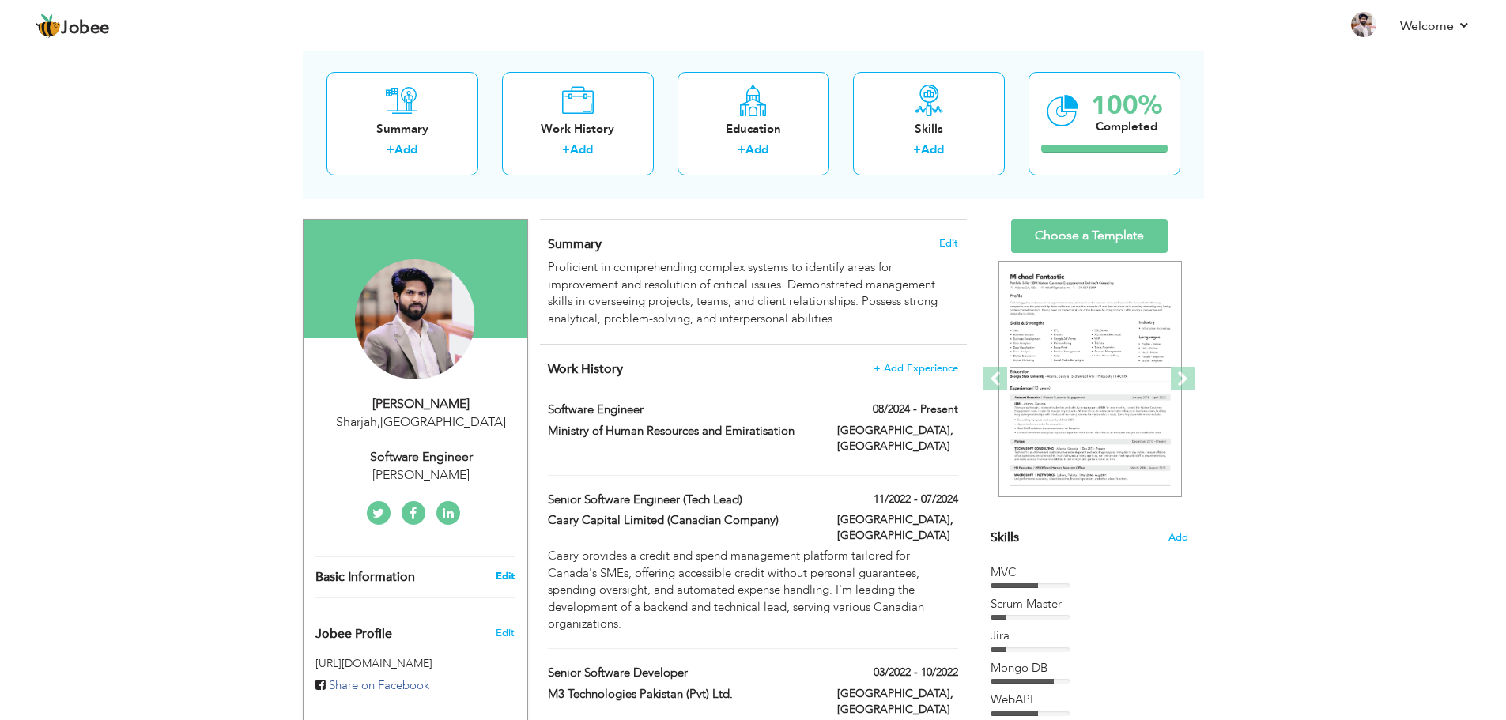
type input "https://www.facebook.com/Salman.Ranta"
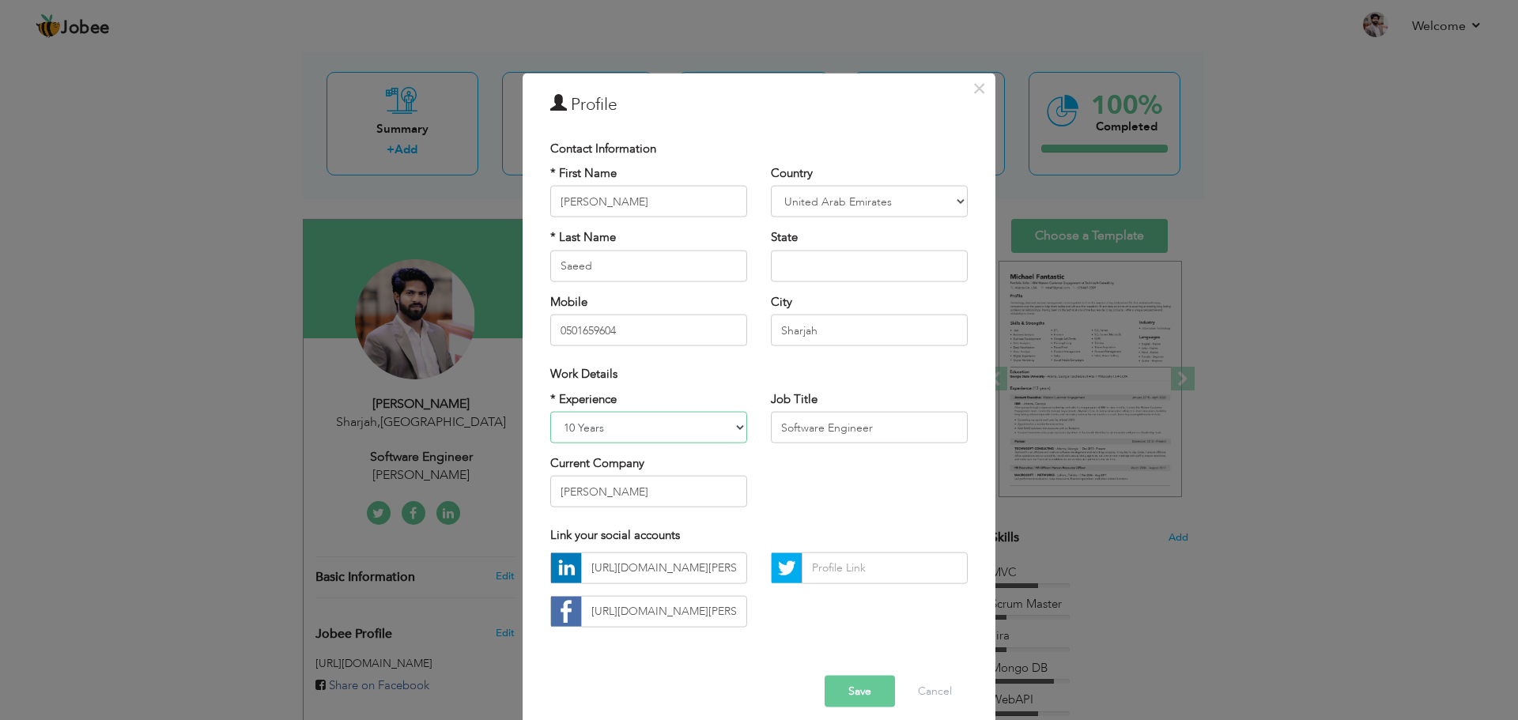
click at [725, 419] on select "Entry Level Less than 1 Year 1 Year 2 Years 3 Years 4 Years 5 Years 6 Years 7 Y…" at bounding box center [648, 428] width 197 height 32
click at [729, 432] on select "Entry Level Less than 1 Year 1 Year 2 Years 3 Years 4 Years 5 Years 6 Years 7 Y…" at bounding box center [648, 428] width 197 height 32
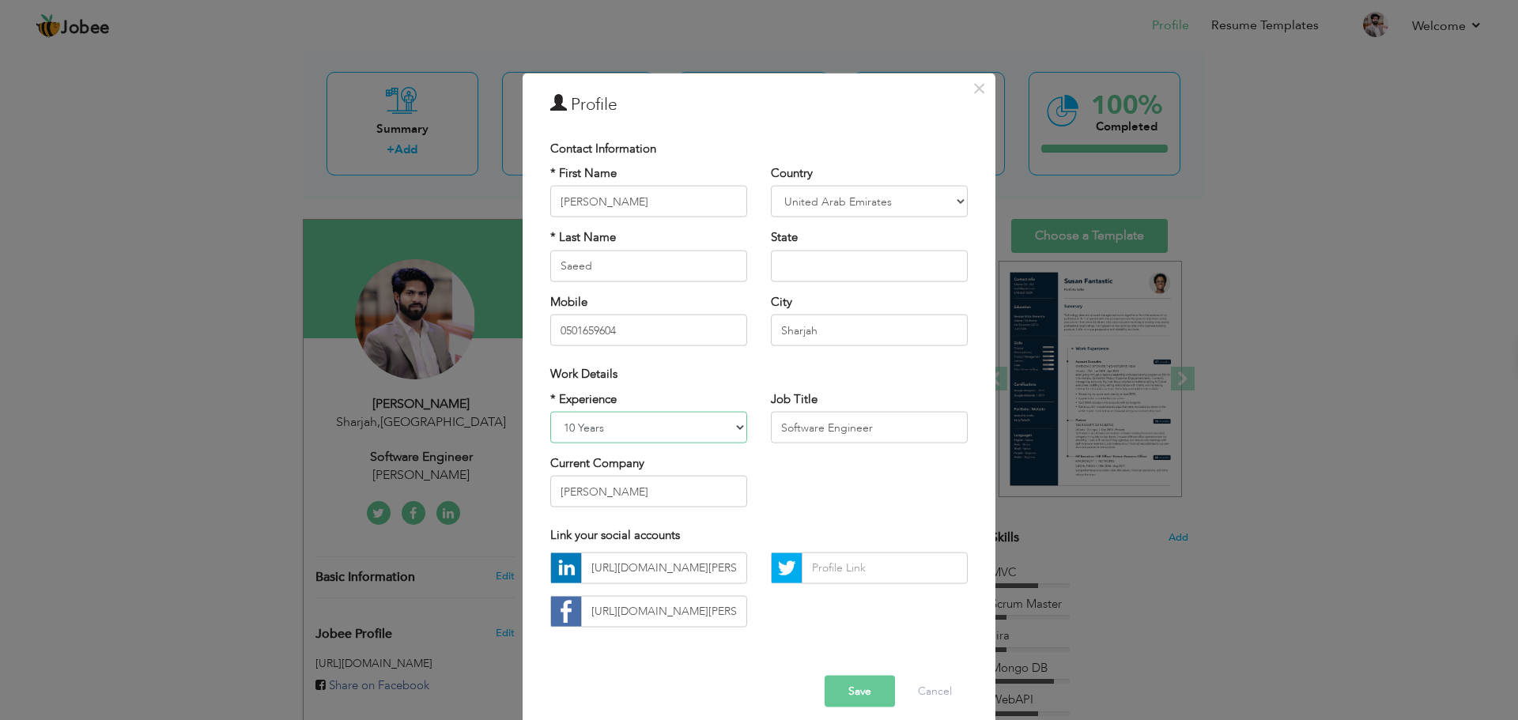
select select "number:13"
click at [550, 412] on select "Entry Level Less than 1 Year 1 Year 2 Years 3 Years 4 Years 5 Years 6 Years 7 Y…" at bounding box center [648, 428] width 197 height 32
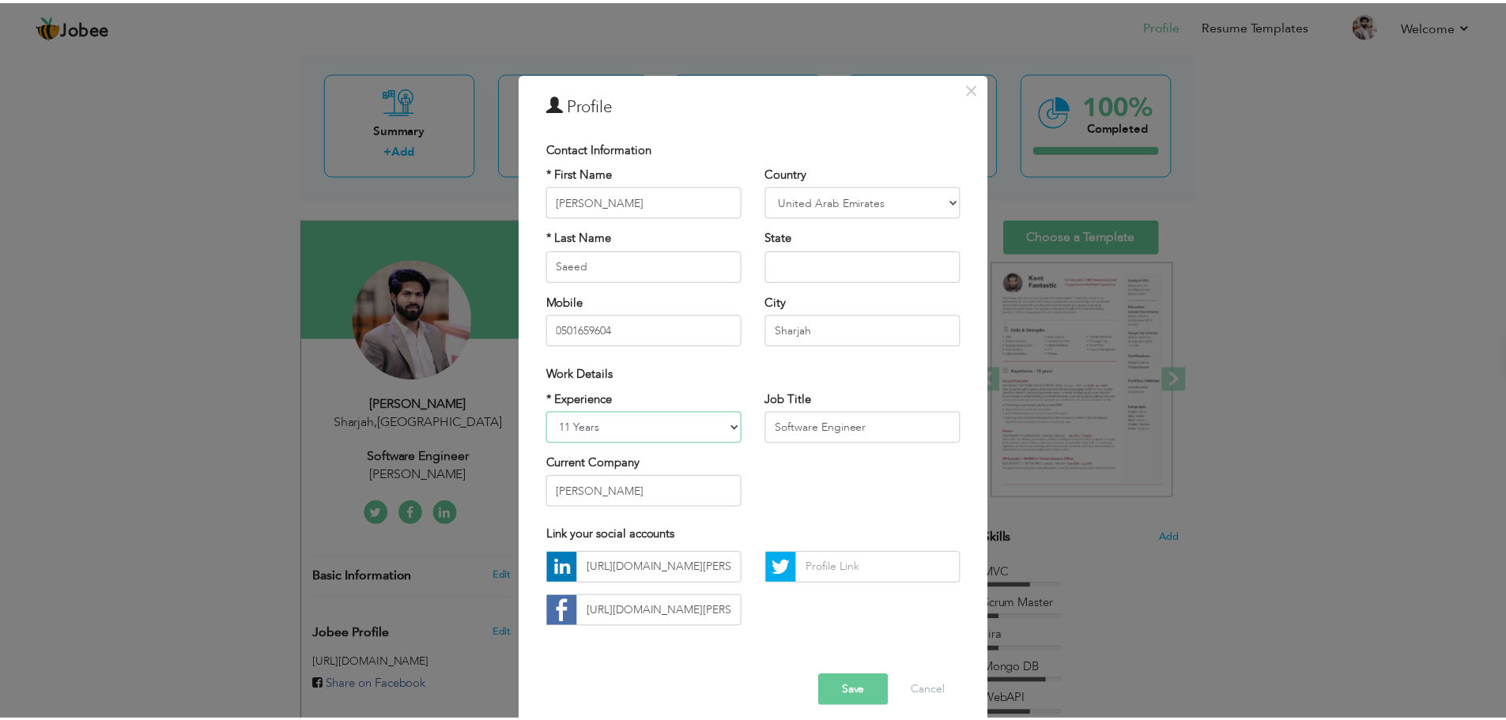
scroll to position [0, 0]
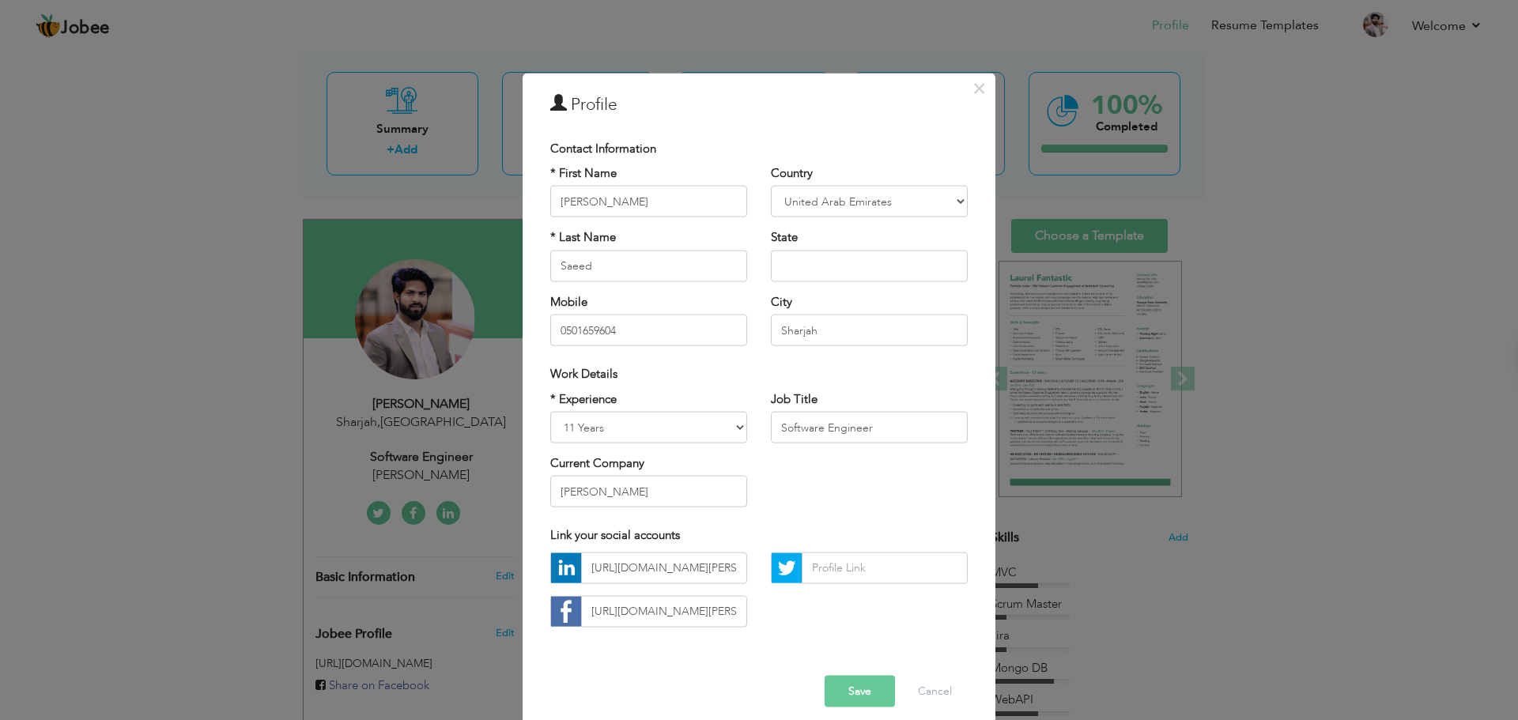
click at [835, 697] on button "Save" at bounding box center [859, 691] width 70 height 32
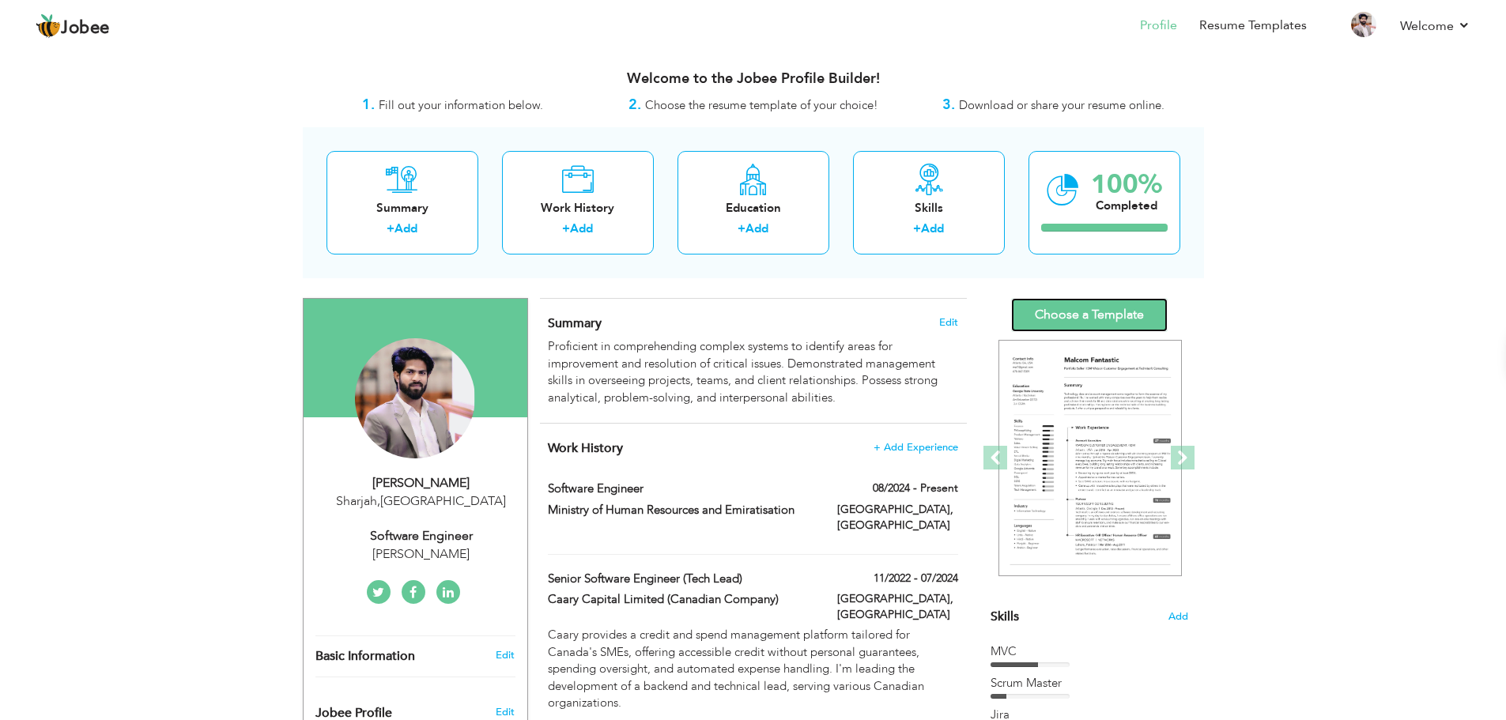
click at [1105, 311] on link "Choose a Template" at bounding box center [1089, 315] width 156 height 34
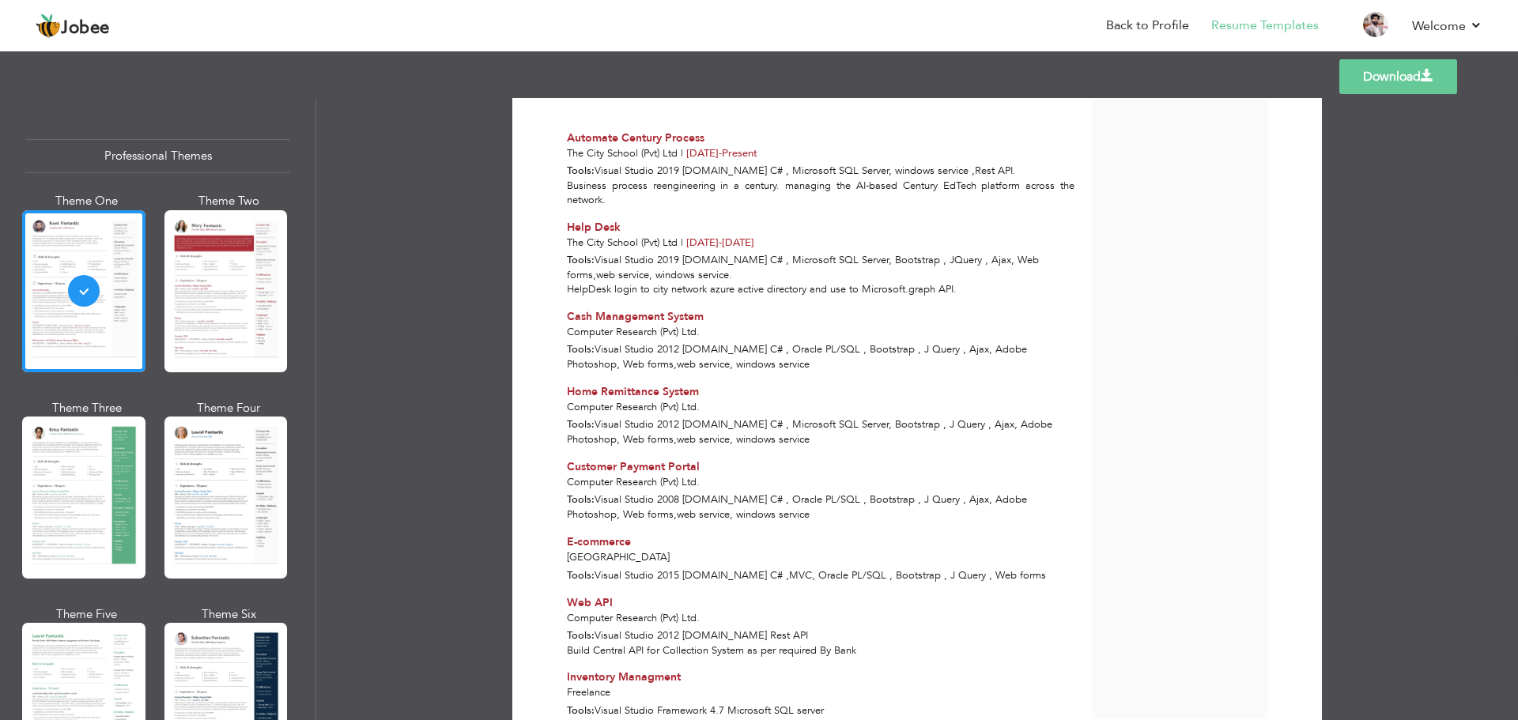
scroll to position [1266, 0]
click at [241, 334] on div at bounding box center [225, 291] width 123 height 162
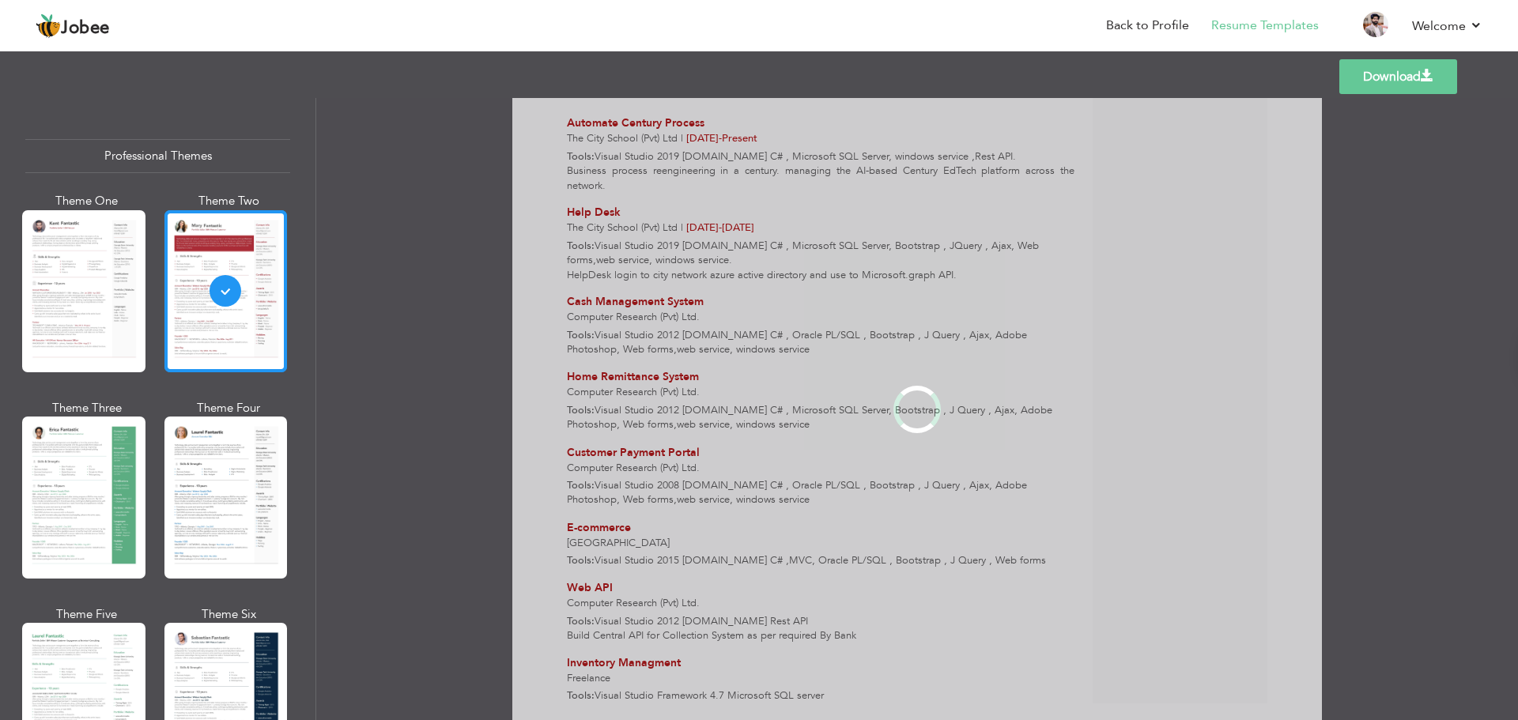
scroll to position [0, 0]
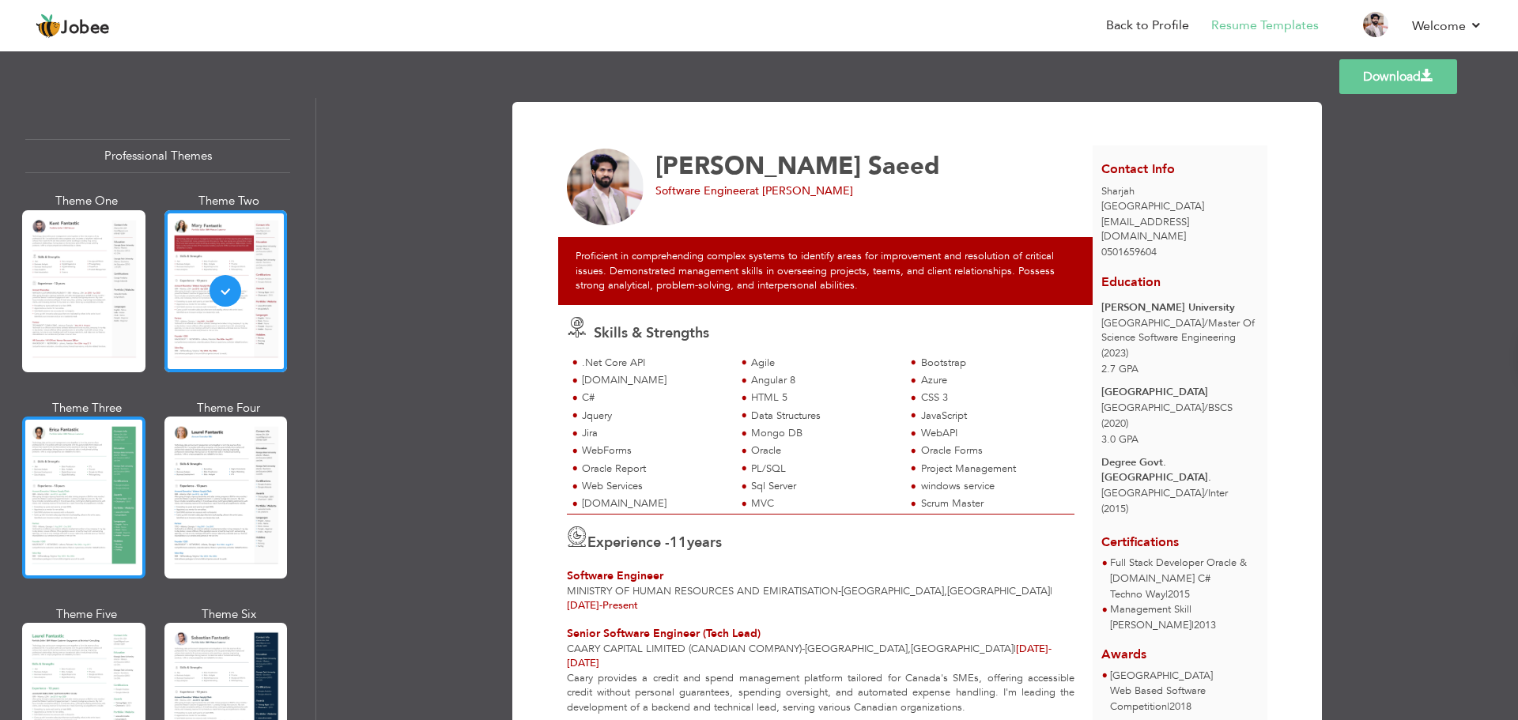
click at [117, 495] on div at bounding box center [83, 498] width 123 height 162
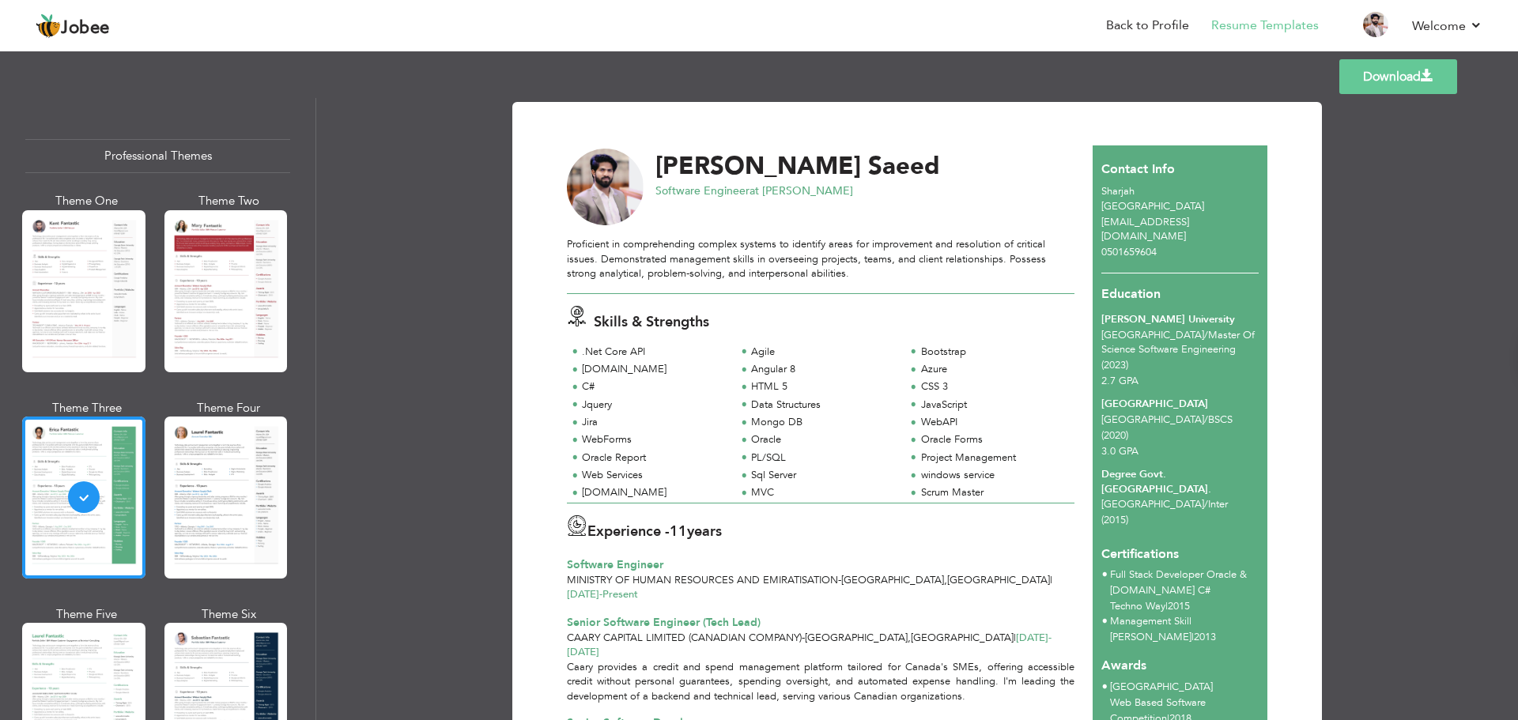
click at [143, 509] on div "Theme Three" at bounding box center [86, 495] width 123 height 190
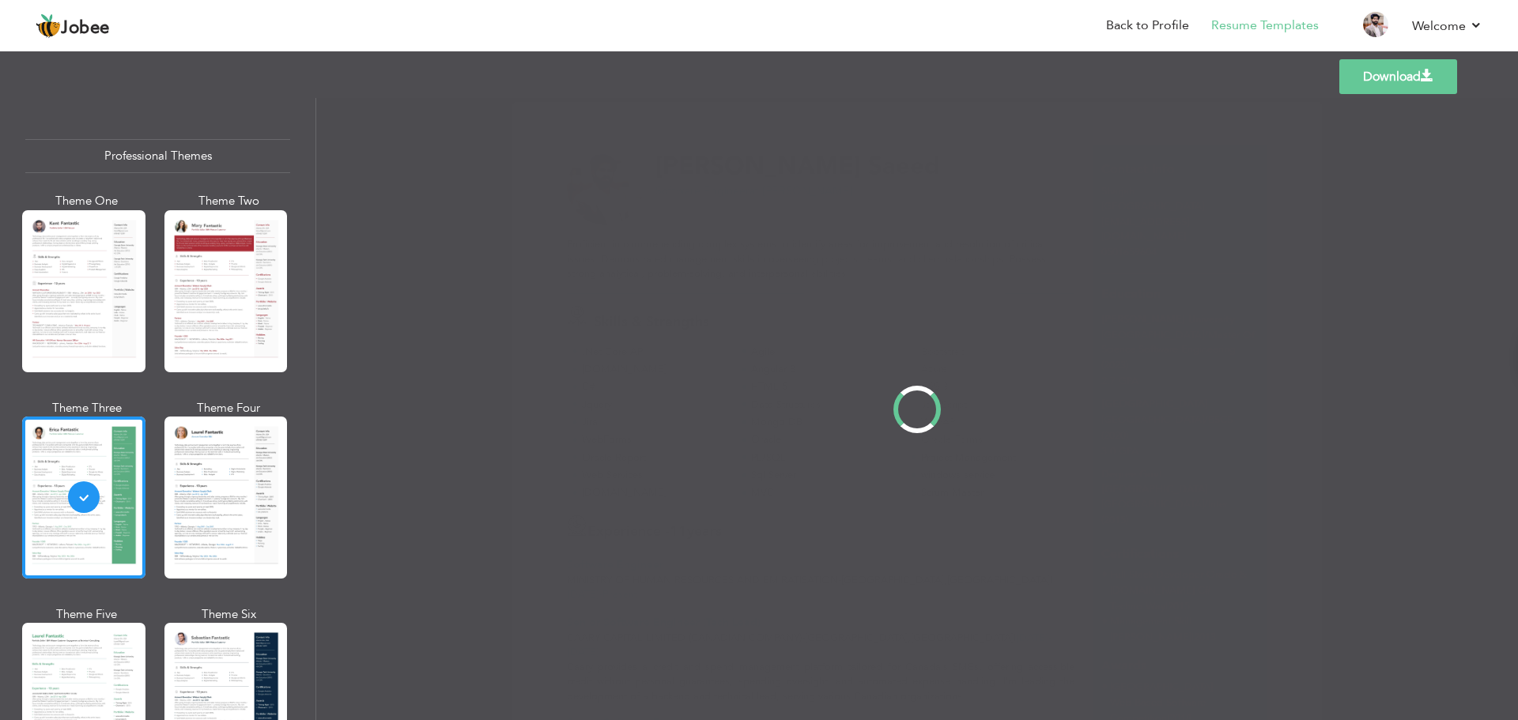
click at [216, 505] on div "Professional Themes Theme One Theme Two Theme Three Theme Four" at bounding box center [759, 409] width 1518 height 622
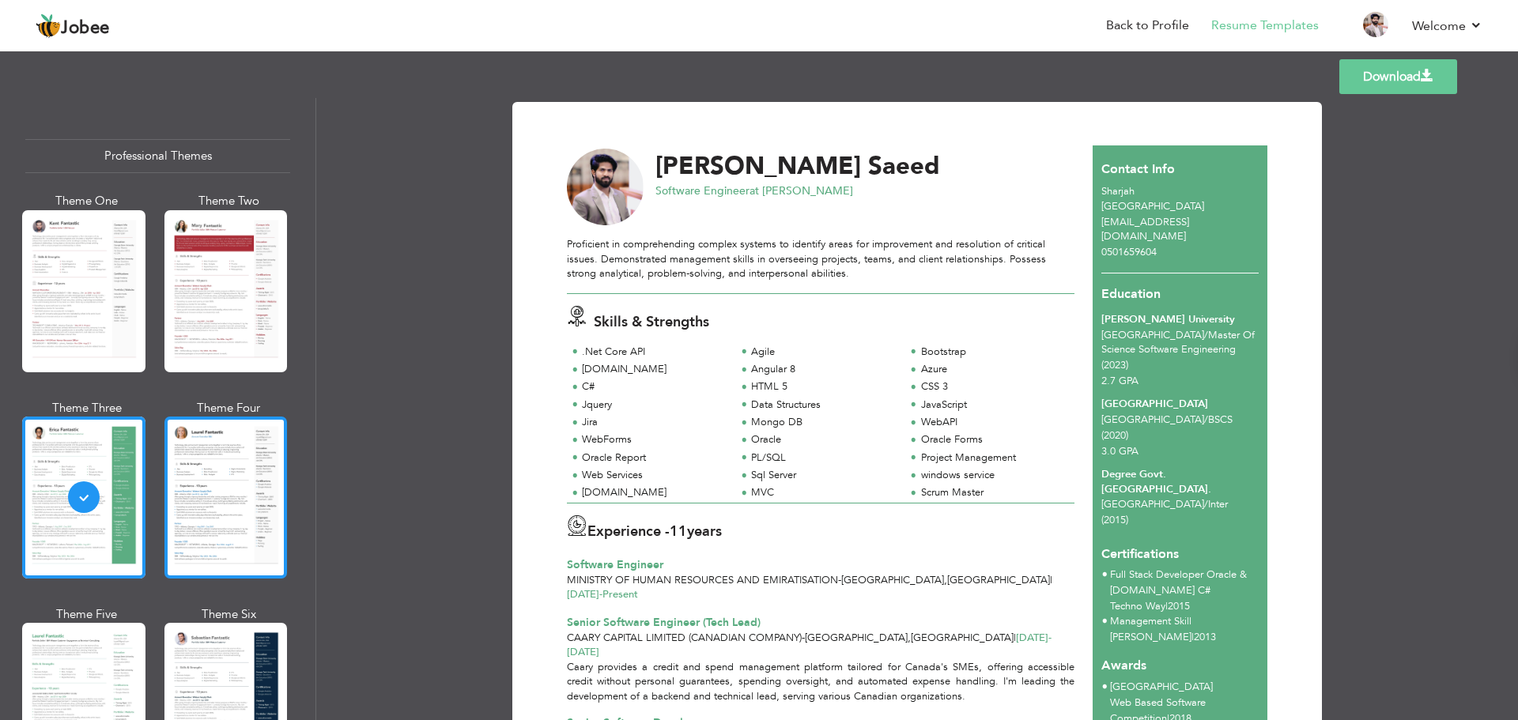
click at [226, 504] on div at bounding box center [225, 498] width 123 height 162
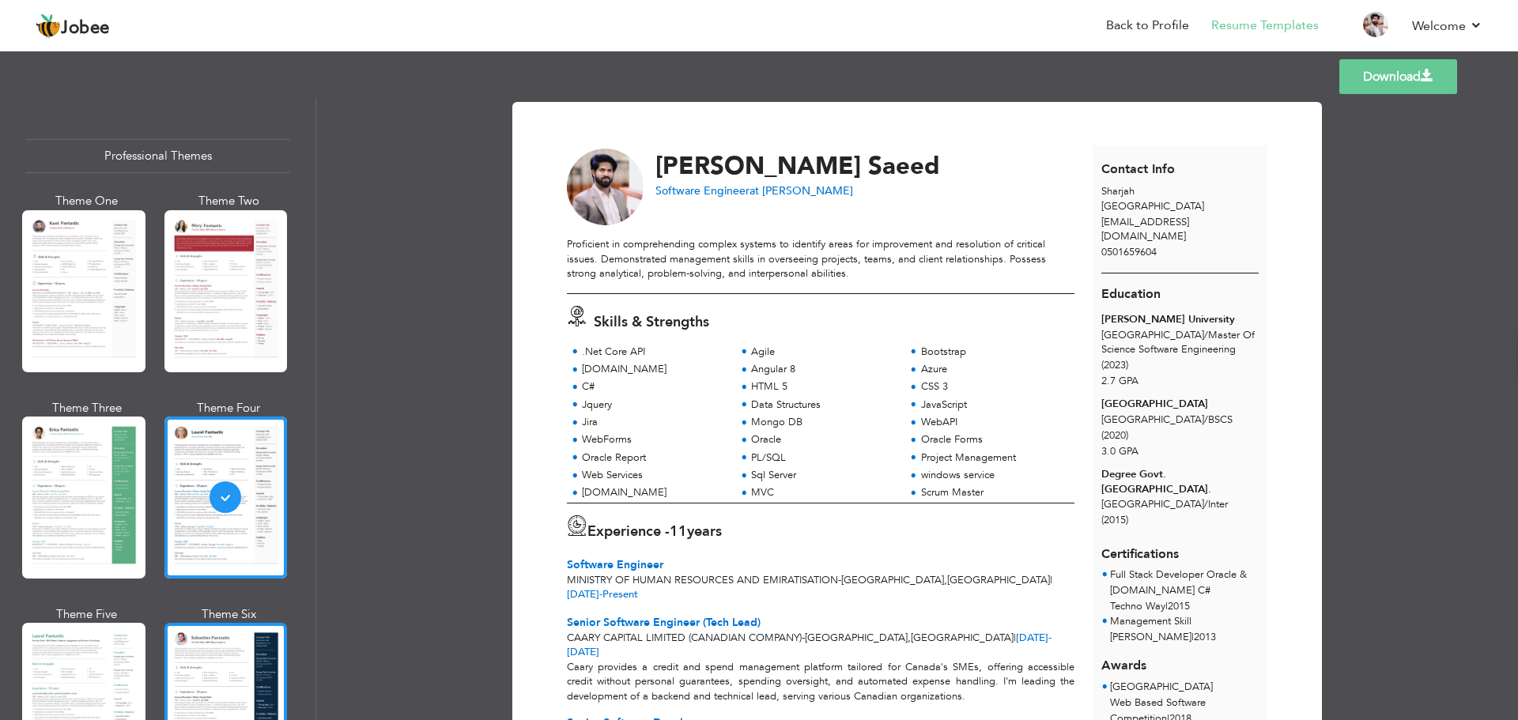
click at [189, 647] on div at bounding box center [225, 704] width 123 height 162
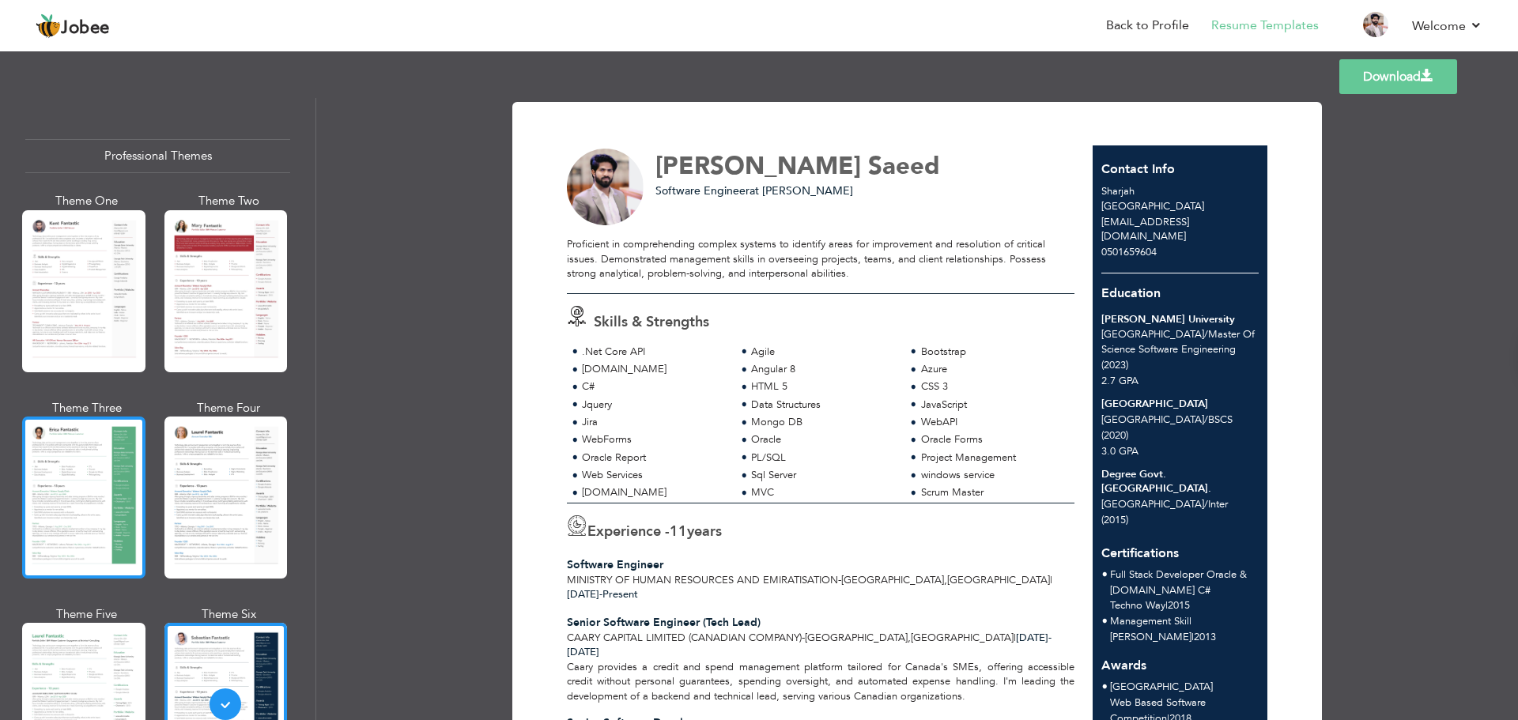
click at [87, 555] on div at bounding box center [83, 498] width 123 height 162
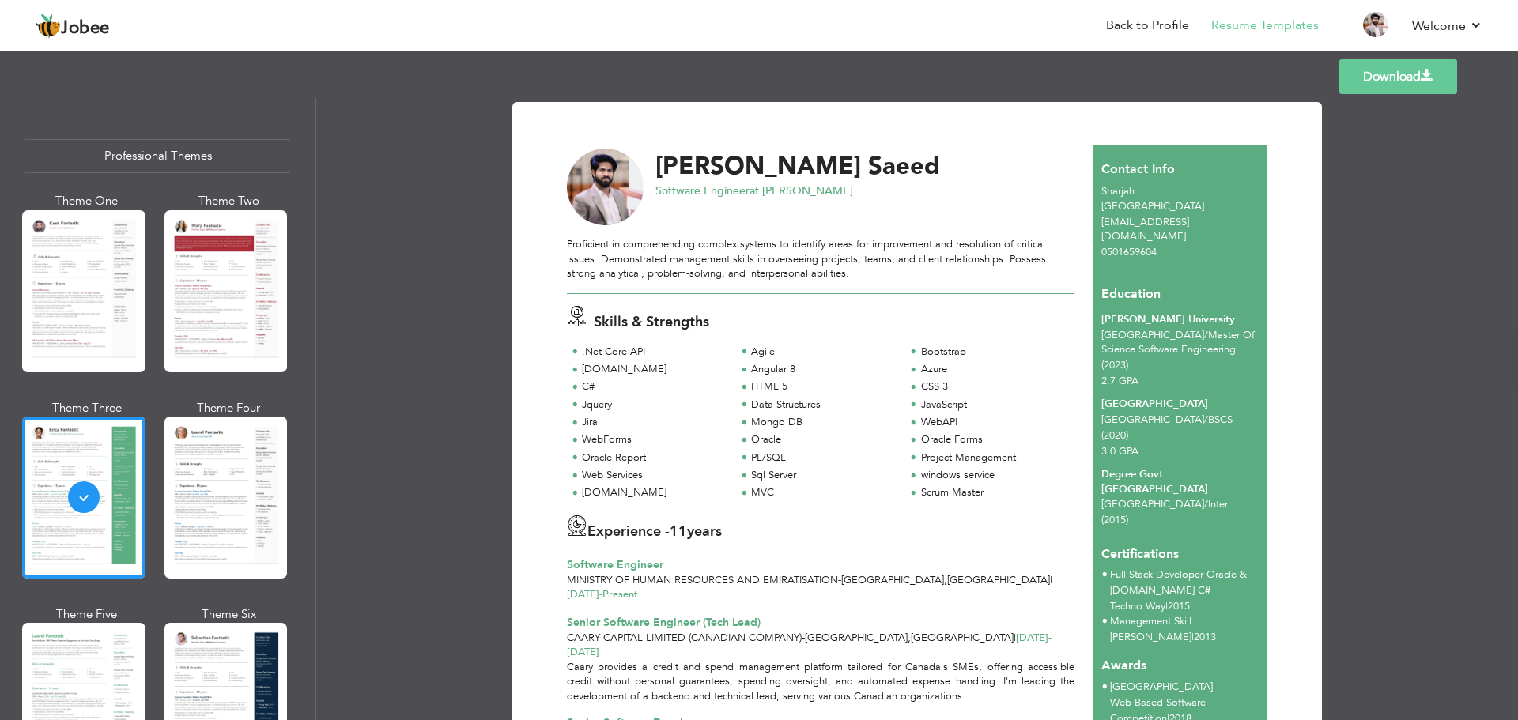
click at [1373, 79] on link "Download" at bounding box center [1398, 76] width 118 height 35
